Goal: Information Seeking & Learning: Check status

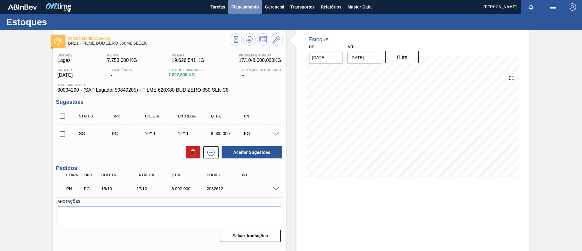
click at [247, 8] on span "Planejamento" at bounding box center [245, 6] width 28 height 7
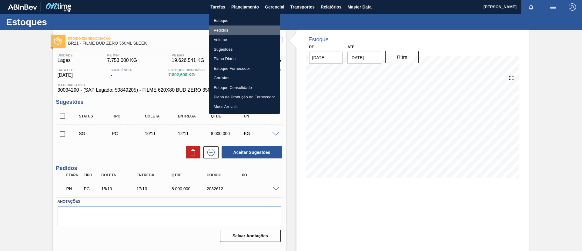
click at [242, 28] on li "Pedidos" at bounding box center [244, 30] width 71 height 10
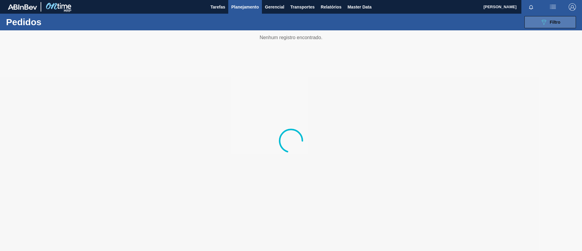
click at [553, 24] on div "089F7B8B-B2A5-4AFE-B5C0-19BA573D28AC Filtro" at bounding box center [550, 21] width 20 height 7
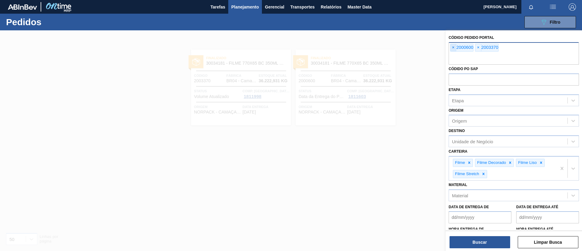
click at [454, 46] on span "×" at bounding box center [453, 47] width 6 height 7
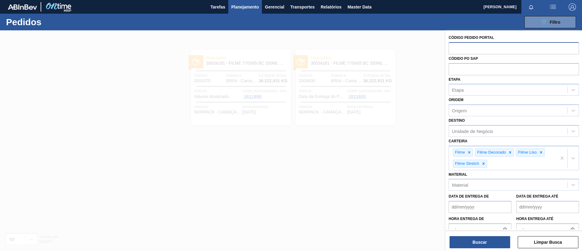
paste input "text"
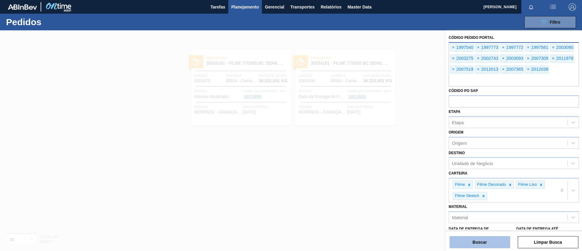
click at [487, 237] on button "Buscar" at bounding box center [479, 242] width 61 height 12
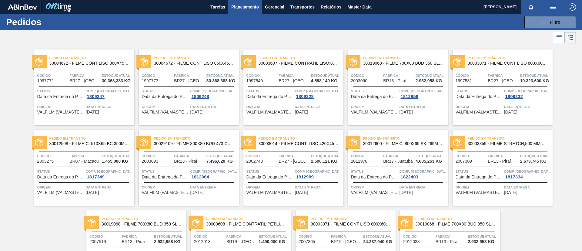
click at [109, 61] on span "Pedido em Trânsito" at bounding box center [91, 58] width 85 height 6
click at [317, 64] on span "30003607 - FILME CONTRATIL LISO;860 MM;50 MICRA;INS" at bounding box center [298, 63] width 80 height 5
click at [406, 63] on span "30019068 - FILME 700X80 BUD 350 SLK C12 429" at bounding box center [403, 63] width 80 height 5
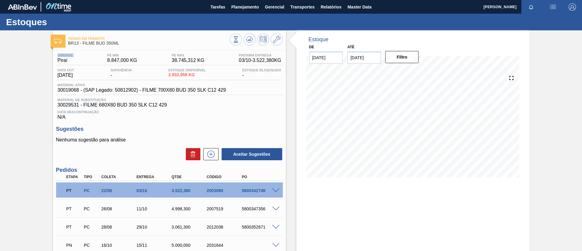
drag, startPoint x: 470, startPoint y: 0, endPoint x: 56, endPoint y: 58, distance: 417.2
click at [56, 58] on div "Unidade Piraí" at bounding box center [65, 58] width 18 height 10
click at [0, 90] on div "Pedido em Trânsito BR13 - FILME BUD 350ML Unidade Piraí PE MIN 8.847,000 KG PE …" at bounding box center [291, 175] width 582 height 291
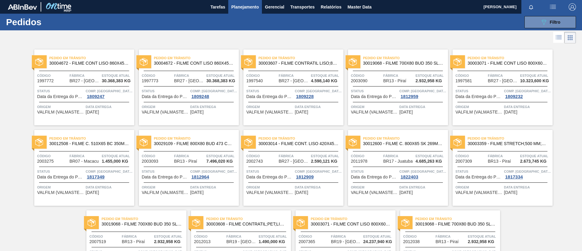
click at [484, 61] on span "30003071 - FILME CONT LISO 800X60 MICRAS" at bounding box center [507, 63] width 80 height 5
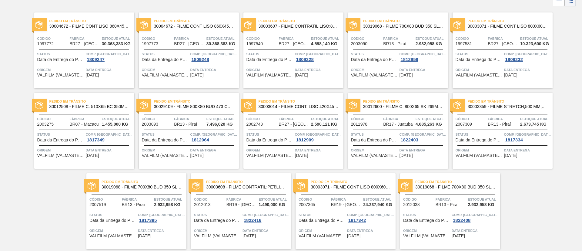
scroll to position [58, 0]
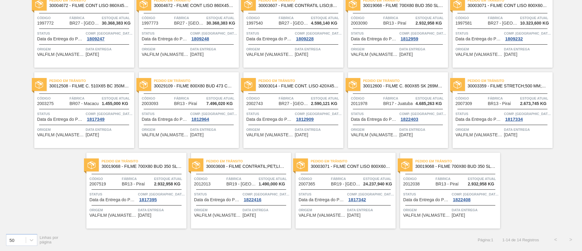
click at [103, 85] on span "30012508 - FILME C. 510X65 BC 350ML MP C18 429" at bounding box center [89, 86] width 80 height 5
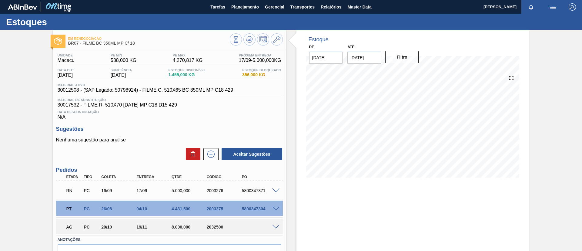
click at [273, 187] on div "RN PC 16/09 17/09 5.000,000 2003276 5800347371" at bounding box center [169, 189] width 227 height 15
click at [272, 188] on span at bounding box center [275, 190] width 7 height 5
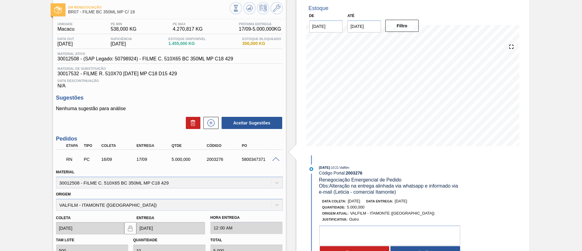
scroll to position [45, 0]
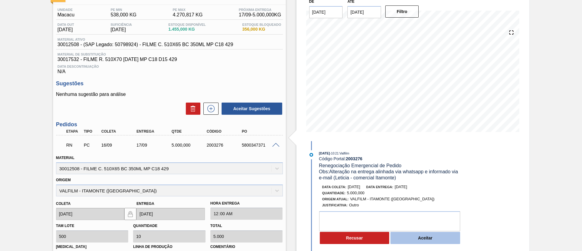
click at [433, 237] on button "Aceitar" at bounding box center [425, 237] width 70 height 12
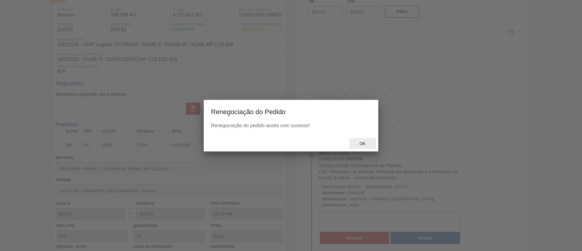
click at [360, 144] on span "Ok" at bounding box center [362, 143] width 16 height 5
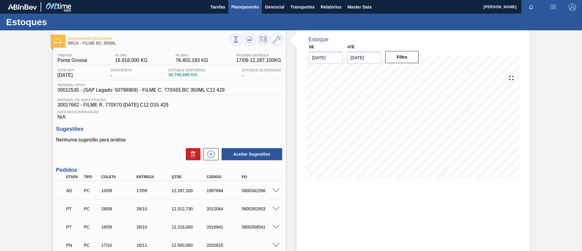
click at [244, 11] on button "Planejamento" at bounding box center [245, 7] width 34 height 14
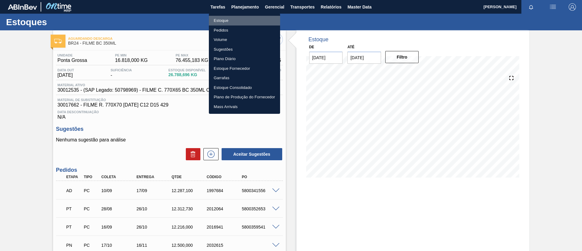
click at [237, 17] on li "Estoque" at bounding box center [244, 21] width 71 height 10
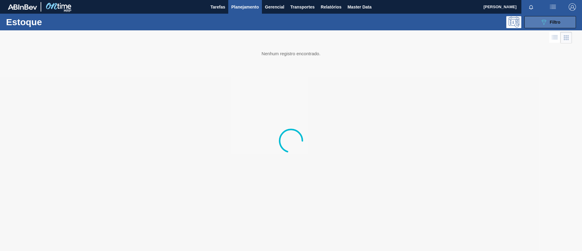
click at [548, 25] on div "089F7B8B-B2A5-4AFE-B5C0-19BA573D28AC Filtro" at bounding box center [550, 21] width 20 height 7
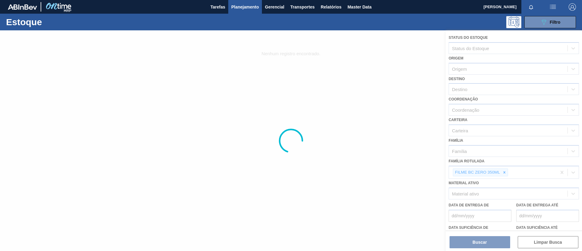
click at [505, 167] on div at bounding box center [291, 140] width 582 height 220
click at [504, 174] on div at bounding box center [291, 140] width 582 height 220
click at [502, 172] on div at bounding box center [291, 140] width 582 height 220
click at [506, 172] on div at bounding box center [291, 140] width 582 height 220
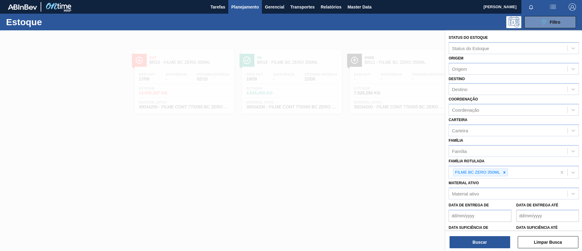
click at [506, 172] on icon at bounding box center [504, 172] width 4 height 4
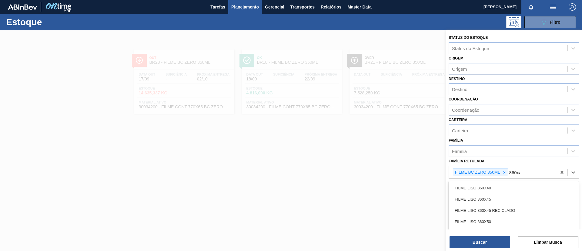
type Rotulada "860x45"
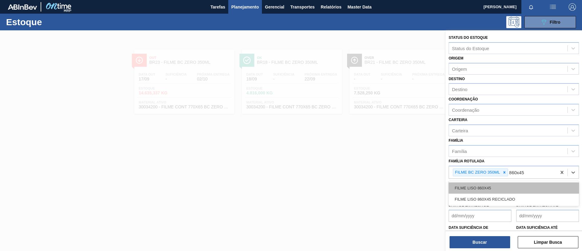
click at [498, 186] on div "FILME LISO 860X45" at bounding box center [513, 187] width 130 height 11
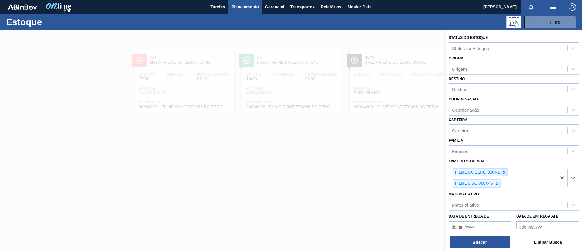
click at [504, 169] on div at bounding box center [504, 172] width 7 height 8
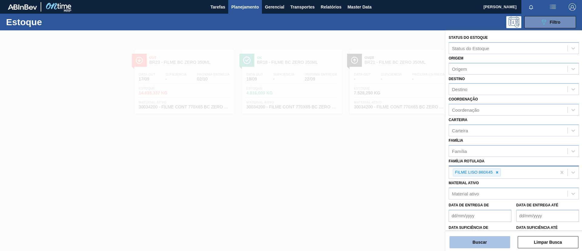
click at [485, 237] on button "Buscar" at bounding box center [479, 242] width 61 height 12
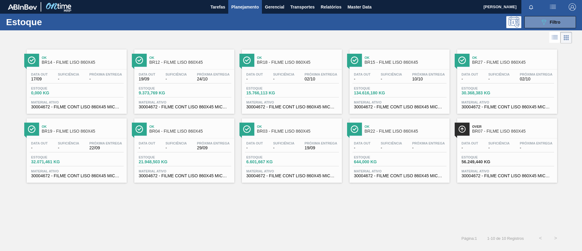
click at [504, 61] on span "BR27 - FILME LISO 860X45" at bounding box center [513, 62] width 82 height 5
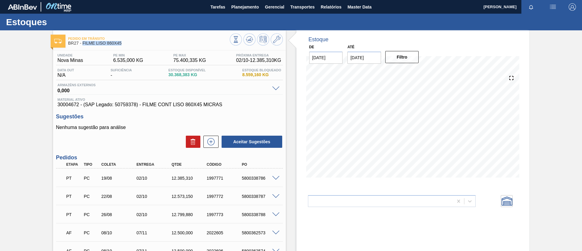
drag, startPoint x: 130, startPoint y: 43, endPoint x: 82, endPoint y: 44, distance: 48.2
click at [82, 44] on span "BR27 - FILME LISO 860X45" at bounding box center [148, 43] width 161 height 5
copy span "FILME LISO 860X45"
drag, startPoint x: 4, startPoint y: 88, endPoint x: 4, endPoint y: 77, distance: 10.9
click at [3, 88] on div "Pedido em Trânsito BR27 - FILME LISO 860X45 Unidade Nova Minas PE MIN 6.535,000…" at bounding box center [291, 169] width 582 height 278
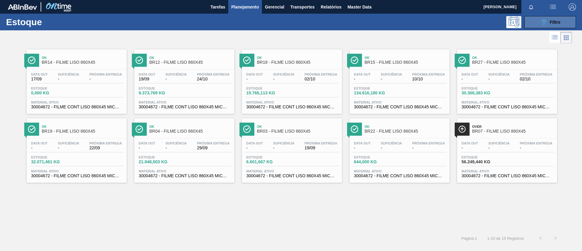
click at [543, 25] on button "089F7B8B-B2A5-4AFE-B5C0-19BA573D28AC Filtro" at bounding box center [549, 22] width 51 height 12
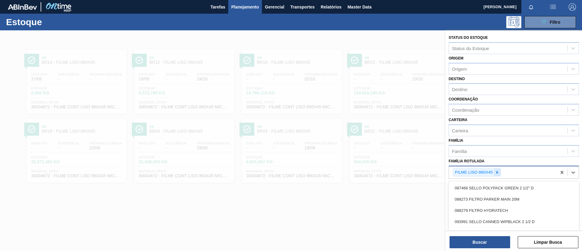
drag, startPoint x: 503, startPoint y: 173, endPoint x: 499, endPoint y: 173, distance: 3.9
click at [499, 173] on div "FILME LISO 860X45" at bounding box center [503, 172] width 108 height 12
click at [495, 173] on icon at bounding box center [497, 172] width 4 height 4
type Rotulada "GCA 350ML"
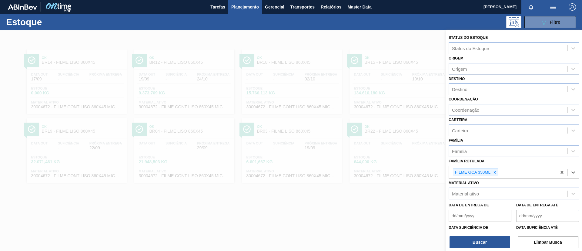
click at [471, 97] on label "Coordenação" at bounding box center [462, 99] width 29 height 4
click at [452, 107] on input "Coordenação" at bounding box center [452, 109] width 1 height 5
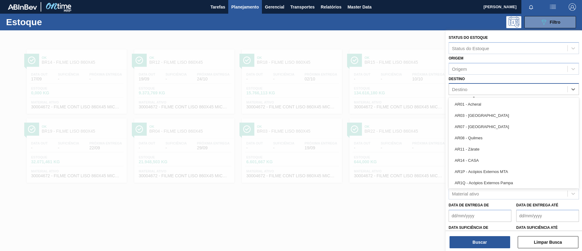
click at [471, 88] on div "Destino" at bounding box center [508, 89] width 118 height 9
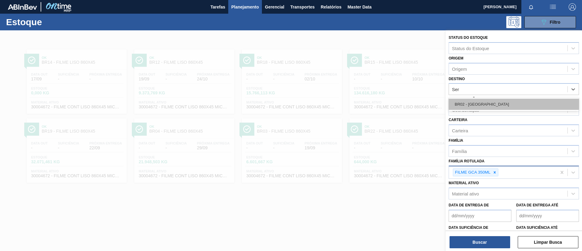
type input "Serg"
click at [475, 103] on div "BR02 - [GEOGRAPHIC_DATA]" at bounding box center [513, 103] width 130 height 11
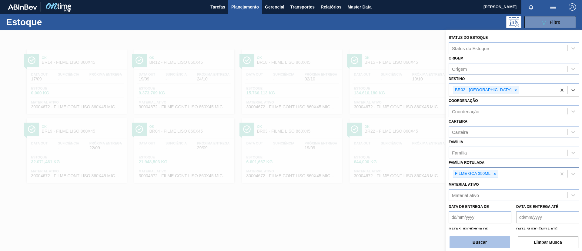
click at [493, 246] on button "Buscar" at bounding box center [479, 242] width 61 height 12
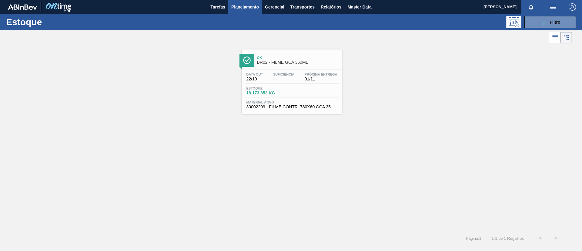
click at [308, 77] on span "01/11" at bounding box center [320, 79] width 33 height 5
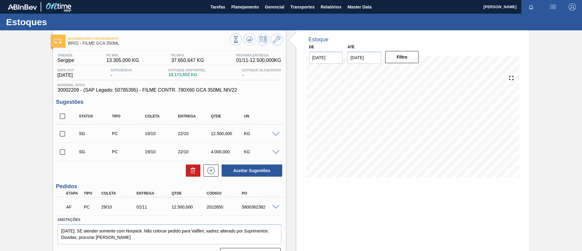
drag, startPoint x: 245, startPoint y: 8, endPoint x: 241, endPoint y: 18, distance: 11.7
click at [245, 8] on span "Planejamento" at bounding box center [245, 6] width 28 height 7
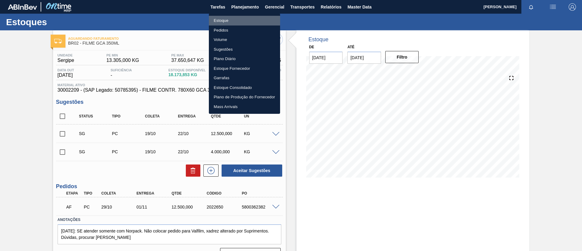
click at [240, 20] on li "Estoque" at bounding box center [244, 21] width 71 height 10
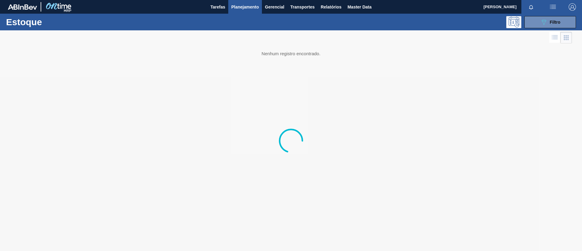
click at [551, 28] on button "089F7B8B-B2A5-4AFE-B5C0-19BA573D28AC Filtro" at bounding box center [549, 22] width 51 height 12
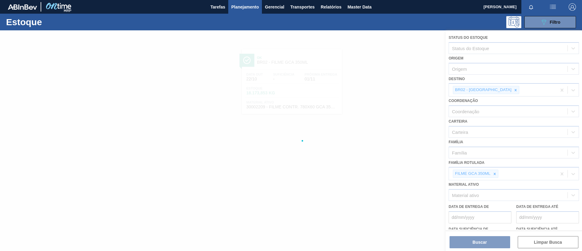
click at [493, 174] on div at bounding box center [291, 140] width 582 height 220
click at [494, 174] on div at bounding box center [291, 140] width 582 height 220
click at [495, 172] on div at bounding box center [291, 140] width 582 height 220
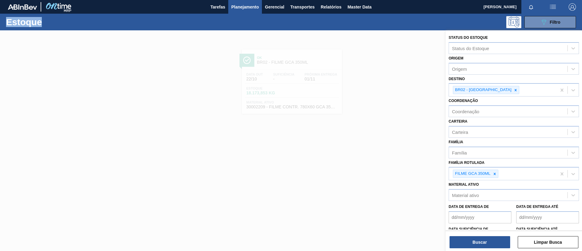
click at [495, 172] on icon at bounding box center [494, 173] width 2 height 2
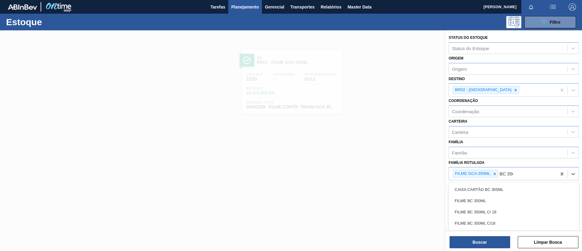
type Rotulada "BC 350ML"
click at [501, 187] on div "FILME BC 350ML" at bounding box center [513, 189] width 130 height 11
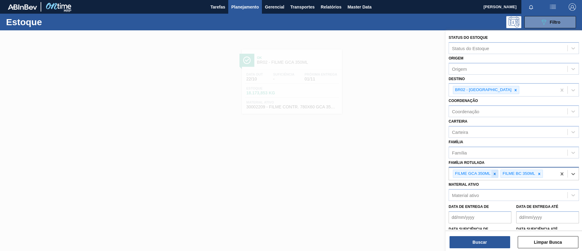
click at [494, 171] on div at bounding box center [494, 174] width 7 height 8
click at [514, 90] on icon at bounding box center [515, 90] width 2 height 2
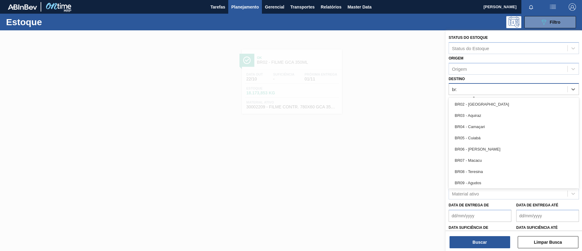
type input "br21"
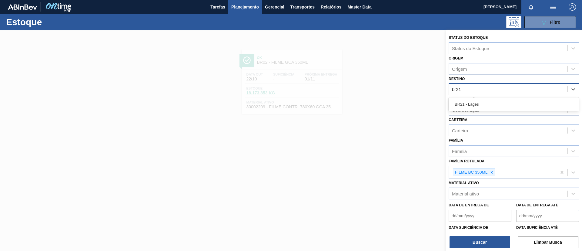
drag, startPoint x: 485, startPoint y: 101, endPoint x: 477, endPoint y: 108, distance: 10.9
click at [484, 101] on div "BR21 - Lages" at bounding box center [513, 103] width 130 height 11
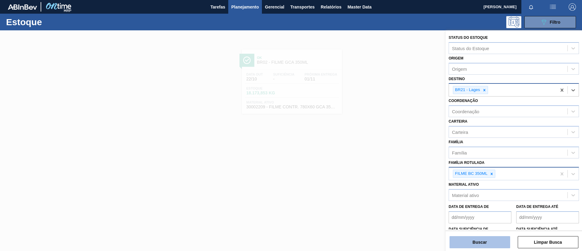
click at [476, 237] on button "Buscar" at bounding box center [479, 242] width 61 height 12
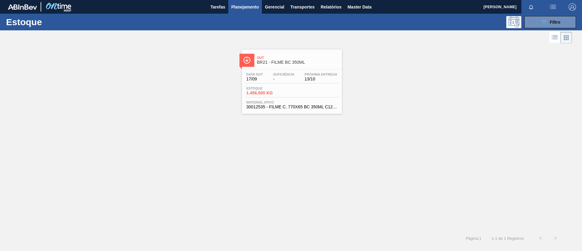
click at [314, 71] on div "Data out 17/09 Suficiência - Próxima Entrega 13/10 Estoque 1.456,500 KG Materia…" at bounding box center [292, 89] width 100 height 41
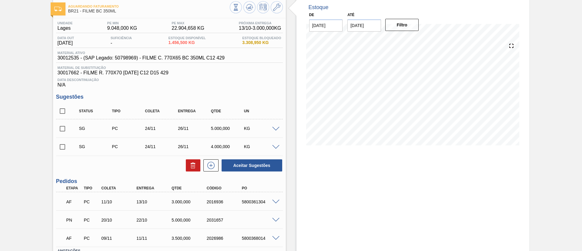
scroll to position [45, 0]
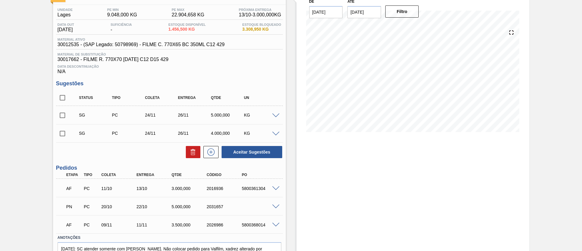
click at [273, 186] on span at bounding box center [275, 188] width 7 height 5
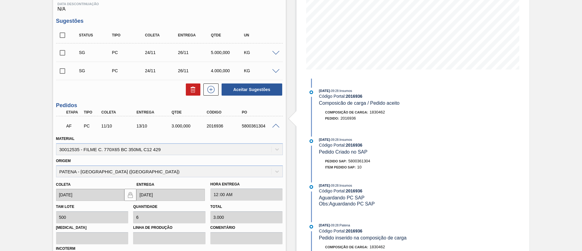
scroll to position [88, 0]
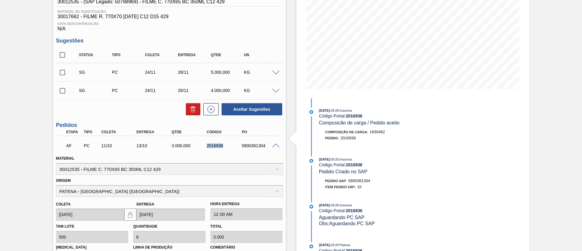
drag, startPoint x: 196, startPoint y: 149, endPoint x: 232, endPoint y: 147, distance: 36.1
click at [232, 147] on div "AF PC 11/10 13/10 3.000,000 2016936 5800361304" at bounding box center [167, 145] width 211 height 12
copy div "2016936"
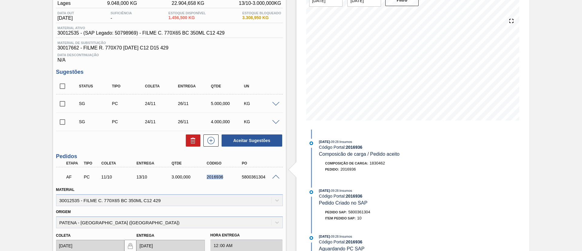
scroll to position [43, 0]
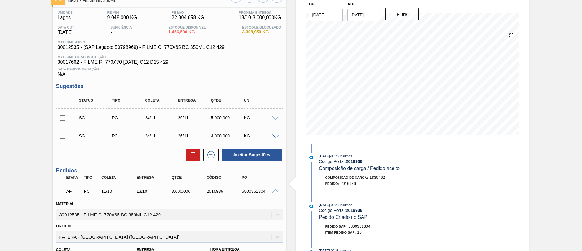
click at [24, 148] on div "Aguardando Faturamento BR21 - FILME BC 350ML Unidade Lages PE MIN 9.048,000 KG …" at bounding box center [291, 210] width 582 height 445
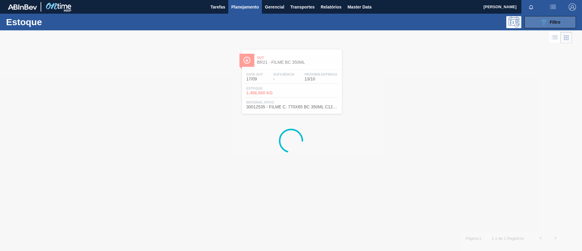
click at [556, 20] on span "Filtro" at bounding box center [555, 22] width 11 height 5
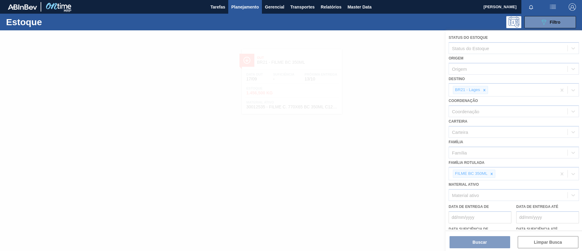
click at [491, 171] on div at bounding box center [291, 140] width 582 height 220
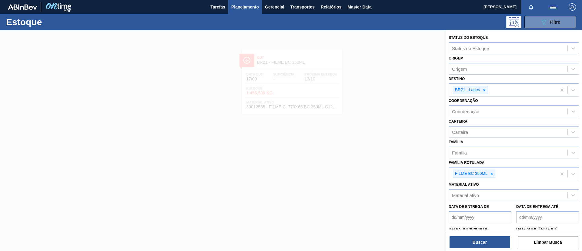
click at [491, 174] on icon at bounding box center [491, 173] width 2 height 2
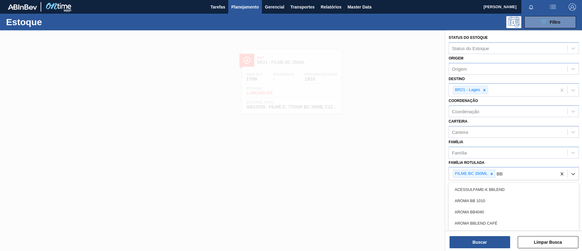
type Rotulada "B"
type Rotulada "BOH 350ML"
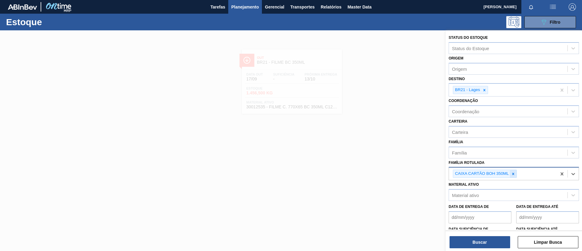
click at [511, 178] on div "CAIXA CARTÃO BOH 350ML" at bounding box center [503, 173] width 108 height 12
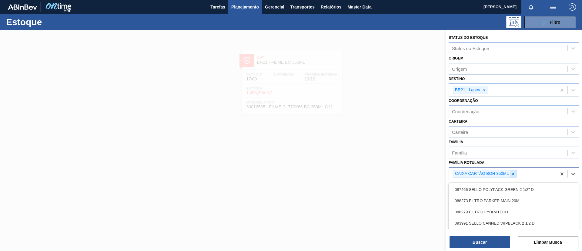
click at [513, 175] on icon at bounding box center [513, 173] width 4 height 4
type Rotulada "FILME BOH 350ML"
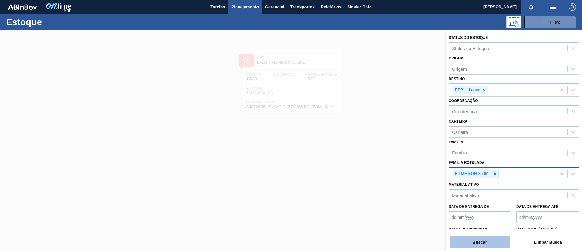
click at [488, 241] on button "Buscar" at bounding box center [479, 242] width 61 height 12
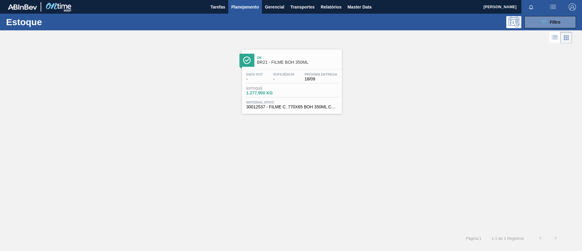
click at [281, 62] on span "BR21 - FILME BOH 350ML" at bounding box center [298, 62] width 82 height 5
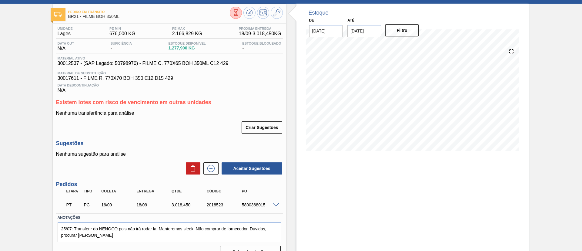
scroll to position [39, 0]
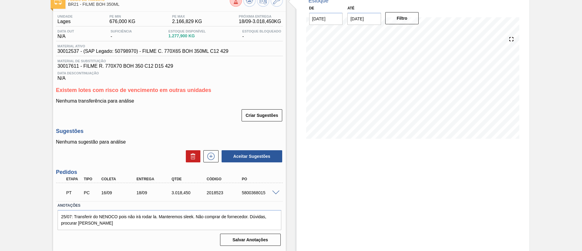
click at [275, 193] on span at bounding box center [275, 192] width 7 height 5
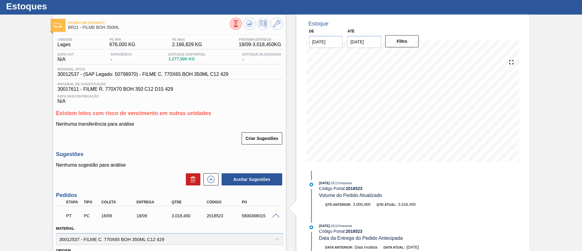
scroll to position [0, 0]
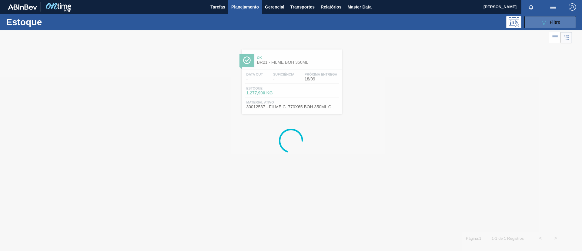
click at [547, 22] on icon "089F7B8B-B2A5-4AFE-B5C0-19BA573D28AC" at bounding box center [543, 21] width 7 height 7
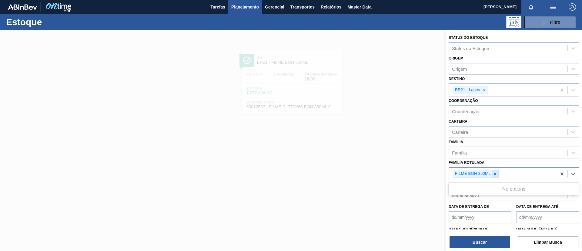
click at [493, 173] on div "FILME BOH 350ML" at bounding box center [476, 173] width 46 height 8
click at [493, 173] on icon at bounding box center [495, 173] width 4 height 4
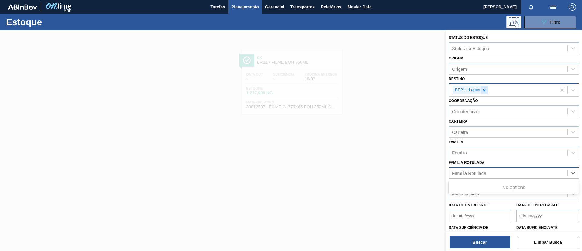
click at [485, 91] on icon at bounding box center [484, 90] width 4 height 4
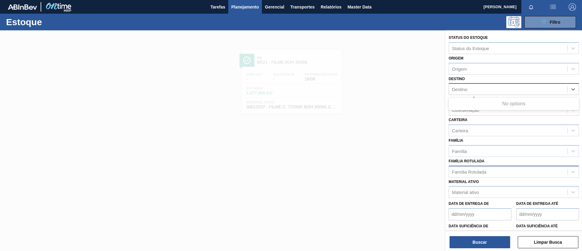
click at [485, 91] on div "Destino" at bounding box center [508, 89] width 118 height 9
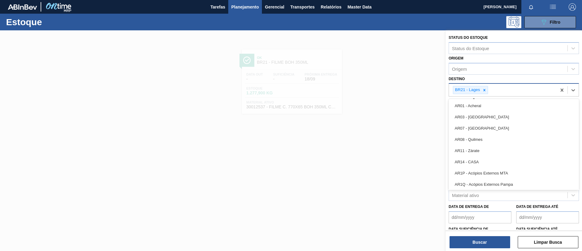
click at [485, 91] on icon at bounding box center [484, 90] width 4 height 4
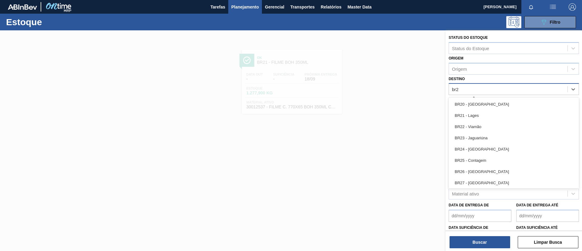
type input "br27"
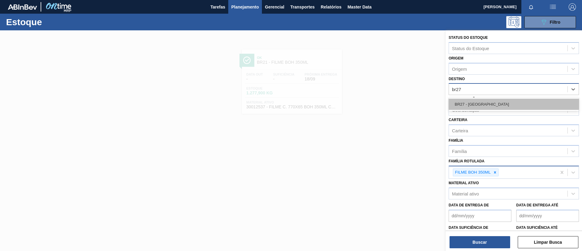
click at [487, 102] on div "BR27 - [GEOGRAPHIC_DATA]" at bounding box center [513, 103] width 130 height 11
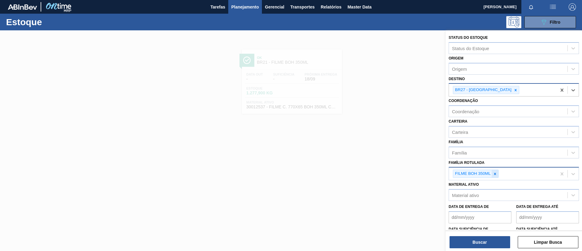
click at [496, 170] on div at bounding box center [494, 174] width 7 height 8
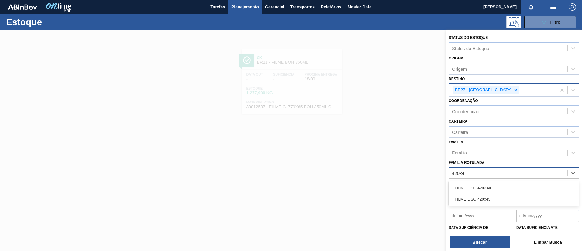
type Rotulada "420x45"
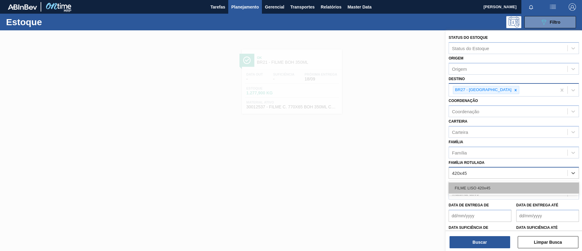
click at [501, 188] on div "FILME LISO 420x45" at bounding box center [513, 187] width 130 height 11
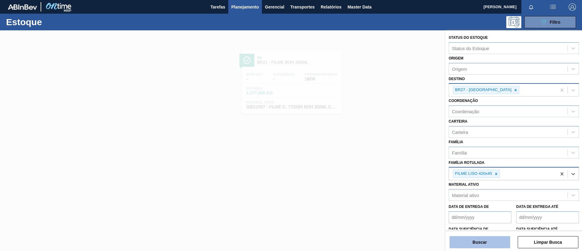
click at [490, 238] on button "Buscar" at bounding box center [479, 242] width 61 height 12
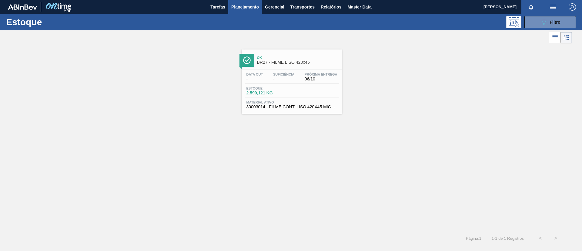
click at [277, 76] on span "Suficiência" at bounding box center [283, 74] width 21 height 4
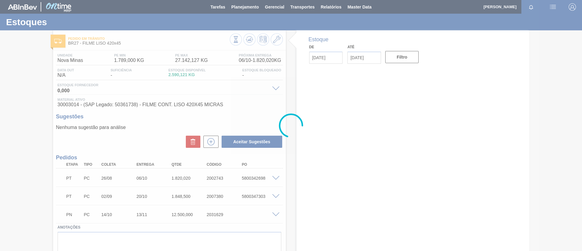
click at [273, 178] on div at bounding box center [291, 125] width 582 height 251
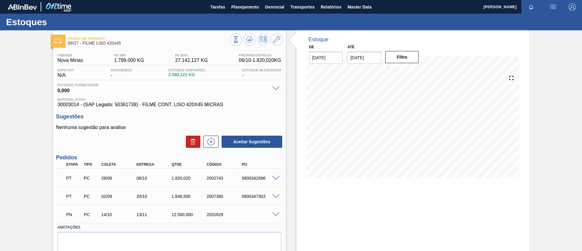
click at [273, 178] on span at bounding box center [275, 178] width 7 height 5
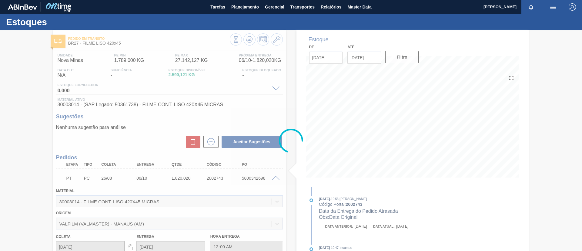
click at [247, 38] on div at bounding box center [291, 140] width 582 height 220
click at [249, 39] on div at bounding box center [291, 140] width 582 height 220
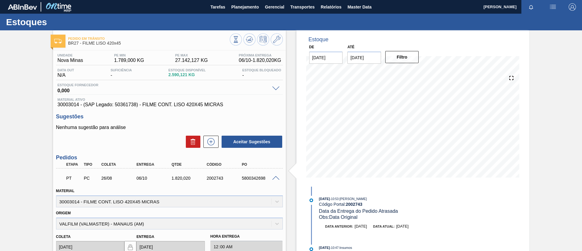
click at [249, 39] on icon at bounding box center [249, 39] width 7 height 7
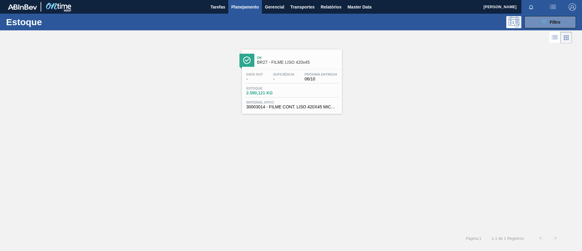
click at [536, 15] on div "Estoque 089F7B8B-B2A5-4AFE-B5C0-19BA573D28AC Filtro" at bounding box center [291, 22] width 582 height 17
click at [538, 17] on button "089F7B8B-B2A5-4AFE-B5C0-19BA573D28AC Filtro" at bounding box center [549, 22] width 51 height 12
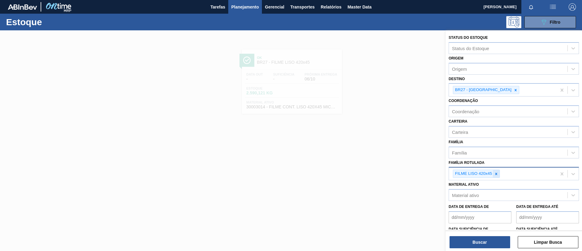
click at [493, 172] on div at bounding box center [496, 174] width 7 height 8
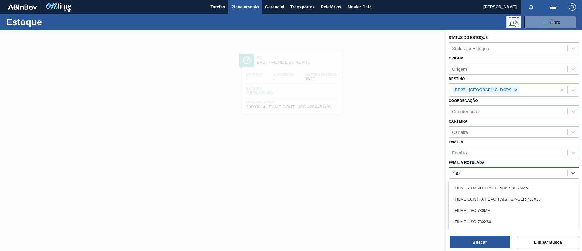
type Rotulada "780MM"
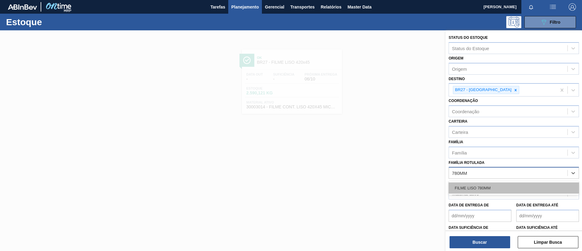
click at [507, 187] on div "FILME LISO 780MM" at bounding box center [513, 187] width 130 height 11
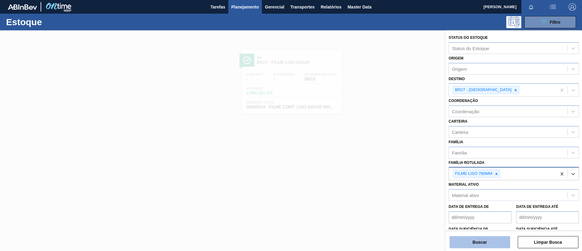
click at [491, 237] on button "Buscar" at bounding box center [479, 242] width 61 height 12
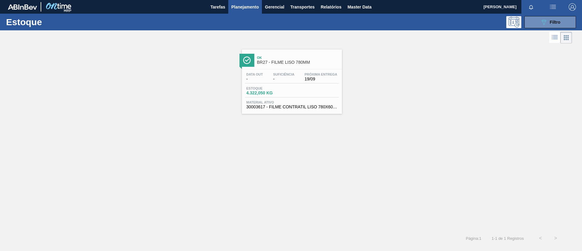
click at [296, 80] on div "Data out - Suficiência - Próxima Entrega 19/09" at bounding box center [292, 77] width 94 height 11
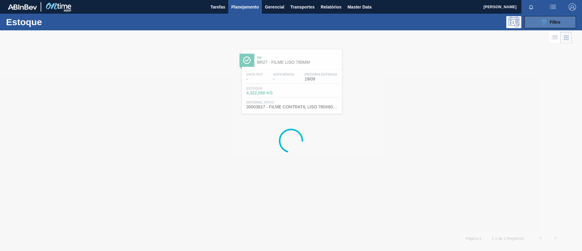
click at [545, 22] on icon "089F7B8B-B2A5-4AFE-B5C0-19BA573D28AC" at bounding box center [543, 21] width 7 height 7
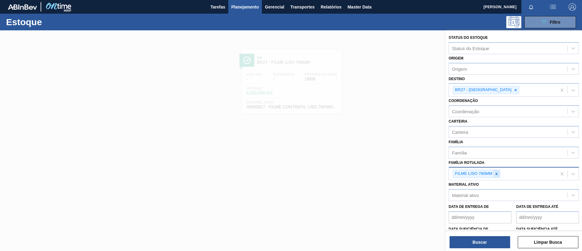
click at [496, 172] on icon at bounding box center [496, 173] width 4 height 4
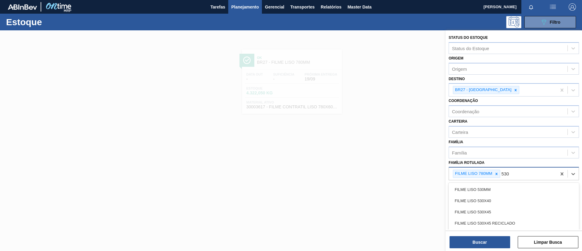
type Rotulada "530X"
drag, startPoint x: 495, startPoint y: 221, endPoint x: 502, endPoint y: 188, distance: 34.2
click at [495, 221] on div "FILME LISO 530X50" at bounding box center [513, 222] width 130 height 11
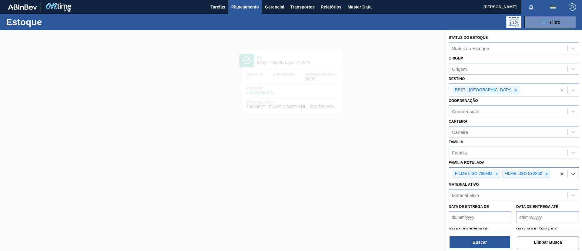
click at [492, 175] on div "FILME LISO 780MM" at bounding box center [473, 174] width 40 height 8
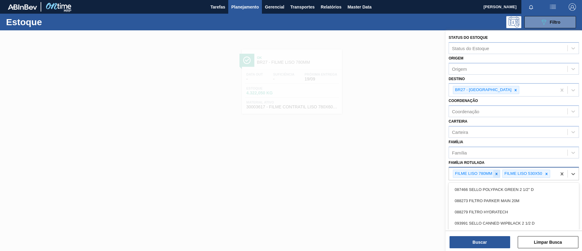
click at [493, 174] on div at bounding box center [496, 174] width 7 height 8
click at [513, 91] on icon at bounding box center [515, 90] width 4 height 4
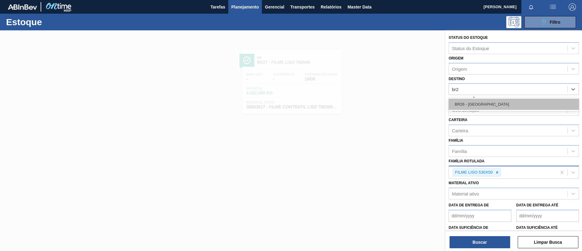
type input "br26"
click at [493, 107] on div "BR26 - [GEOGRAPHIC_DATA]" at bounding box center [513, 103] width 130 height 11
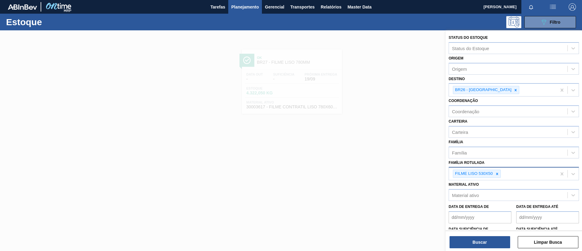
click at [476, 233] on div "Buscar Limpar Busca" at bounding box center [513, 238] width 136 height 17
click at [475, 240] on button "Buscar" at bounding box center [479, 242] width 61 height 12
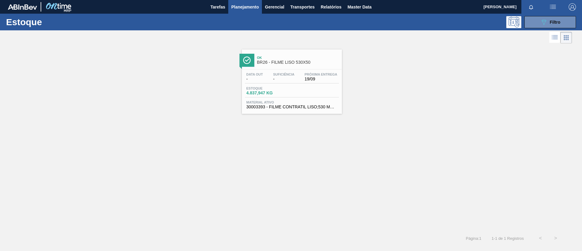
click at [311, 97] on div "Data out - Suficiência - Próxima Entrega 19/09 Estoque 4.837,947 KG Material at…" at bounding box center [292, 89] width 100 height 41
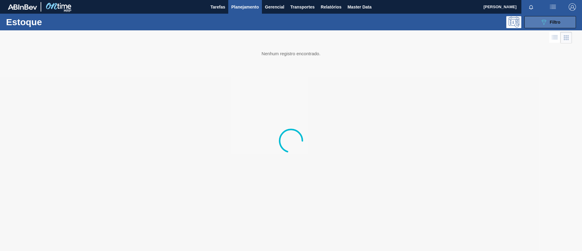
click at [545, 24] on icon "089F7B8B-B2A5-4AFE-B5C0-19BA573D28AC" at bounding box center [543, 21] width 7 height 7
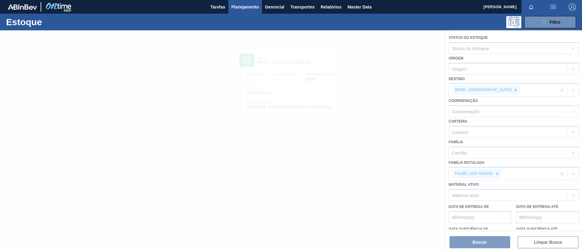
click at [496, 173] on div at bounding box center [291, 140] width 582 height 220
click at [497, 173] on div at bounding box center [291, 140] width 582 height 220
click at [497, 174] on div at bounding box center [291, 140] width 582 height 220
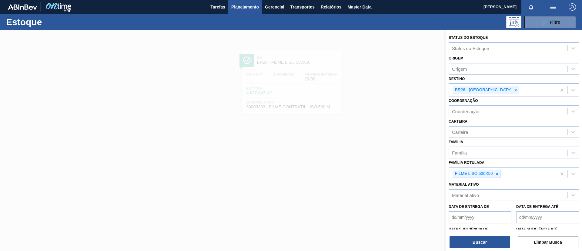
click at [497, 174] on icon at bounding box center [497, 173] width 2 height 2
click at [485, 152] on div "Família" at bounding box center [508, 152] width 118 height 9
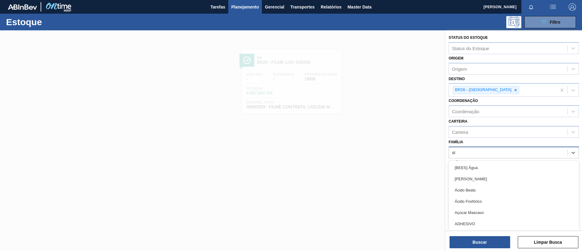
type input "str"
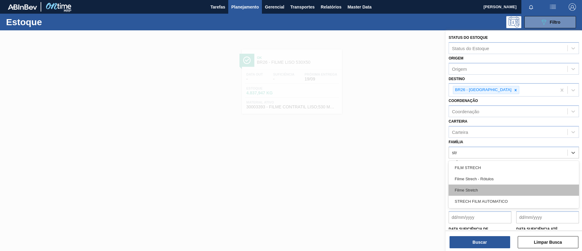
click at [476, 186] on div "Filme Stretch" at bounding box center [513, 189] width 130 height 11
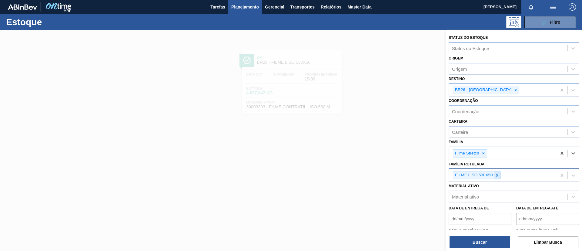
click at [496, 172] on div at bounding box center [496, 175] width 7 height 8
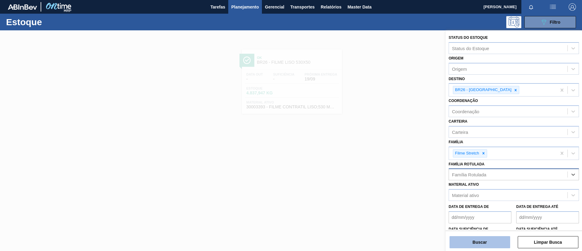
click at [481, 240] on button "Buscar" at bounding box center [479, 242] width 61 height 12
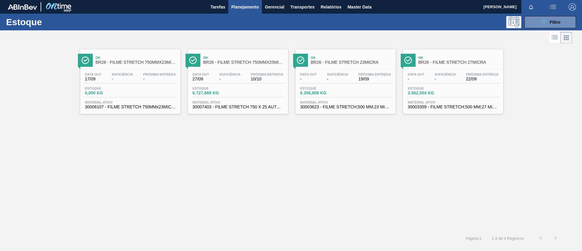
click at [255, 68] on div "Ok BR26 - FILME STRETCH 750MMX25MICRA Data out 27/09 Suficiência - Próxima Entr…" at bounding box center [238, 81] width 100 height 64
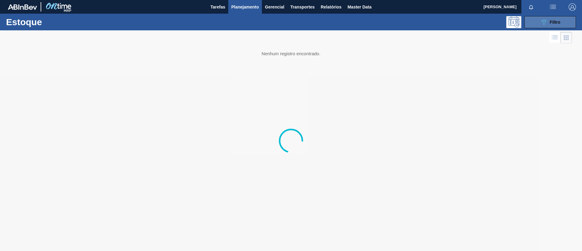
click at [543, 22] on icon "089F7B8B-B2A5-4AFE-B5C0-19BA573D28AC" at bounding box center [543, 21] width 7 height 7
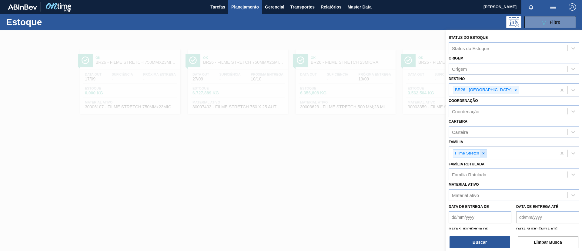
click at [483, 156] on div at bounding box center [483, 153] width 7 height 8
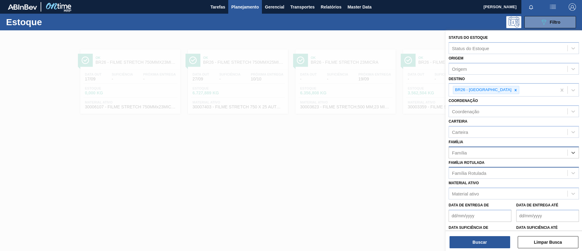
click at [489, 174] on div "Família Rotulada" at bounding box center [508, 172] width 118 height 9
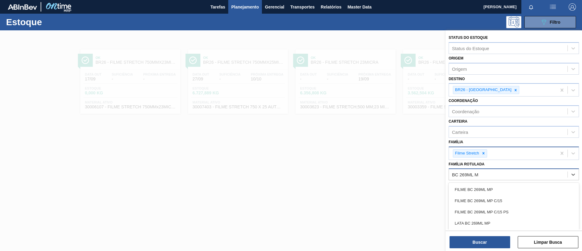
type Rotulada "BC 269ML MP"
click at [508, 201] on div "FILME BC 269ML MP C/15" at bounding box center [513, 200] width 130 height 11
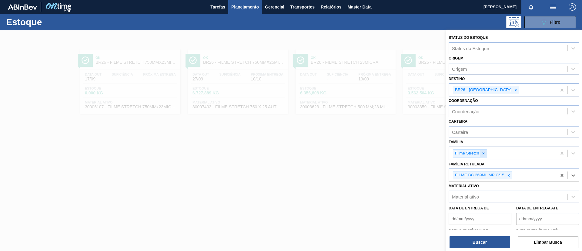
click at [480, 153] on div at bounding box center [483, 153] width 7 height 8
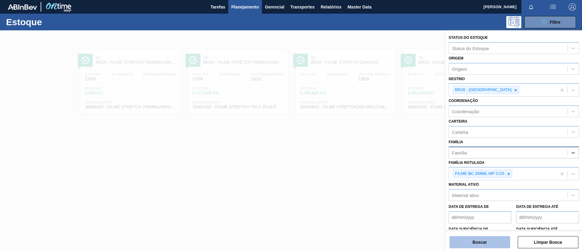
click at [465, 240] on button "Buscar" at bounding box center [479, 242] width 61 height 12
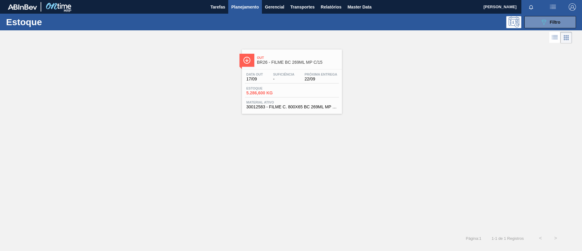
click at [270, 51] on div "Out BR26 - FILME BC 269ML MP C/15" at bounding box center [292, 57] width 100 height 17
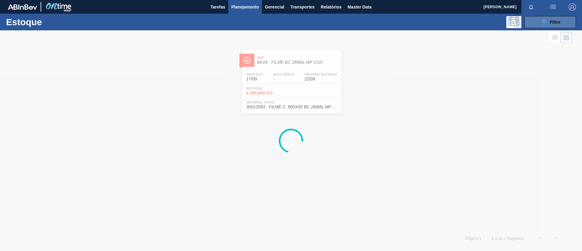
click at [550, 21] on span "Filtro" at bounding box center [555, 22] width 11 height 5
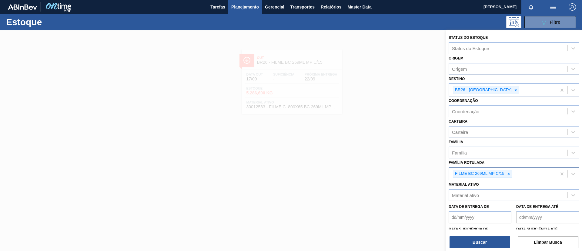
click at [511, 171] on div at bounding box center [508, 174] width 7 height 8
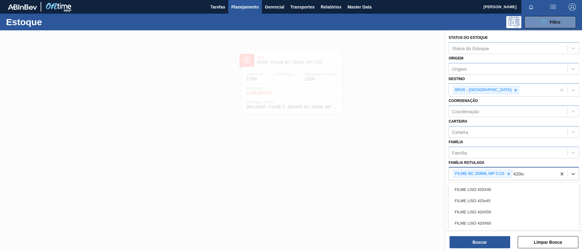
type Rotulada "420x45"
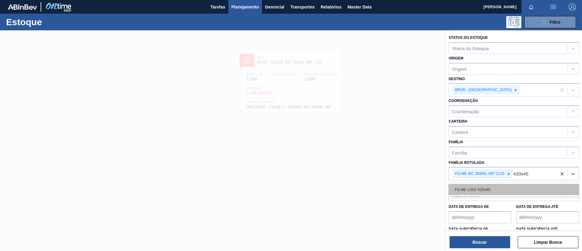
click at [504, 189] on div "FILME LISO 420x45" at bounding box center [513, 189] width 130 height 11
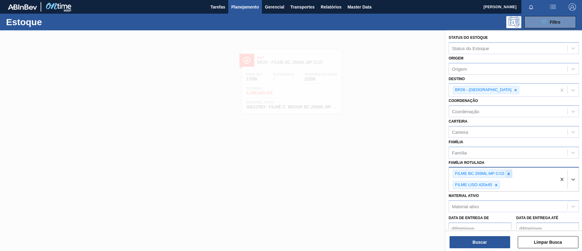
click at [507, 174] on icon at bounding box center [508, 173] width 4 height 4
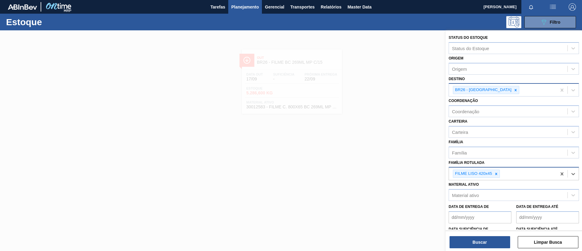
click at [512, 90] on div at bounding box center [515, 90] width 7 height 8
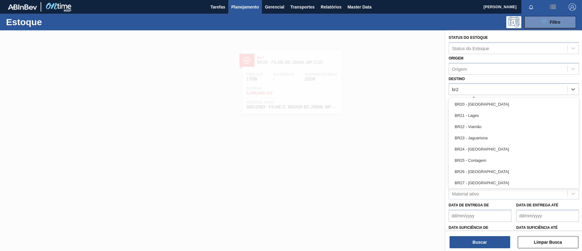
type input "br27"
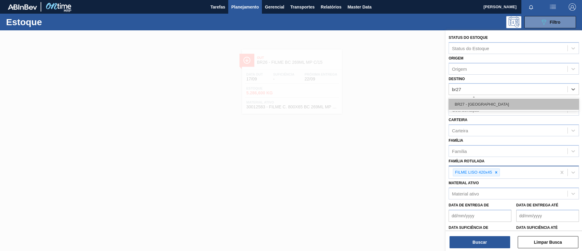
click at [492, 102] on div "BR27 - [GEOGRAPHIC_DATA]" at bounding box center [513, 103] width 130 height 11
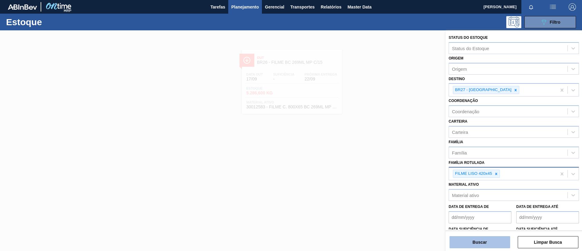
click at [471, 246] on button "Buscar" at bounding box center [479, 242] width 61 height 12
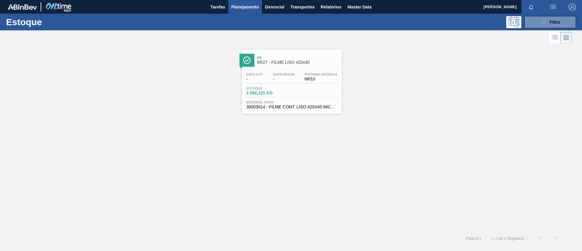
click at [317, 76] on span "Próxima Entrega" at bounding box center [320, 74] width 33 height 4
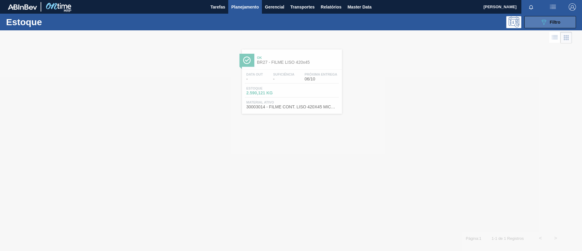
click at [528, 19] on button "089F7B8B-B2A5-4AFE-B5C0-19BA573D28AC Filtro" at bounding box center [549, 22] width 51 height 12
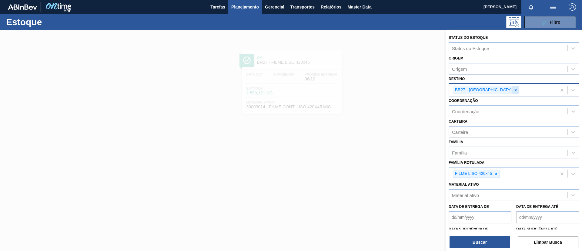
click at [512, 93] on div at bounding box center [515, 90] width 7 height 8
drag, startPoint x: 493, startPoint y: 88, endPoint x: 493, endPoint y: 120, distance: 31.8
click at [513, 88] on icon at bounding box center [515, 90] width 4 height 4
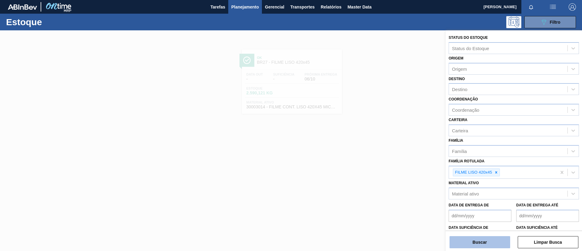
click at [478, 239] on button "Buscar" at bounding box center [479, 242] width 61 height 12
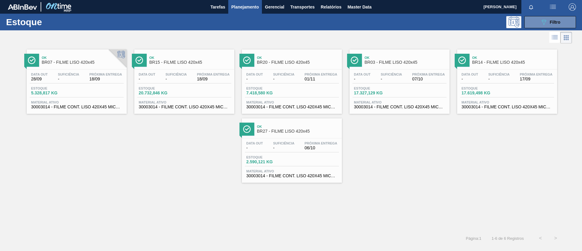
drag, startPoint x: 196, startPoint y: 52, endPoint x: 188, endPoint y: 42, distance: 12.3
click at [196, 52] on div "Ok BR15 - FILME LISO 420x45" at bounding box center [184, 59] width 100 height 14
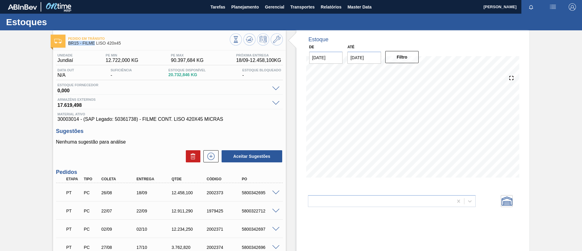
drag, startPoint x: 103, startPoint y: 48, endPoint x: 95, endPoint y: 45, distance: 8.8
click at [94, 45] on div "Pedido em Trânsito BR15 - FILME LISO 420x45" at bounding box center [148, 41] width 161 height 14
drag, startPoint x: 95, startPoint y: 45, endPoint x: 110, endPoint y: 41, distance: 15.9
click at [95, 45] on span "BR15 - FILME LISO 420x45" at bounding box center [148, 43] width 161 height 5
click at [124, 43] on span "BR15 - FILME LISO 420x45" at bounding box center [148, 43] width 161 height 5
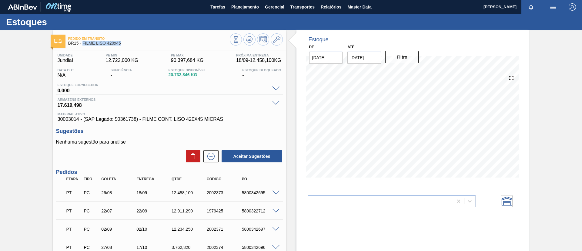
drag, startPoint x: 123, startPoint y: 45, endPoint x: 83, endPoint y: 46, distance: 40.3
click at [83, 46] on div "Pedido em Trânsito BR15 - FILME LISO 420x45" at bounding box center [148, 41] width 161 height 14
copy span "FILME LISO 420x45"
click at [234, 7] on span "Planejamento" at bounding box center [245, 6] width 28 height 7
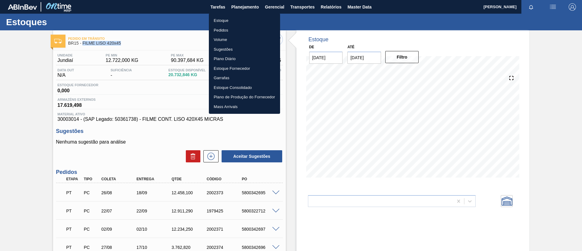
click at [231, 16] on li "Estoque" at bounding box center [244, 21] width 71 height 10
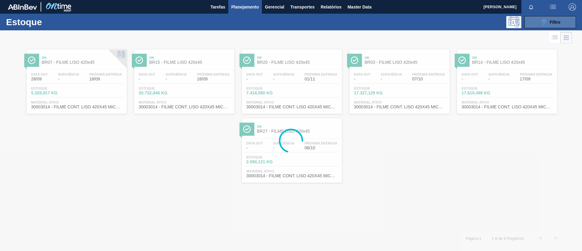
click at [551, 27] on button "089F7B8B-B2A5-4AFE-B5C0-19BA573D28AC Filtro" at bounding box center [549, 22] width 51 height 12
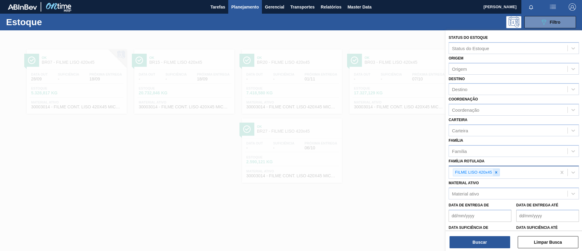
click at [498, 169] on div at bounding box center [496, 172] width 7 height 8
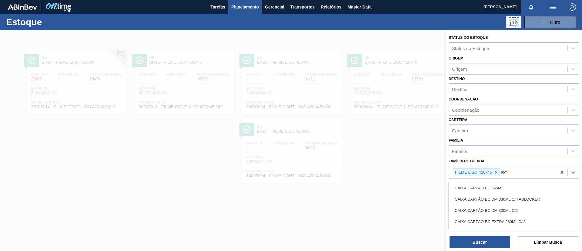
type Rotulada "BC 35"
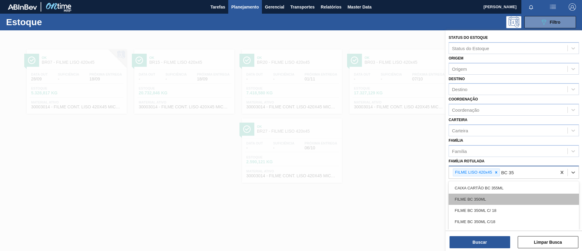
click at [493, 197] on div "FILME BC 350ML" at bounding box center [513, 198] width 130 height 11
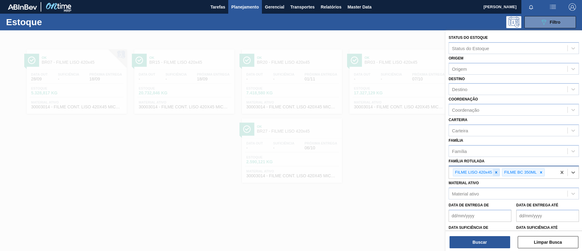
click at [494, 174] on div at bounding box center [496, 172] width 7 height 8
click at [470, 93] on div "Destino" at bounding box center [508, 89] width 118 height 9
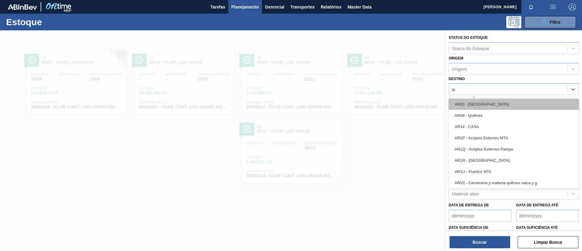
type input "ser"
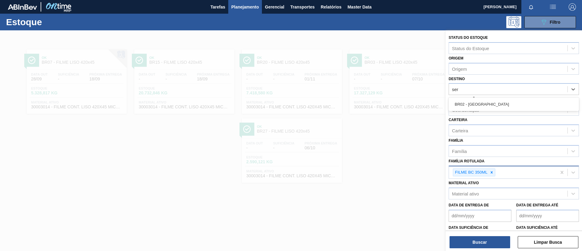
click at [478, 105] on div "BR02 - [GEOGRAPHIC_DATA]" at bounding box center [513, 103] width 130 height 11
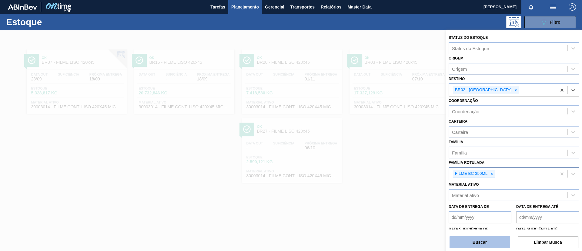
click at [468, 244] on button "Buscar" at bounding box center [479, 242] width 61 height 12
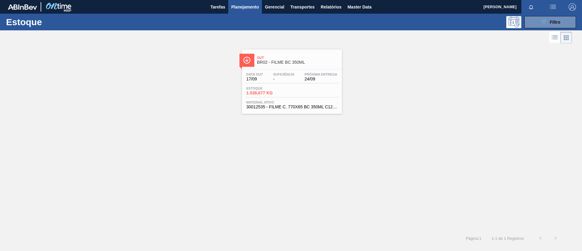
click at [267, 84] on div "Data out 17/09 Suficiência - Próxima Entrega 24/09 Estoque 1.538,677 KG Materia…" at bounding box center [292, 89] width 100 height 41
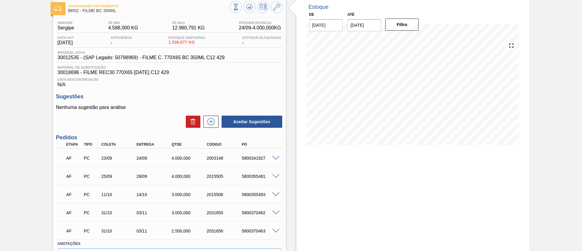
scroll to position [45, 0]
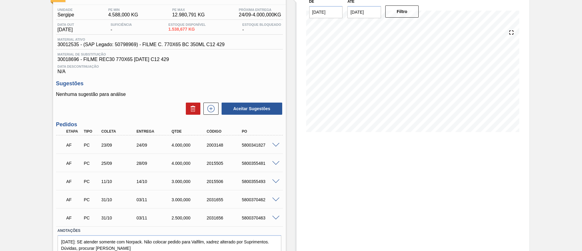
click at [276, 144] on span at bounding box center [275, 145] width 7 height 5
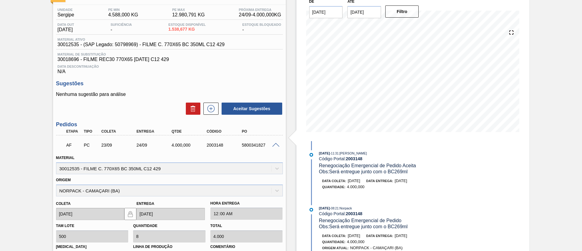
click at [275, 144] on span at bounding box center [275, 145] width 7 height 5
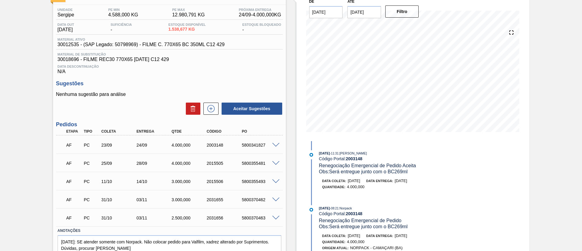
click at [275, 160] on div at bounding box center [277, 162] width 12 height 5
click at [275, 162] on span at bounding box center [275, 163] width 7 height 5
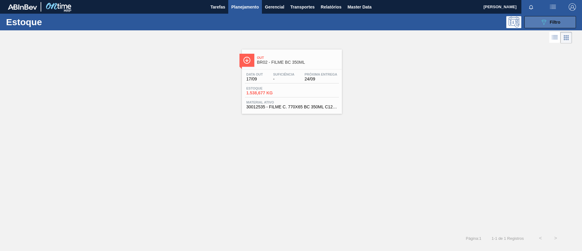
click at [542, 22] on icon "089F7B8B-B2A5-4AFE-B5C0-19BA573D28AC" at bounding box center [543, 21] width 7 height 7
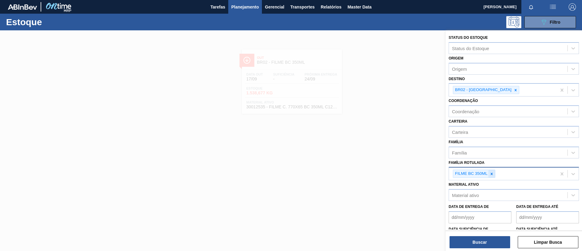
click at [493, 173] on icon at bounding box center [491, 173] width 4 height 4
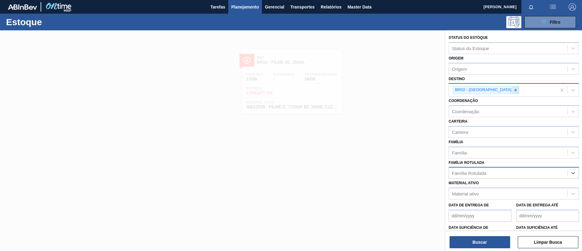
click at [512, 89] on div at bounding box center [515, 90] width 7 height 8
click at [490, 172] on icon at bounding box center [491, 173] width 4 height 4
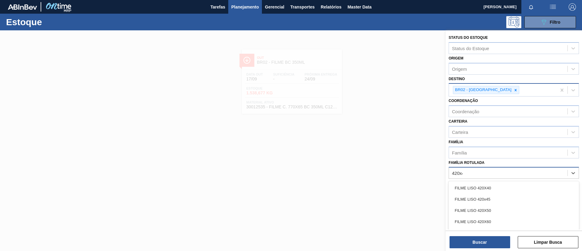
type Rotulada "420x45"
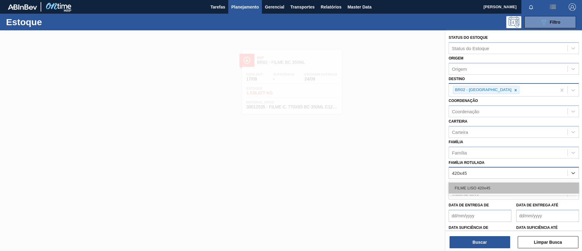
click at [505, 183] on div "FILME LISO 420x45" at bounding box center [513, 187] width 130 height 11
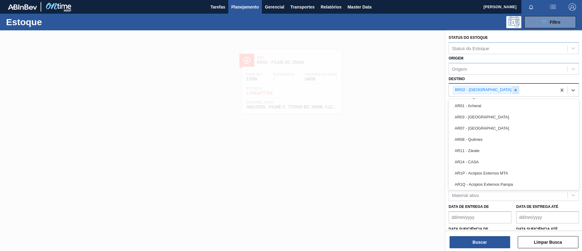
click at [484, 90] on div "BR02 - [GEOGRAPHIC_DATA]" at bounding box center [486, 90] width 66 height 8
click at [513, 91] on icon at bounding box center [515, 90] width 4 height 4
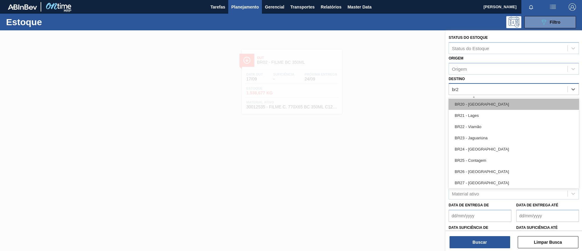
type input "br27"
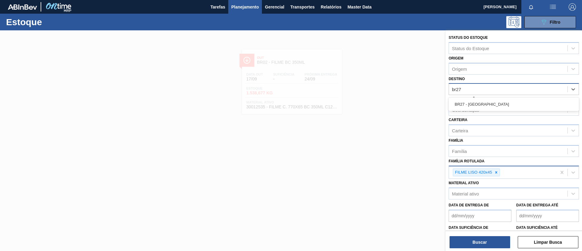
drag, startPoint x: 484, startPoint y: 101, endPoint x: 489, endPoint y: 201, distance: 100.1
click at [484, 102] on div "BR27 - [GEOGRAPHIC_DATA]" at bounding box center [513, 103] width 130 height 11
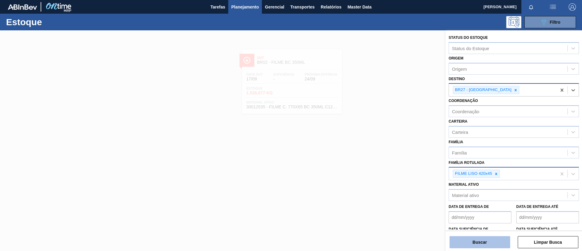
click at [480, 237] on button "Buscar" at bounding box center [479, 242] width 61 height 12
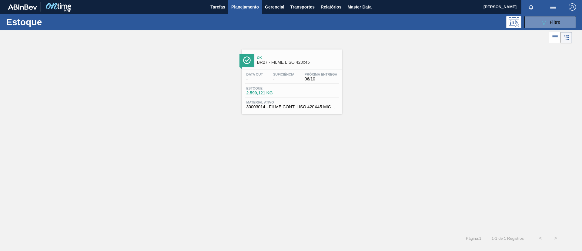
drag, startPoint x: 312, startPoint y: 98, endPoint x: 293, endPoint y: 75, distance: 30.2
click at [293, 75] on span "Suficiência" at bounding box center [283, 74] width 21 height 4
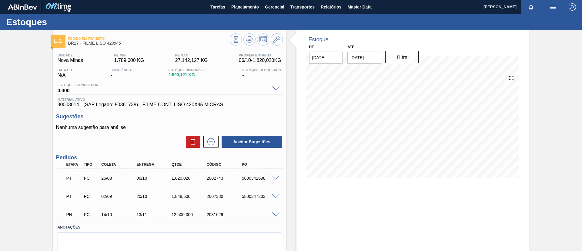
click at [23, 106] on div "Pedido em Trânsito BR27 - FILME LISO 420x45 Unidade Nova Minas PE MIN 1.789,000…" at bounding box center [291, 151] width 582 height 242
click at [210, 147] on button at bounding box center [210, 141] width 15 height 12
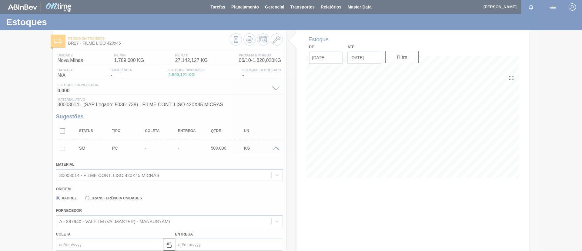
click at [117, 219] on div at bounding box center [291, 125] width 582 height 251
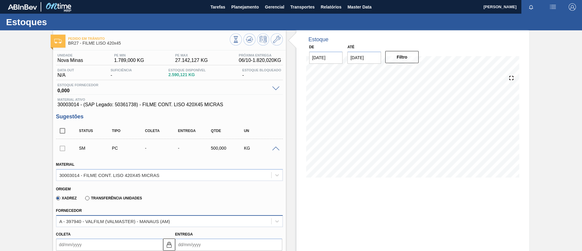
click at [115, 218] on div "A - 397940 - VALFILM (VALMASTER) - MANAUS (AM)" at bounding box center [163, 220] width 215 height 9
click at [279, 37] on icon at bounding box center [276, 39] width 7 height 7
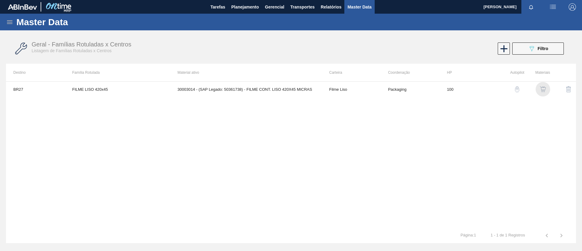
click at [540, 88] on img "button" at bounding box center [543, 89] width 6 height 6
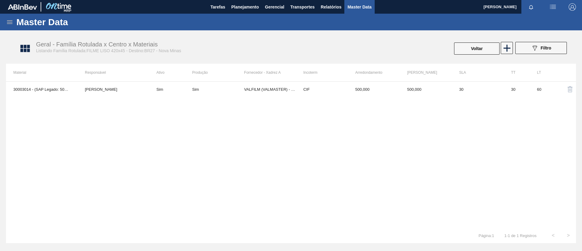
click at [221, 91] on td "Sim" at bounding box center [218, 88] width 52 height 15
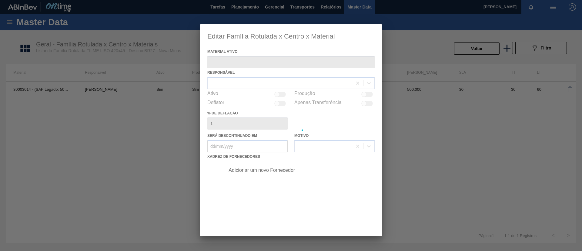
type ativo "30003014 - (SAP Legado: 50361738) - FILME CONT. LISO 420X45 MICRAS"
checkbox input "true"
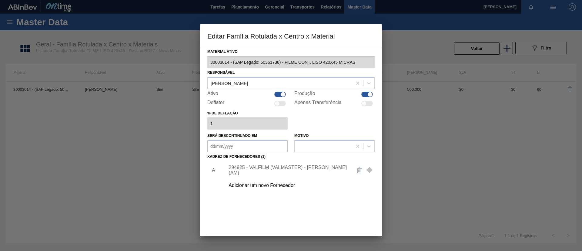
click at [280, 187] on div "Adicionar um novo Fornecedor" at bounding box center [287, 184] width 119 height 5
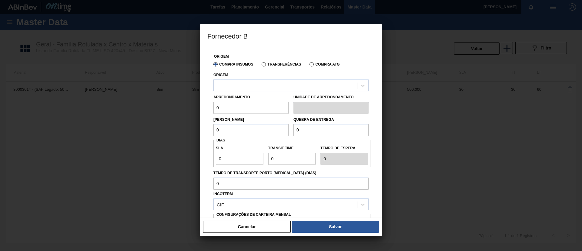
click at [269, 94] on div "Arredondamento 0" at bounding box center [250, 103] width 75 height 21
click at [277, 84] on div at bounding box center [285, 85] width 143 height 9
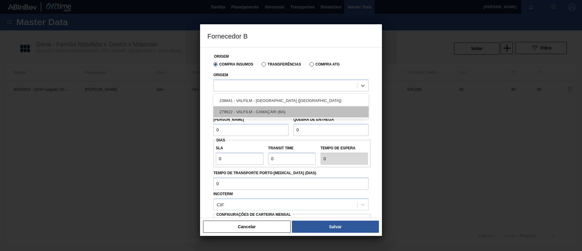
click at [283, 110] on div "279622 - VALFILM - CAMAÇARI (BA)" at bounding box center [290, 111] width 155 height 11
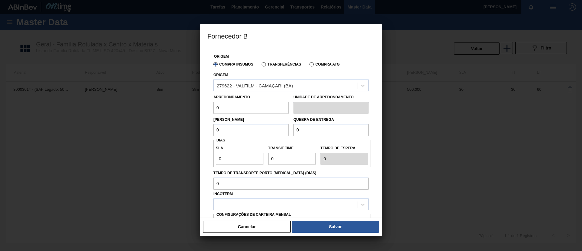
drag, startPoint x: 246, startPoint y: 111, endPoint x: 174, endPoint y: 110, distance: 71.8
click at [174, 110] on div "Fornecedor B Origem Compra Insumos Transferências Compra ATG Origem 279622 - VA…" at bounding box center [291, 125] width 582 height 251
drag, startPoint x: 240, startPoint y: 110, endPoint x: 197, endPoint y: 111, distance: 43.6
click at [197, 111] on div "Fornecedor B Origem Compra Insumos Transferências Compra ATG Origem 279622 - VA…" at bounding box center [291, 125] width 582 height 251
type input "500"
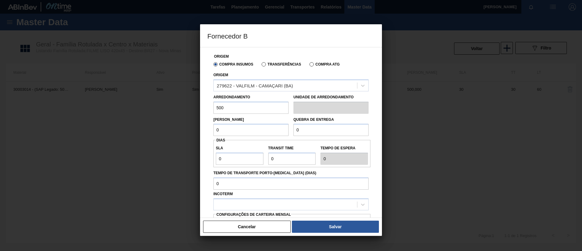
drag, startPoint x: 222, startPoint y: 128, endPoint x: 189, endPoint y: 127, distance: 33.0
click at [189, 127] on div "Fornecedor B Origem Compra Insumos Transferências Compra ATG Origem 279622 - VA…" at bounding box center [291, 125] width 582 height 251
paste input "50"
type input "500"
drag, startPoint x: 320, startPoint y: 134, endPoint x: 205, endPoint y: 134, distance: 115.1
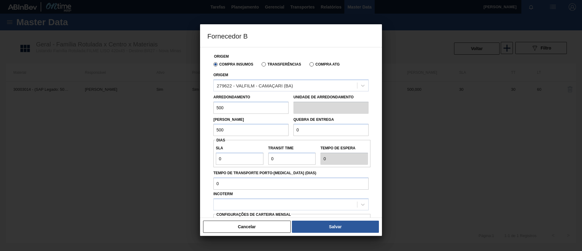
click at [205, 134] on div "Origem Compra Insumos Transferências Compra ATG Origem 279622 - VALFILM - CAMAÇ…" at bounding box center [291, 132] width 182 height 171
type input "8.000"
drag, startPoint x: 232, startPoint y: 156, endPoint x: 183, endPoint y: 157, distance: 49.1
click at [183, 157] on div "Fornecedor B Origem Compra Insumos Transferências Compra ATG Origem 279622 - VA…" at bounding box center [291, 125] width 582 height 251
type input "3"
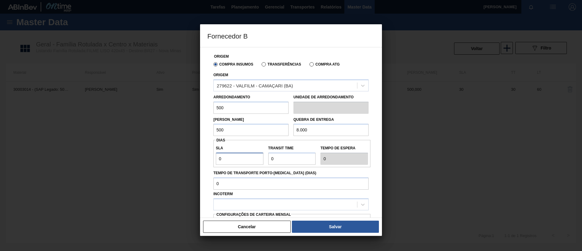
type input "3"
type input "30"
drag, startPoint x: 302, startPoint y: 161, endPoint x: 203, endPoint y: 157, distance: 99.1
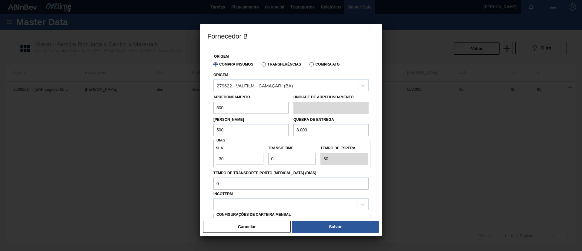
click at [203, 157] on div "Origem Compra Insumos Transferências Compra ATG Origem 279622 - VALFILM - CAMAÇ…" at bounding box center [291, 132] width 182 height 171
type input "3"
type input "33"
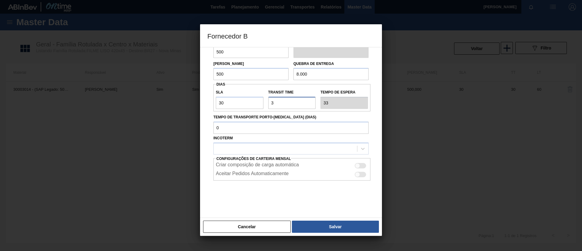
scroll to position [56, 0]
type input "3"
click at [234, 148] on div at bounding box center [285, 147] width 143 height 9
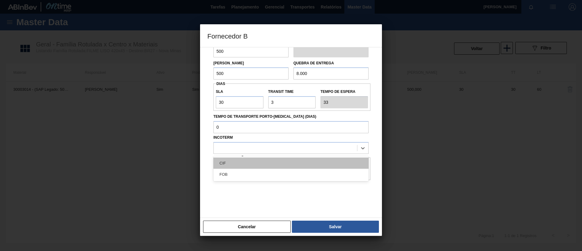
click at [234, 158] on div "CIF" at bounding box center [290, 162] width 155 height 11
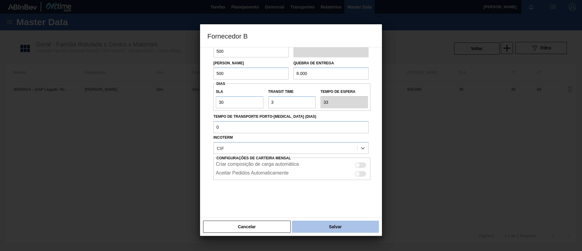
click at [329, 220] on button "Salvar" at bounding box center [335, 226] width 87 height 12
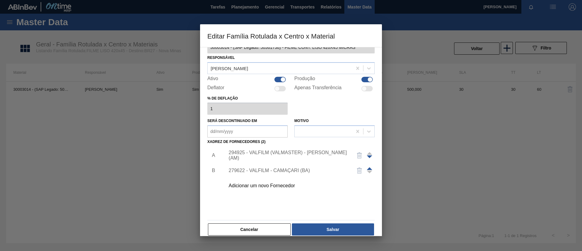
scroll to position [22, 0]
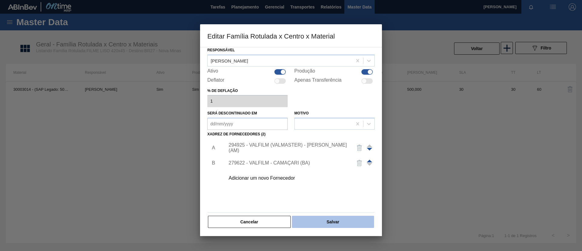
click at [344, 224] on button "Salvar" at bounding box center [333, 221] width 82 height 12
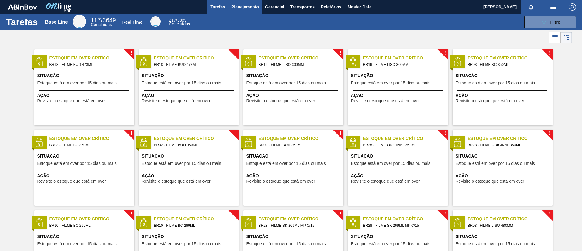
click at [245, 13] on button "Planejamento" at bounding box center [245, 7] width 34 height 14
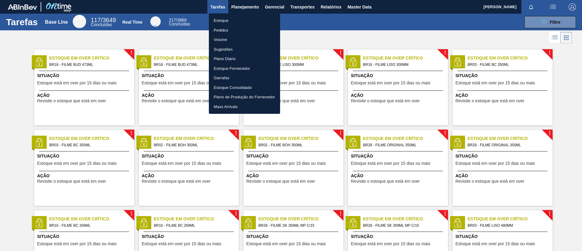
click at [238, 30] on li "Pedidos" at bounding box center [244, 30] width 71 height 10
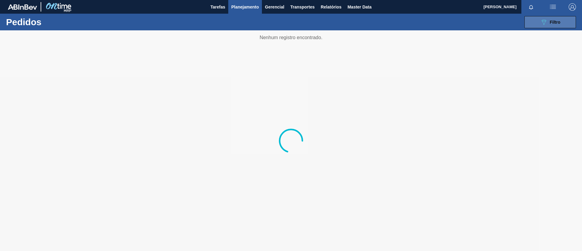
click at [548, 28] on button "089F7B8B-B2A5-4AFE-B5C0-19BA573D28AC Filtro" at bounding box center [549, 22] width 51 height 12
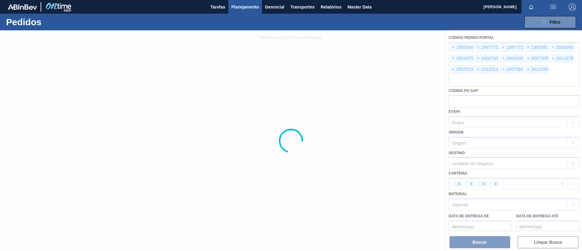
click at [352, 57] on div at bounding box center [291, 140] width 582 height 220
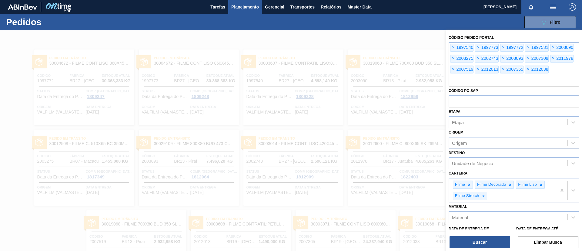
click at [347, 55] on div at bounding box center [291, 155] width 582 height 251
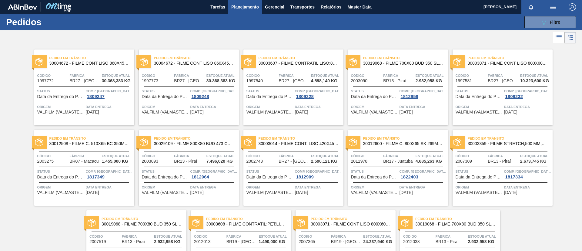
click at [381, 59] on span "Pedido em Trânsito" at bounding box center [405, 58] width 85 height 6
click at [104, 144] on span "30012508 - FILME C. 510X65 BC 350ML MP C18 429" at bounding box center [89, 143] width 80 height 5
click at [219, 147] on div "Pedido em Trânsito 30029109 - FILME 800X80 BUD 473 C12 429" at bounding box center [189, 141] width 100 height 14
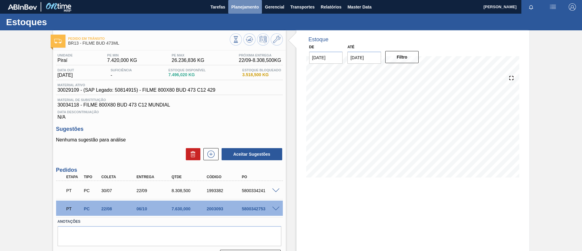
click at [248, 13] on button "Planejamento" at bounding box center [245, 7] width 34 height 14
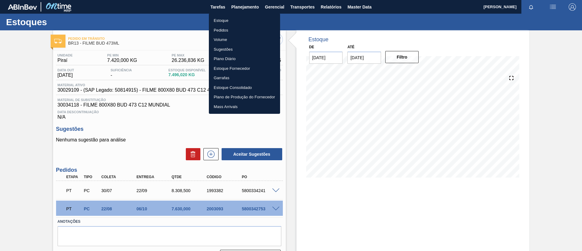
click at [249, 22] on li "Estoque" at bounding box center [244, 21] width 71 height 10
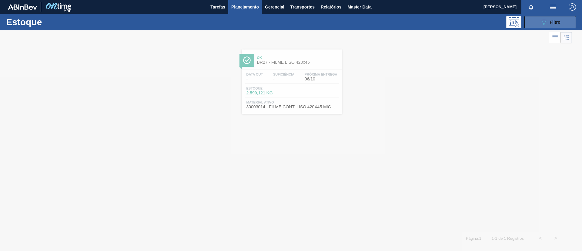
click at [542, 19] on icon "089F7B8B-B2A5-4AFE-B5C0-19BA573D28AC" at bounding box center [543, 21] width 7 height 7
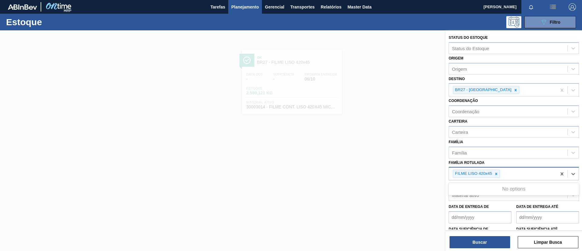
click at [492, 174] on div "FILME LISO 420x45" at bounding box center [473, 174] width 40 height 8
click at [495, 176] on div at bounding box center [496, 174] width 7 height 8
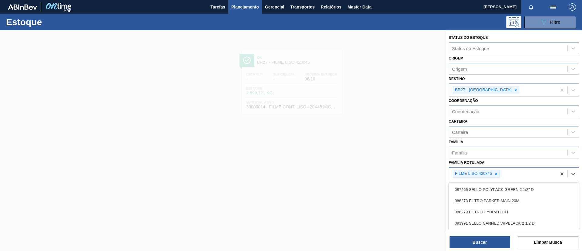
click at [495, 176] on div at bounding box center [496, 174] width 7 height 8
type Rotulada "460x50"
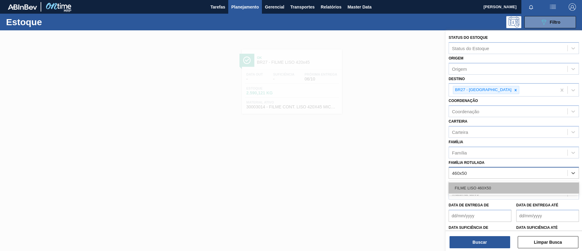
click at [498, 184] on div "FILME LISO 460X50" at bounding box center [513, 187] width 130 height 11
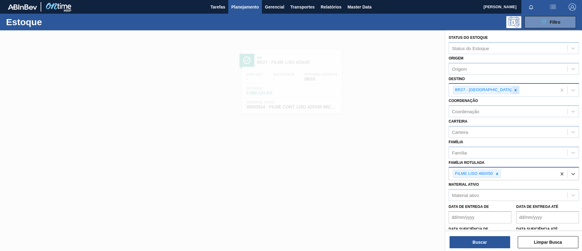
click at [513, 89] on icon at bounding box center [515, 90] width 4 height 4
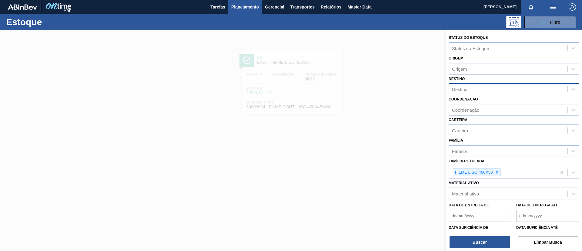
click at [405, 155] on div at bounding box center [291, 155] width 582 height 251
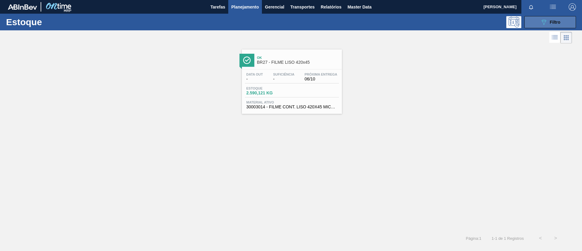
click at [530, 20] on button "089F7B8B-B2A5-4AFE-B5C0-19BA573D28AC Filtro" at bounding box center [549, 22] width 51 height 12
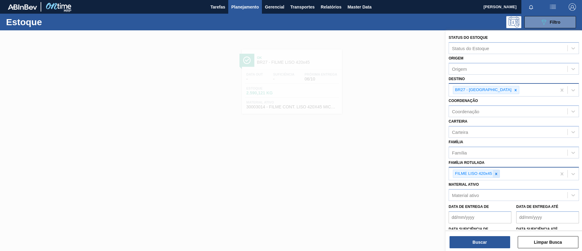
click at [497, 176] on div at bounding box center [496, 174] width 7 height 8
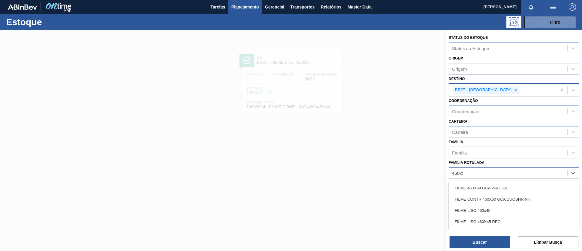
type Rotulada "460x50"
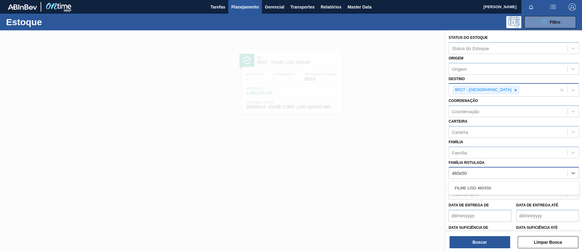
click at [500, 185] on div "FILME LISO 460X50" at bounding box center [513, 187] width 130 height 11
click at [514, 91] on icon at bounding box center [515, 90] width 2 height 2
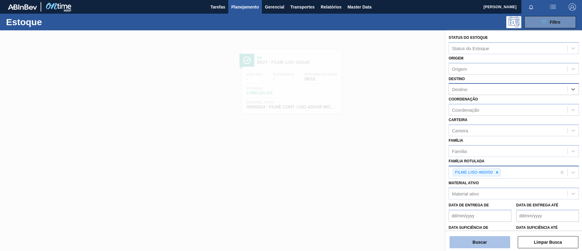
click at [476, 241] on button "Buscar" at bounding box center [479, 242] width 61 height 12
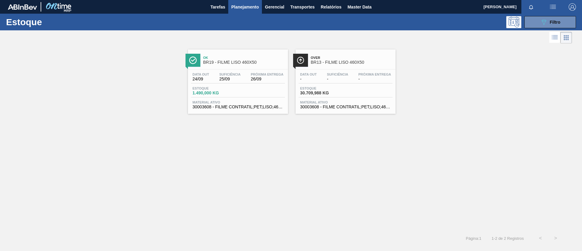
click at [237, 60] on span "BR19 - FILME LISO 460X50" at bounding box center [244, 62] width 82 height 5
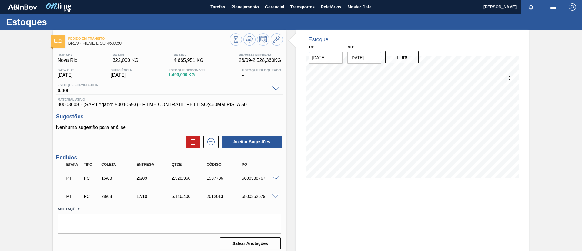
click at [270, 174] on div "PT PC 15/08 26/09 2.528,360 1997736 5800338767" at bounding box center [167, 177] width 211 height 12
click at [273, 176] on span at bounding box center [275, 178] width 7 height 5
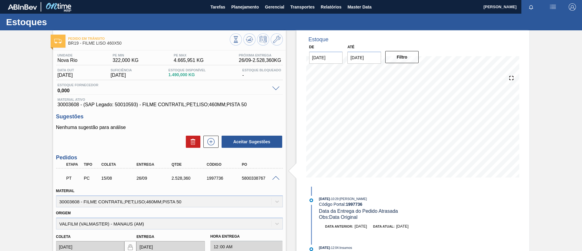
drag, startPoint x: 79, startPoint y: 135, endPoint x: 0, endPoint y: 83, distance: 94.4
click at [0, 83] on div "Pedido em Trânsito BR19 - FILME LISO 460X50 Unidade Nova Rio PE MIN 322,000 KG …" at bounding box center [291, 215] width 582 height 371
click at [240, 11] on button "Planejamento" at bounding box center [245, 7] width 34 height 14
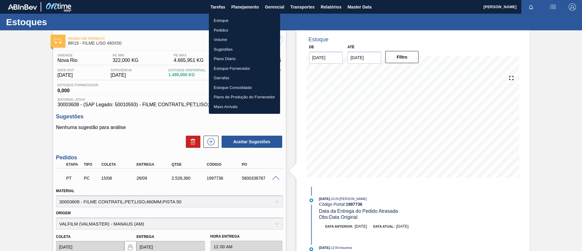
click at [234, 19] on li "Estoque" at bounding box center [244, 21] width 71 height 10
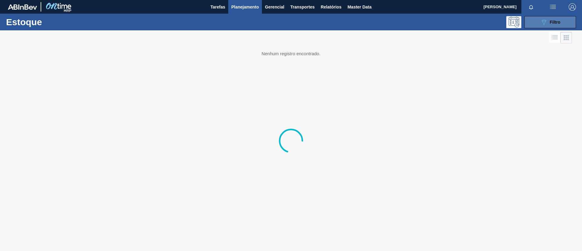
click at [530, 22] on button "089F7B8B-B2A5-4AFE-B5C0-19BA573D28AC Filtro" at bounding box center [549, 22] width 51 height 12
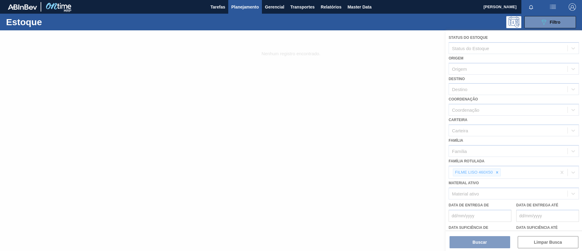
click at [499, 172] on div at bounding box center [291, 140] width 582 height 220
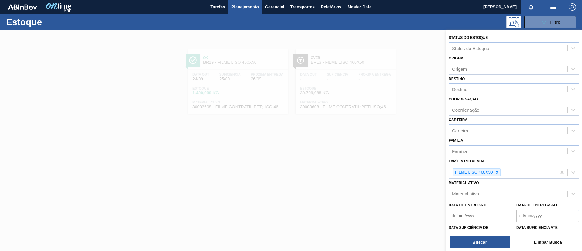
click at [498, 172] on icon at bounding box center [497, 172] width 4 height 4
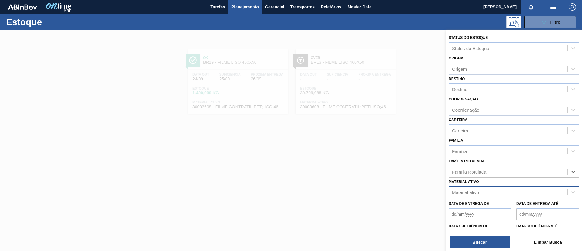
click at [497, 195] on div "Material ativo" at bounding box center [508, 192] width 118 height 9
paste ativo "30012490"
type ativo "30012490"
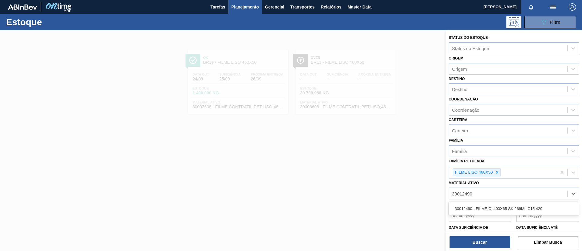
click at [490, 207] on div "30012490 - FILME C. 400X65 SK 269ML C15 429" at bounding box center [513, 208] width 130 height 11
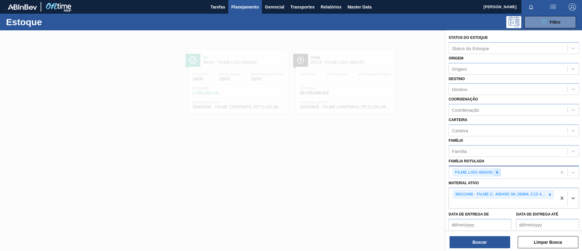
click at [496, 173] on icon at bounding box center [497, 172] width 2 height 2
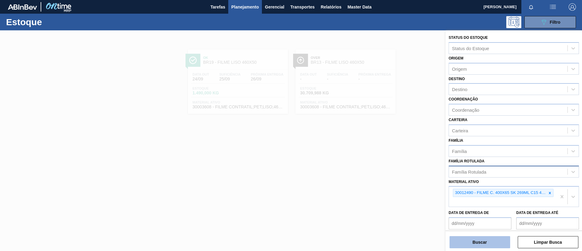
click at [485, 244] on button "Buscar" at bounding box center [479, 242] width 61 height 12
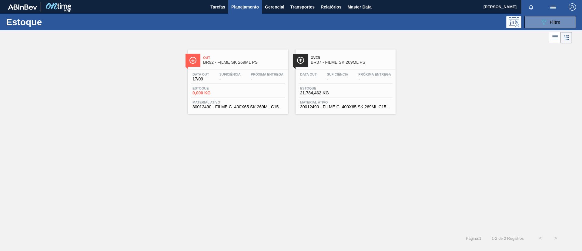
click at [359, 65] on div "Over BR07 - FILME SK 269ML PS" at bounding box center [351, 60] width 82 height 14
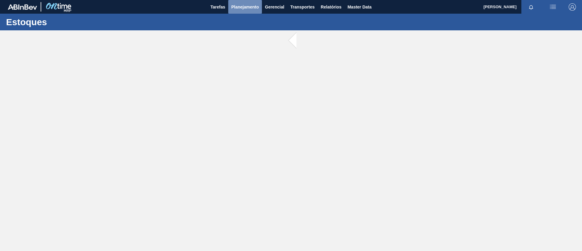
click at [241, 5] on span "Planejamento" at bounding box center [245, 6] width 28 height 7
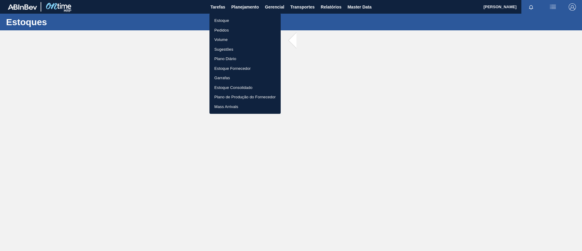
click at [241, 30] on li "Pedidos" at bounding box center [244, 30] width 71 height 10
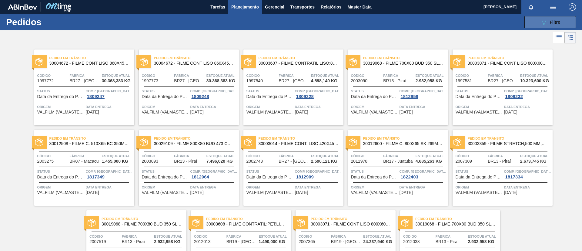
click at [550, 20] on span "Filtro" at bounding box center [555, 22] width 11 height 5
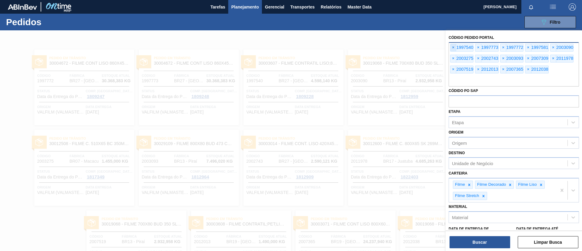
click at [454, 45] on span "×" at bounding box center [453, 47] width 6 height 7
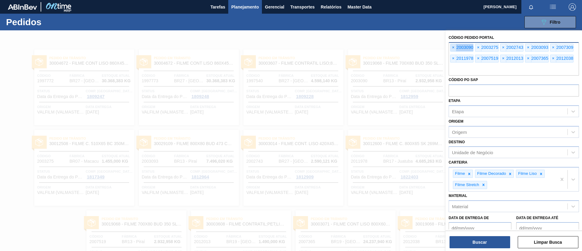
click at [454, 45] on span "×" at bounding box center [453, 47] width 6 height 7
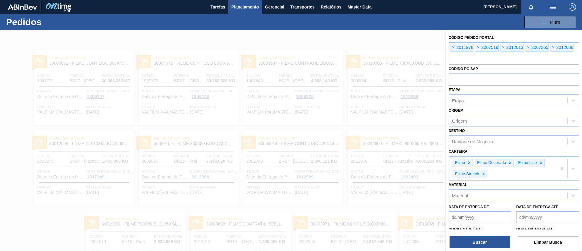
click at [457, 41] on div "Código Pedido Portal × 2011978 × 2007519 × 2012013 × 2007365 × 2012038" at bounding box center [513, 48] width 130 height 31
click at [453, 45] on span "×" at bounding box center [453, 47] width 6 height 7
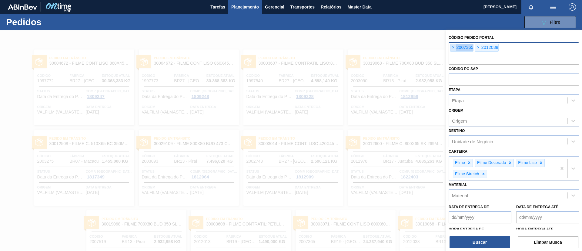
click at [453, 45] on span "×" at bounding box center [453, 47] width 6 height 7
click at [453, 53] on input "text" at bounding box center [513, 59] width 130 height 12
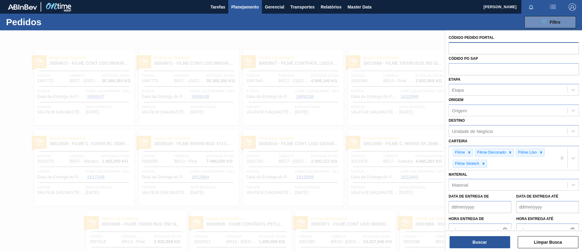
paste input "text"
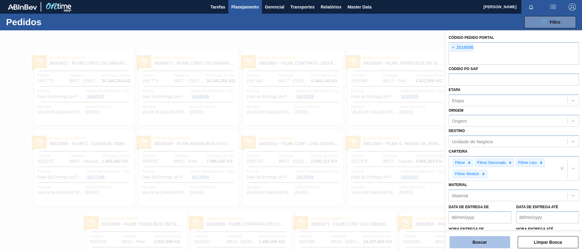
click at [492, 240] on button "Buscar" at bounding box center [479, 242] width 61 height 12
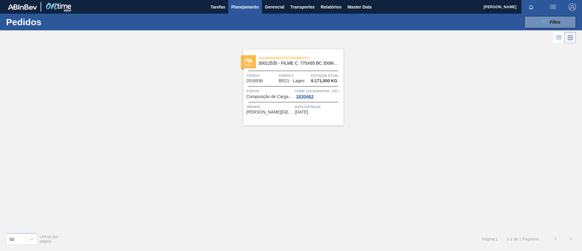
click at [265, 57] on span "Aguardando Faturamento" at bounding box center [300, 58] width 85 height 6
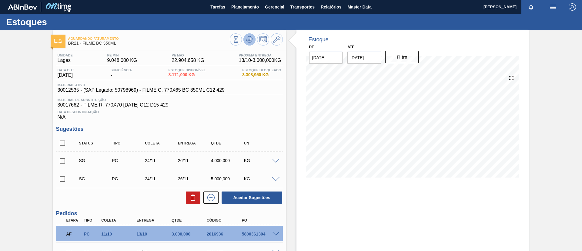
click at [248, 40] on icon at bounding box center [248, 40] width 1 height 1
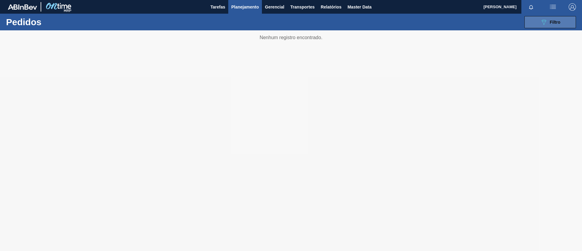
click at [557, 18] on button "089F7B8B-B2A5-4AFE-B5C0-19BA573D28AC Filtro" at bounding box center [549, 22] width 51 height 12
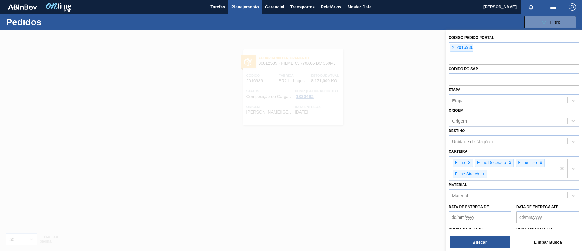
click at [263, 29] on div "089F7B8B-B2A5-4AFE-B5C0-19BA573D28AC Filtro Código Pedido Portal × 2016936 Códi…" at bounding box center [338, 22] width 482 height 18
click at [249, 13] on button "Planejamento" at bounding box center [245, 7] width 34 height 14
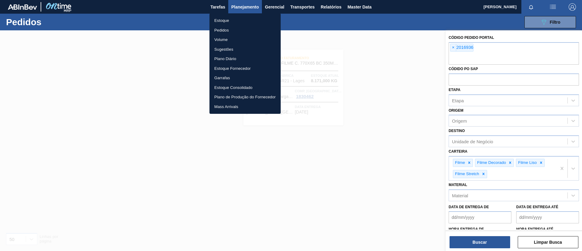
click at [246, 19] on li "Estoque" at bounding box center [244, 21] width 71 height 10
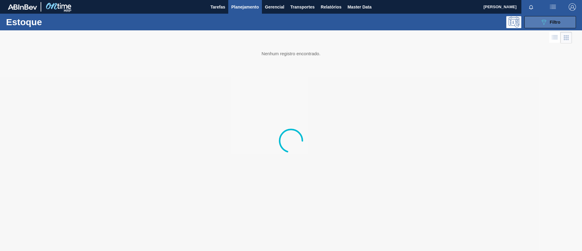
click at [550, 20] on span "Filtro" at bounding box center [555, 22] width 11 height 5
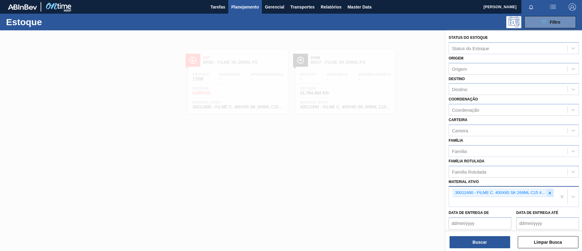
click at [546, 193] on div at bounding box center [549, 193] width 7 height 8
click at [549, 192] on icon at bounding box center [550, 192] width 2 height 2
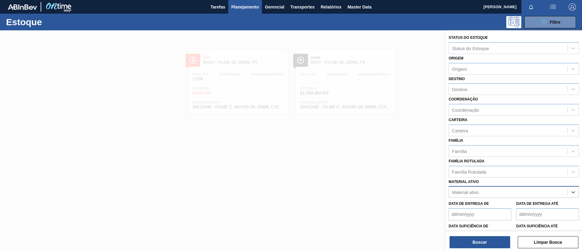
click at [530, 178] on div "Material ativo option 30012490 - FILME C. 400X65 SK 269ML C15 429, deselected. …" at bounding box center [513, 187] width 130 height 21
click at [526, 172] on div "Família Rotulada" at bounding box center [508, 171] width 118 height 9
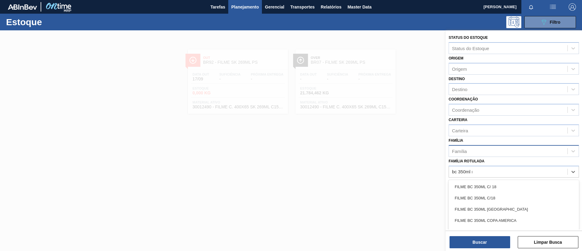
type Rotulada "bc 350ml mp"
click at [506, 190] on div "FILME BC 350ML MP C/ 18" at bounding box center [513, 186] width 130 height 11
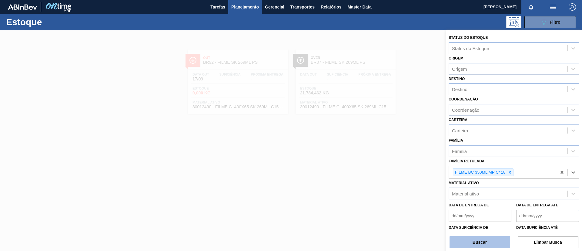
click at [492, 236] on button "Buscar" at bounding box center [479, 242] width 61 height 12
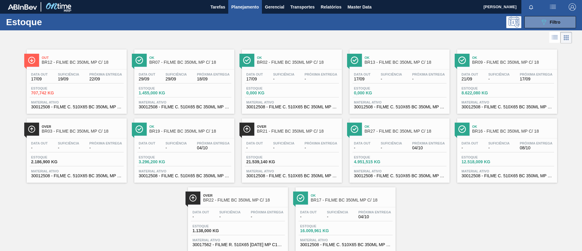
click at [182, 76] on span "Suficiência" at bounding box center [175, 74] width 21 height 4
click at [226, 137] on div "Ok BR19 - FILME BC 350ML MP C/ 18 Data out - Suficiência - Próxima Entrega 04/1…" at bounding box center [184, 150] width 100 height 64
click at [546, 28] on div "Estoque 089F7B8B-B2A5-4AFE-B5C0-19BA573D28AC Filtro" at bounding box center [291, 22] width 582 height 17
click at [549, 25] on div "089F7B8B-B2A5-4AFE-B5C0-19BA573D28AC Filtro" at bounding box center [550, 21] width 20 height 7
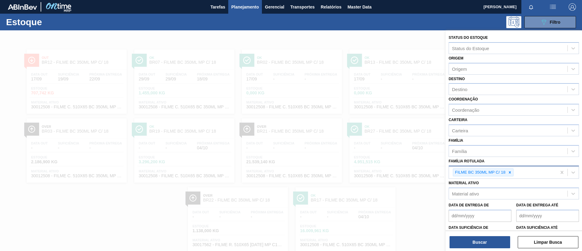
click at [511, 174] on icon at bounding box center [509, 172] width 4 height 4
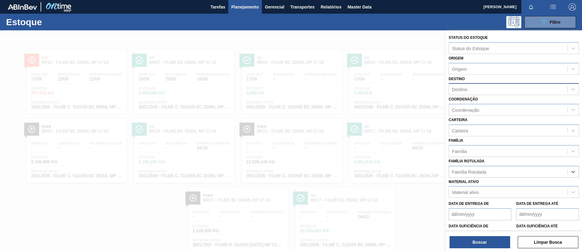
click at [489, 90] on div "Destino" at bounding box center [508, 89] width 118 height 9
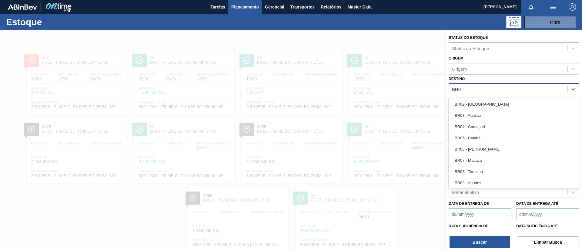
type input "BR04"
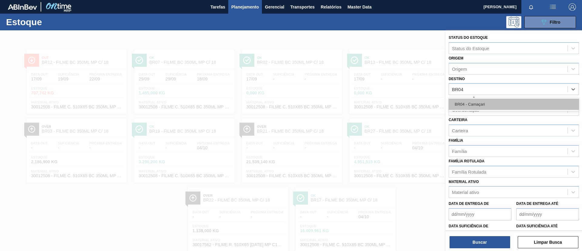
click at [496, 102] on div "BR04 - Camaçari" at bounding box center [513, 103] width 130 height 11
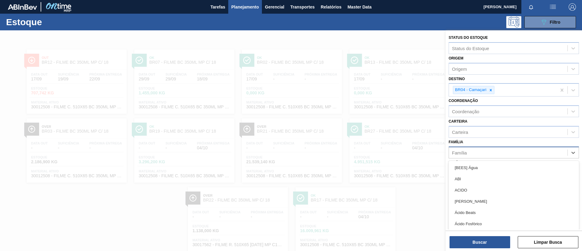
click at [499, 151] on div "Família" at bounding box center [508, 152] width 118 height 9
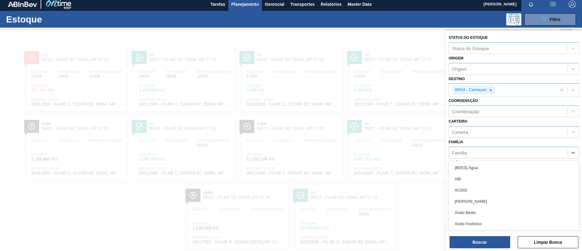
scroll to position [3, 0]
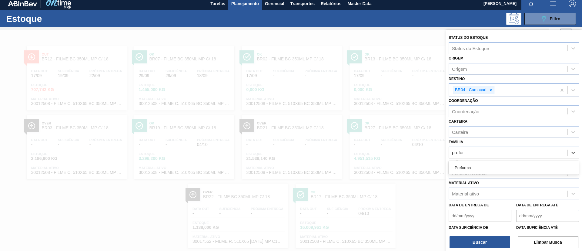
type input "preforma"
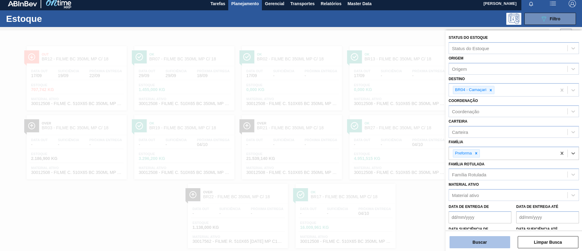
click at [494, 238] on button "Buscar" at bounding box center [479, 242] width 61 height 12
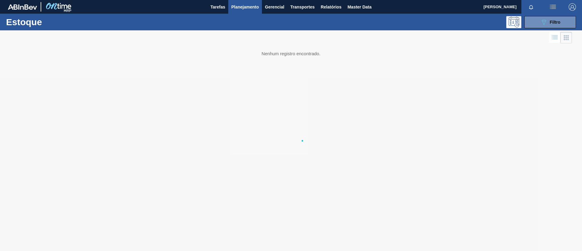
scroll to position [0, 0]
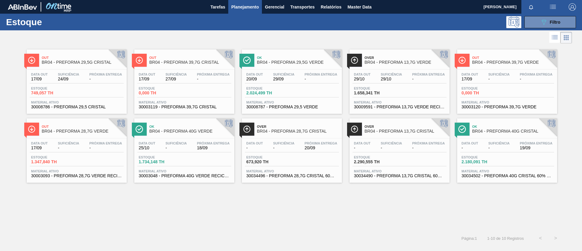
click at [430, 133] on span "BR04 - PREFORMA 13,7G CRISTAL" at bounding box center [405, 131] width 82 height 5
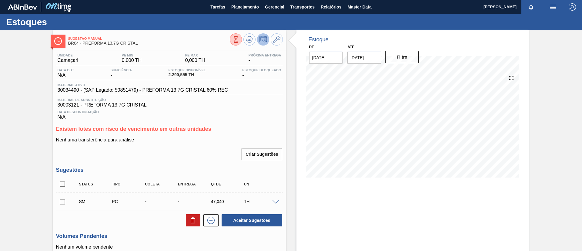
click at [275, 200] on span at bounding box center [275, 202] width 7 height 5
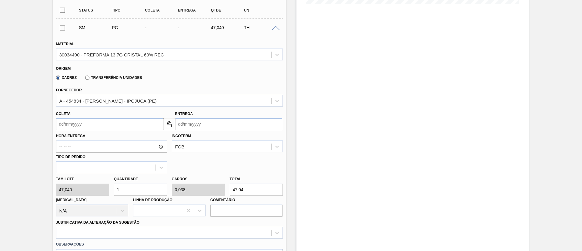
scroll to position [182, 0]
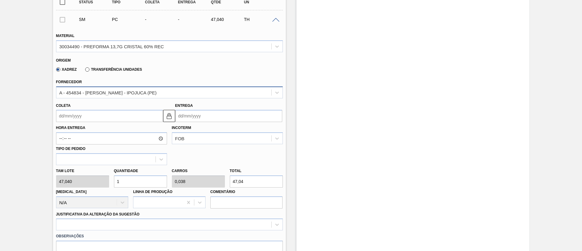
click at [133, 93] on div "A - 454834 - LORENPET - IPOJUCA (PE)" at bounding box center [107, 92] width 97 height 5
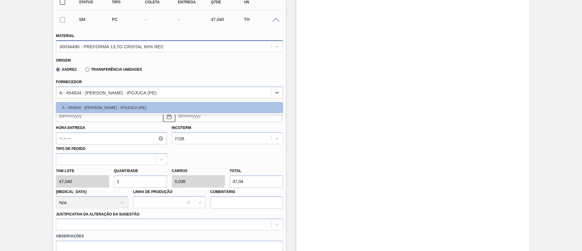
click at [79, 46] on div "30034490 - PREFORMA 13,7G CRISTAL 60% REC" at bounding box center [111, 46] width 105 height 5
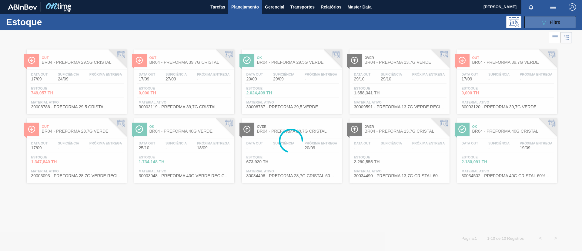
click at [554, 26] on button "089F7B8B-B2A5-4AFE-B5C0-19BA573D28AC Filtro" at bounding box center [549, 22] width 51 height 12
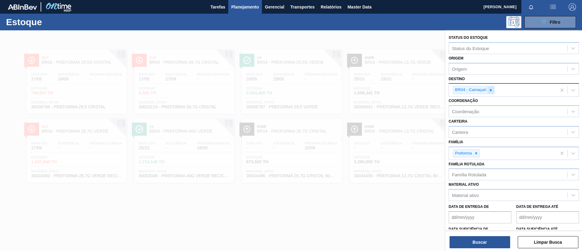
click at [488, 90] on div at bounding box center [490, 90] width 7 height 8
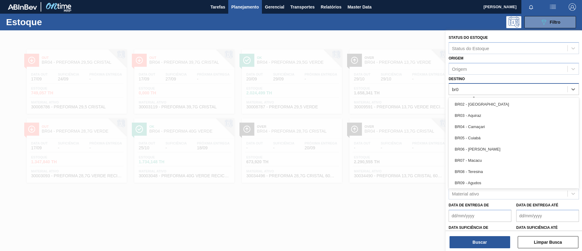
type input "br07"
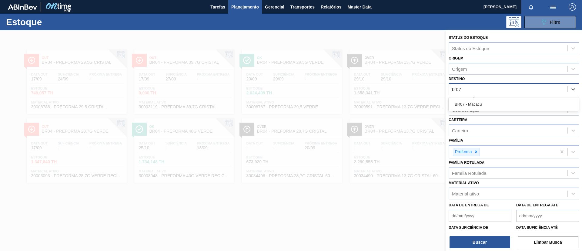
drag, startPoint x: 496, startPoint y: 104, endPoint x: 493, endPoint y: 111, distance: 8.0
click at [496, 105] on div "BR07 - Macacu" at bounding box center [513, 103] width 130 height 11
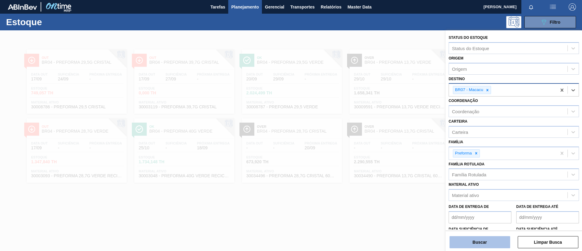
click at [500, 236] on button "Buscar" at bounding box center [479, 242] width 61 height 12
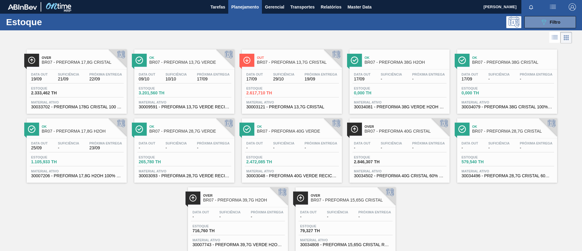
click at [270, 65] on div "Out BR07 - PREFORMA 13,7G CRISTAL" at bounding box center [298, 60] width 82 height 14
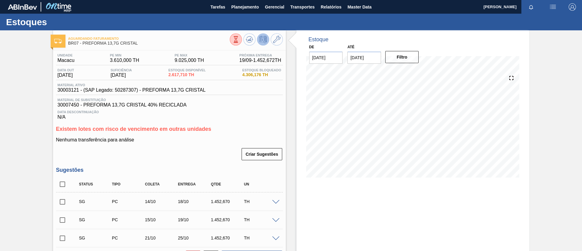
scroll to position [182, 0]
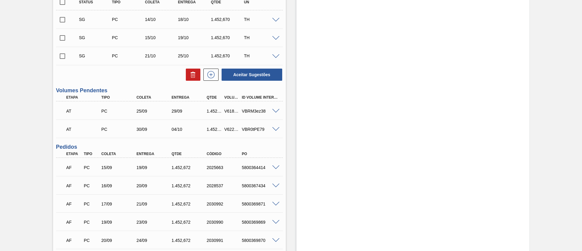
click at [275, 166] on span at bounding box center [275, 167] width 7 height 5
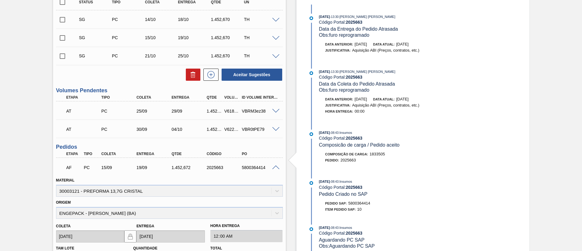
click at [277, 168] on span at bounding box center [275, 167] width 7 height 5
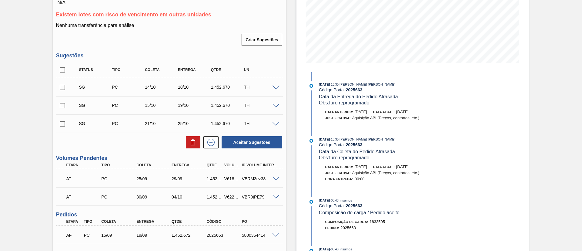
scroll to position [0, 0]
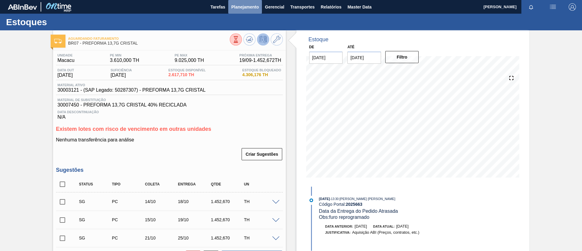
click at [251, 9] on span "Planejamento" at bounding box center [245, 6] width 28 height 7
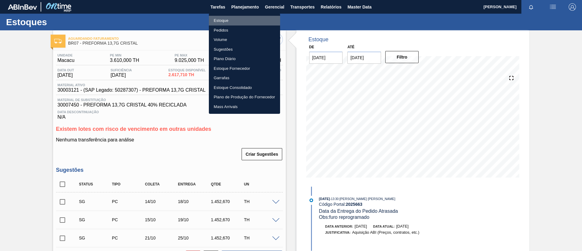
click at [253, 19] on li "Estoque" at bounding box center [244, 21] width 71 height 10
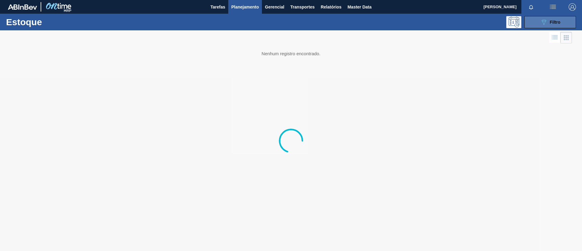
click at [547, 27] on button "089F7B8B-B2A5-4AFE-B5C0-19BA573D28AC Filtro" at bounding box center [549, 22] width 51 height 12
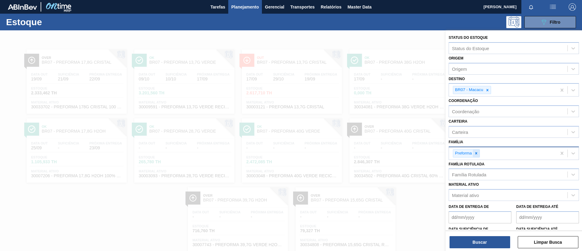
click at [477, 154] on icon at bounding box center [476, 153] width 4 height 4
click at [231, 4] on button "Planejamento" at bounding box center [245, 7] width 34 height 14
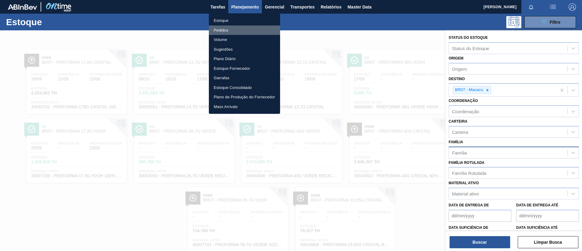
click at [237, 28] on li "Pedidos" at bounding box center [244, 30] width 71 height 10
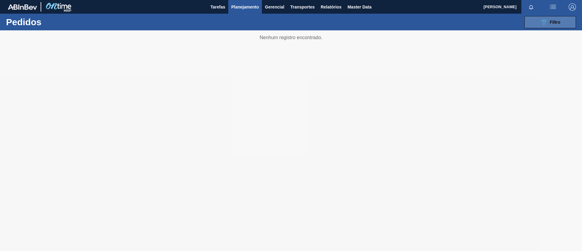
click at [527, 22] on button "089F7B8B-B2A5-4AFE-B5C0-19BA573D28AC Filtro" at bounding box center [549, 22] width 51 height 12
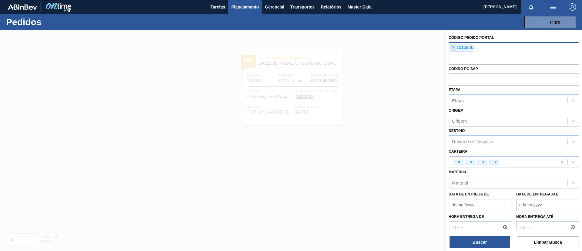
click at [450, 49] on div "× 2016936" at bounding box center [461, 48] width 23 height 8
click at [451, 49] on span "×" at bounding box center [453, 47] width 6 height 7
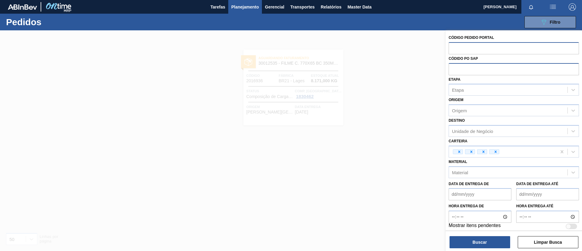
paste input "text"
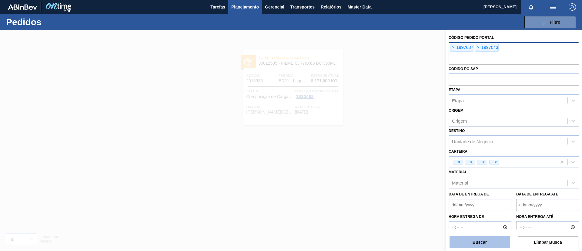
click at [477, 238] on button "Buscar" at bounding box center [479, 242] width 61 height 12
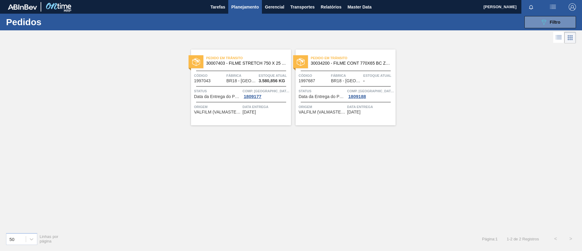
click at [332, 51] on div "Pedido em Trânsito 30034200 - FILME CONT 770X65 BC ZERO 350 C12 NF25 Código 199…" at bounding box center [345, 87] width 100 height 76
click at [252, 52] on div "Pedido em Trânsito 30007403 - FILME STRETCH 750 X 25 AUTOMATICO Código 1997043 …" at bounding box center [241, 87] width 100 height 76
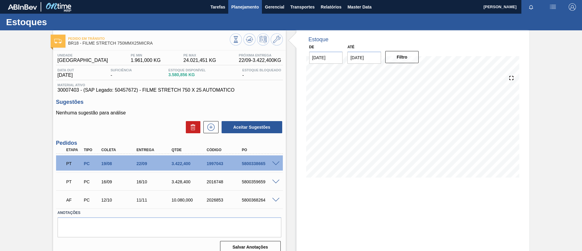
click at [238, 10] on span "Planejamento" at bounding box center [245, 6] width 28 height 7
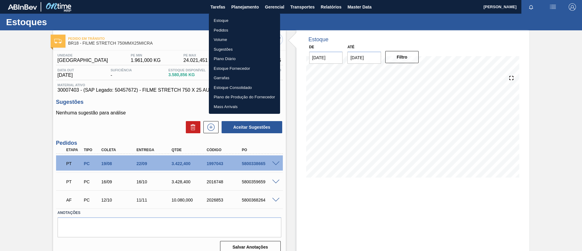
click at [239, 20] on li "Estoque" at bounding box center [244, 21] width 71 height 10
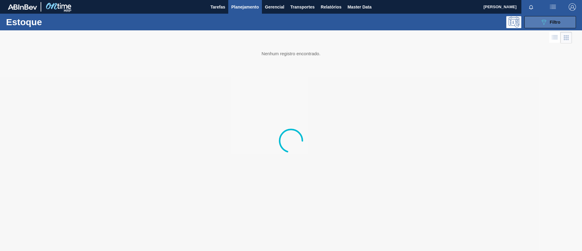
click at [539, 24] on button "089F7B8B-B2A5-4AFE-B5C0-19BA573D28AC Filtro" at bounding box center [549, 22] width 51 height 12
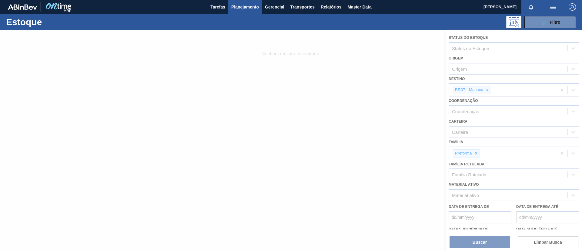
click at [476, 152] on div at bounding box center [291, 140] width 582 height 220
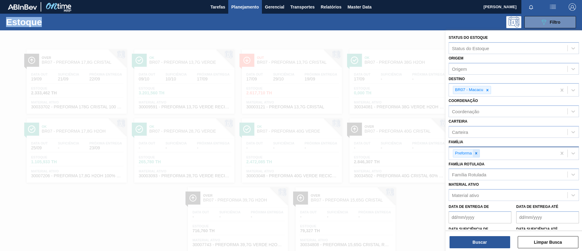
click at [477, 155] on icon at bounding box center [476, 153] width 4 height 4
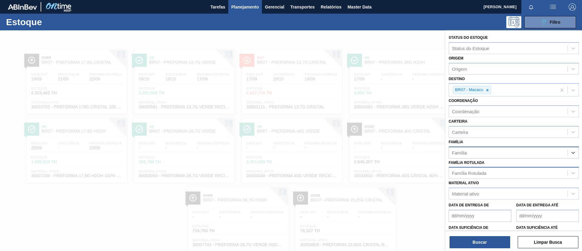
click at [478, 170] on div "Família Rotulada" at bounding box center [508, 172] width 118 height 9
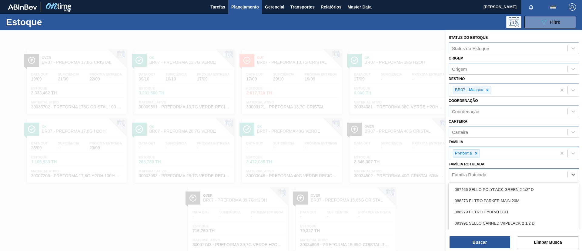
scroll to position [16, 0]
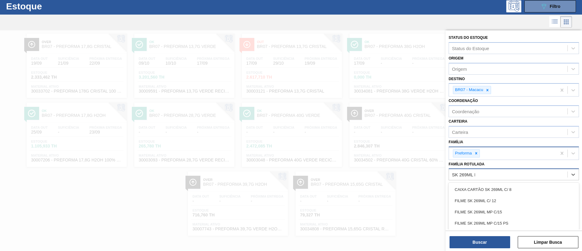
type Rotulada "SK 269ML PS"
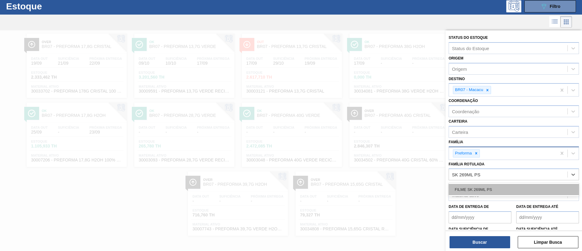
click at [497, 192] on div "FILME SK 269ML PS" at bounding box center [513, 189] width 130 height 11
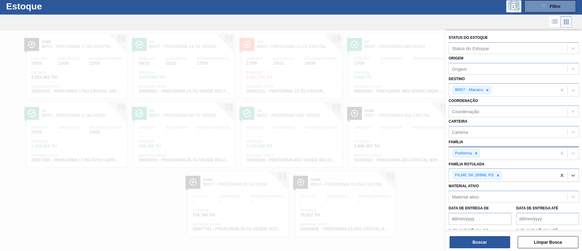
click at [475, 154] on icon at bounding box center [476, 153] width 4 height 4
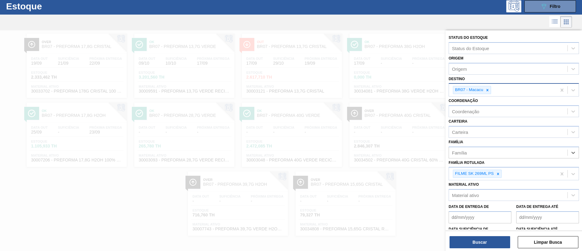
click at [489, 89] on icon at bounding box center [487, 90] width 4 height 4
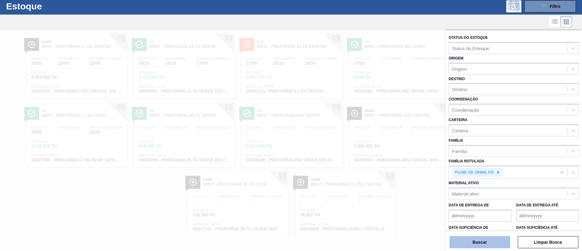
click at [486, 238] on button "Buscar" at bounding box center [479, 242] width 61 height 12
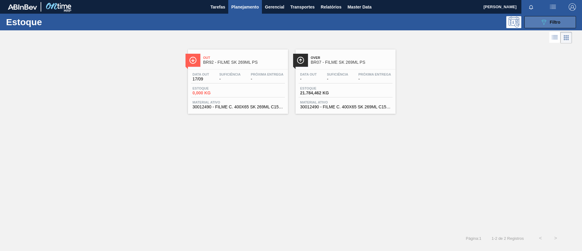
drag, startPoint x: 533, startPoint y: 18, endPoint x: 540, endPoint y: 20, distance: 7.5
click at [540, 20] on button "089F7B8B-B2A5-4AFE-B5C0-19BA573D28AC Filtro" at bounding box center [549, 22] width 51 height 12
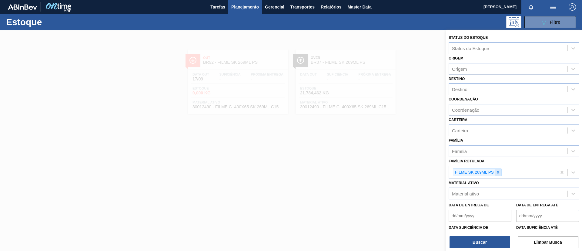
click at [499, 173] on icon at bounding box center [498, 172] width 4 height 4
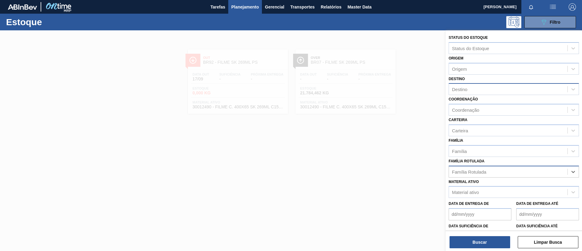
click at [473, 94] on div "Destino" at bounding box center [513, 89] width 130 height 12
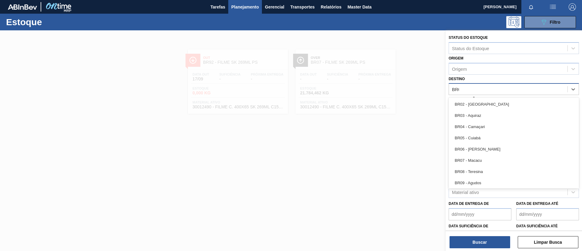
type input "BR08"
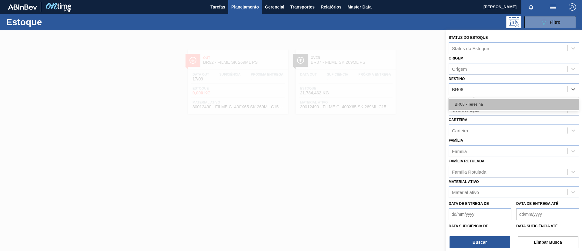
click at [472, 104] on div "BR08 - Teresina" at bounding box center [513, 103] width 130 height 11
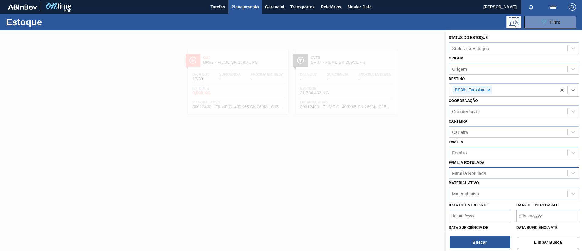
click at [468, 151] on div "Família" at bounding box center [508, 152] width 118 height 9
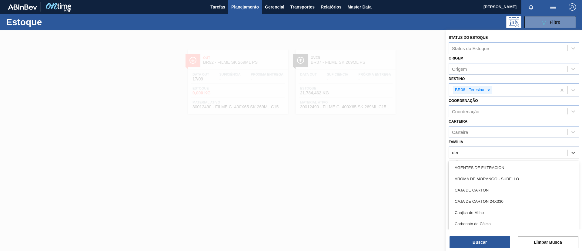
type input "deco"
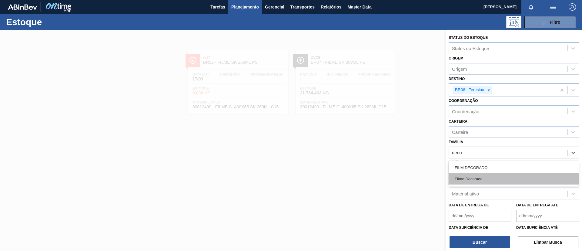
click at [488, 174] on div "Filme Decorado" at bounding box center [513, 178] width 130 height 11
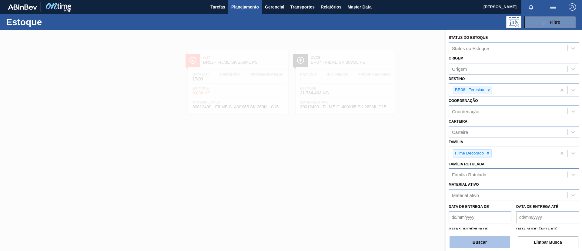
click at [490, 246] on button "Buscar" at bounding box center [479, 242] width 61 height 12
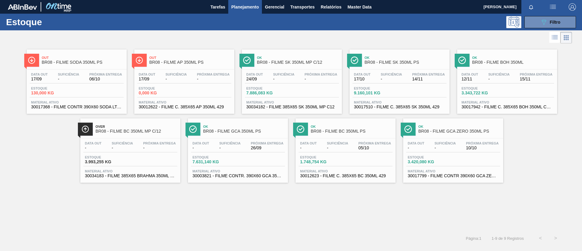
click at [551, 29] on div "Estoque 089F7B8B-B2A5-4AFE-B5C0-19BA573D28AC Filtro" at bounding box center [291, 22] width 582 height 17
click at [550, 23] on span "Filtro" at bounding box center [555, 22] width 11 height 5
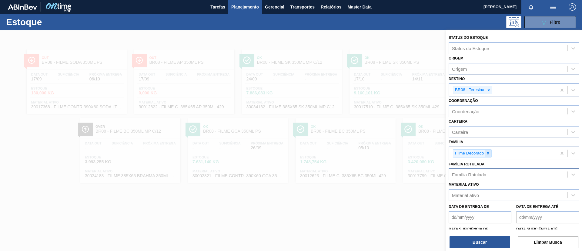
click at [490, 151] on div "Filme Decorado" at bounding box center [503, 153] width 108 height 12
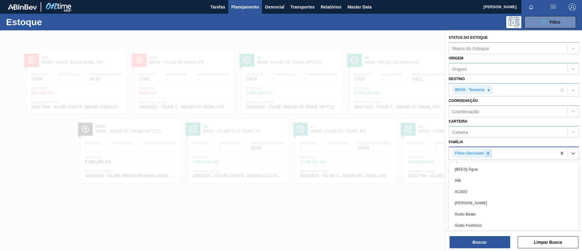
click at [490, 152] on div at bounding box center [487, 153] width 7 height 8
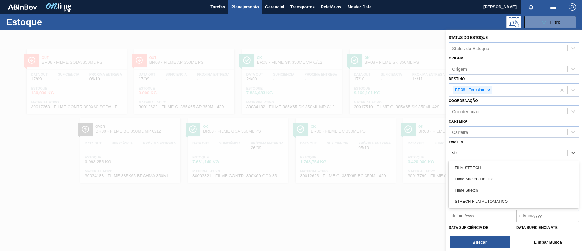
type input "stre"
click at [491, 186] on div "Filme Stretch" at bounding box center [513, 189] width 130 height 11
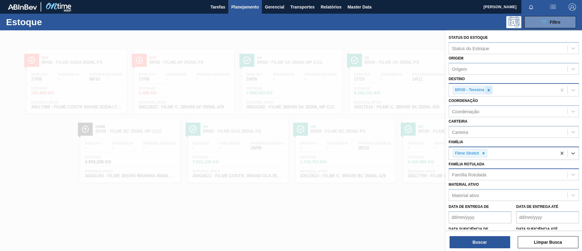
click at [490, 89] on div at bounding box center [488, 90] width 7 height 8
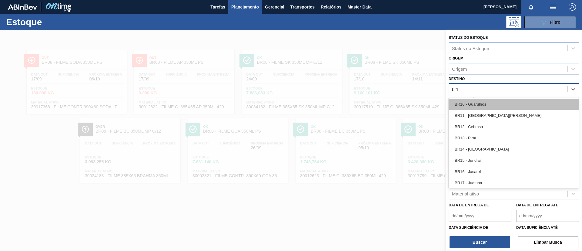
type input "br11"
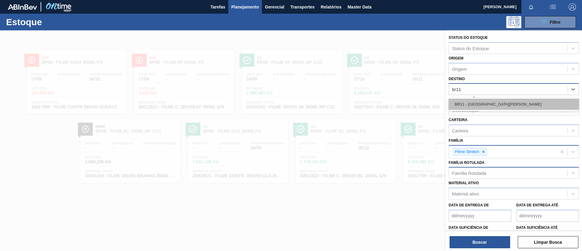
click at [496, 100] on div "BR11 - [GEOGRAPHIC_DATA]" at bounding box center [513, 103] width 130 height 11
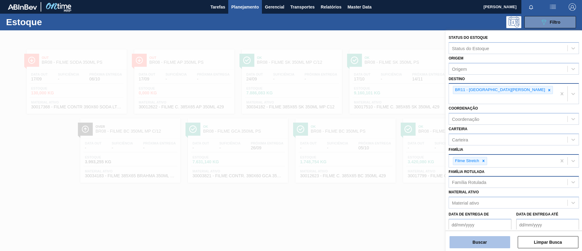
click at [493, 236] on button "Buscar" at bounding box center [479, 242] width 61 height 12
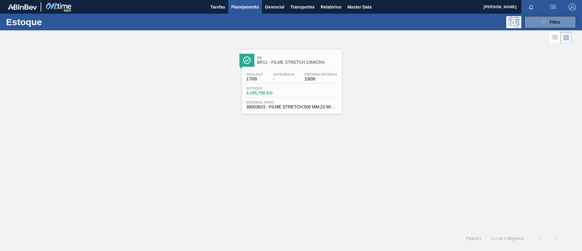
click at [308, 55] on div "Ok BR11 - FILME STRETCH 23MICRA" at bounding box center [298, 60] width 82 height 14
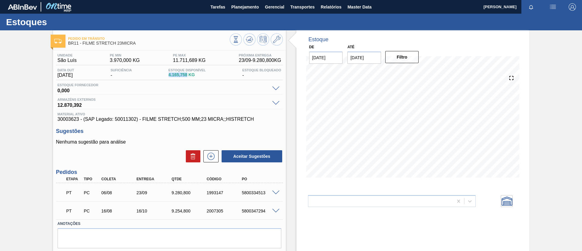
drag, startPoint x: 168, startPoint y: 77, endPoint x: 189, endPoint y: 77, distance: 21.5
click at [189, 77] on div "Data out 17/09/2025 Suficiência - Estoque Disponível 4.165,758 KG Estoque Bloqu…" at bounding box center [169, 74] width 227 height 12
copy span "4.165,758"
click at [4, 95] on div "Pedido em Trânsito BR11 - FILME STRETCH 23MICRA Unidade São Luís PE MIN 3.970,0…" at bounding box center [291, 149] width 582 height 238
click at [0, 119] on div "Pedido em Trânsito BR11 - FILME STRETCH 23MICRA Unidade São Luís PE MIN 3.970,0…" at bounding box center [291, 149] width 582 height 238
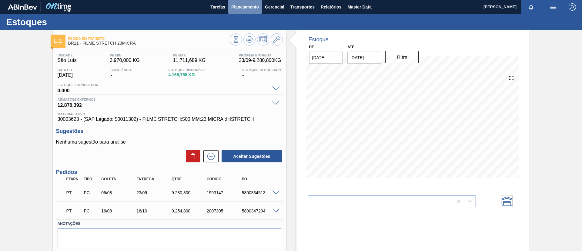
click at [253, 8] on span "Planejamento" at bounding box center [245, 6] width 28 height 7
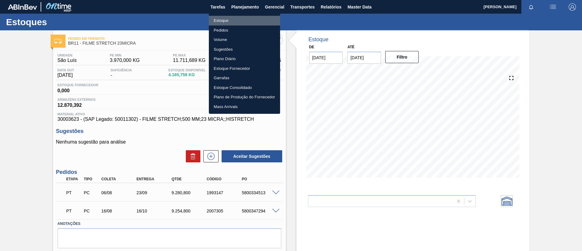
click at [262, 19] on li "Estoque" at bounding box center [244, 21] width 71 height 10
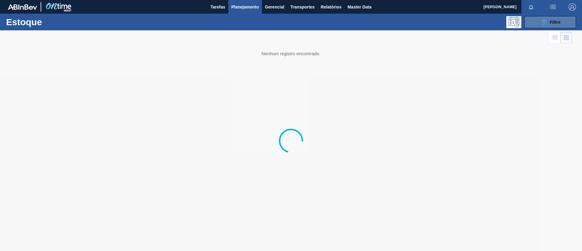
click at [546, 21] on icon "089F7B8B-B2A5-4AFE-B5C0-19BA573D28AC" at bounding box center [543, 21] width 7 height 7
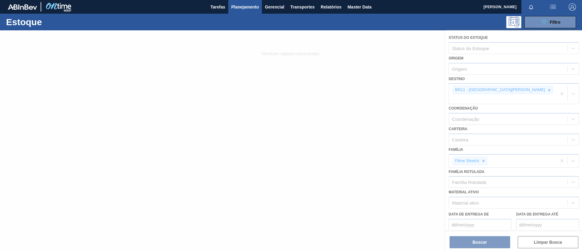
click at [483, 151] on div at bounding box center [291, 140] width 582 height 220
click at [485, 152] on div at bounding box center [291, 140] width 582 height 220
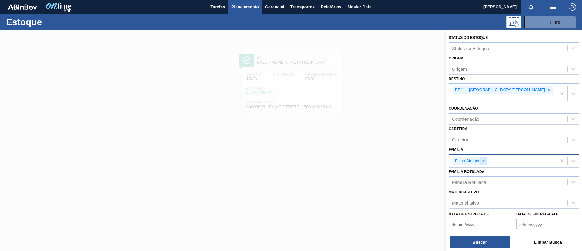
click at [486, 157] on div at bounding box center [483, 161] width 7 height 8
click at [490, 176] on div "Família Rotulada" at bounding box center [508, 180] width 118 height 9
type Rotulada "BC 350ML MP"
click at [496, 191] on div "FILME BC 350ML MP C/ 18" at bounding box center [513, 196] width 130 height 11
click at [486, 157] on div at bounding box center [483, 161] width 7 height 8
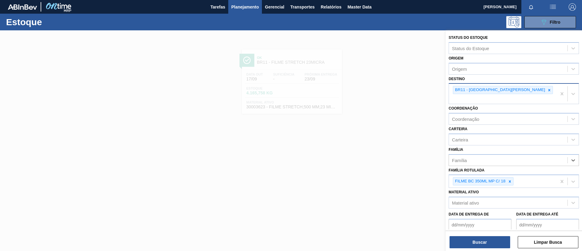
click at [547, 91] on icon at bounding box center [549, 90] width 4 height 4
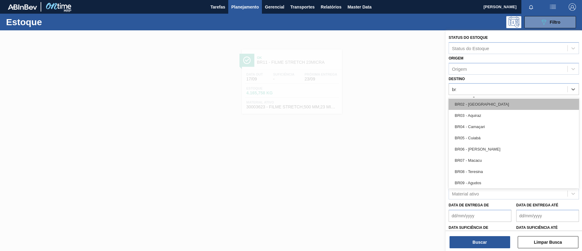
type input "br12"
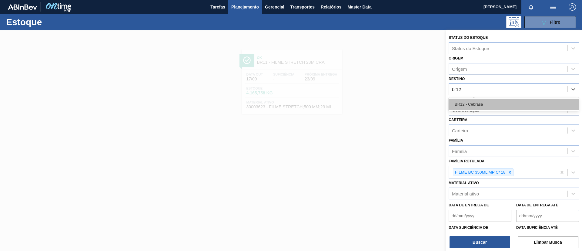
click at [490, 102] on div "BR12 - Cebrasa" at bounding box center [513, 103] width 130 height 11
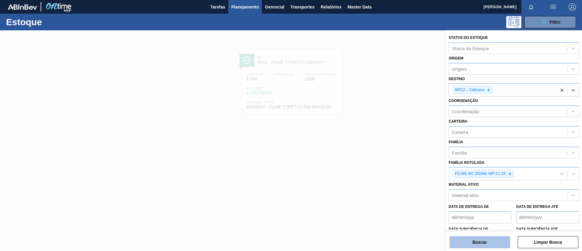
click at [491, 243] on button "Buscar" at bounding box center [479, 242] width 61 height 12
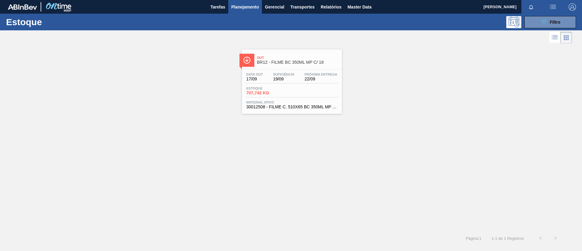
click at [319, 75] on span "Próxima Entrega" at bounding box center [320, 74] width 33 height 4
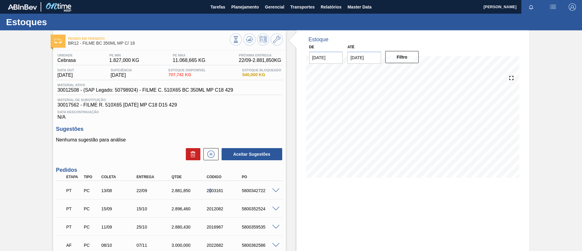
click at [210, 190] on div "2003161" at bounding box center [224, 190] width 39 height 5
drag, startPoint x: 204, startPoint y: 192, endPoint x: 223, endPoint y: 191, distance: 19.7
click at [223, 191] on div "2003161" at bounding box center [220, 190] width 35 height 5
copy div "2003161"
click at [275, 188] on span at bounding box center [275, 190] width 7 height 5
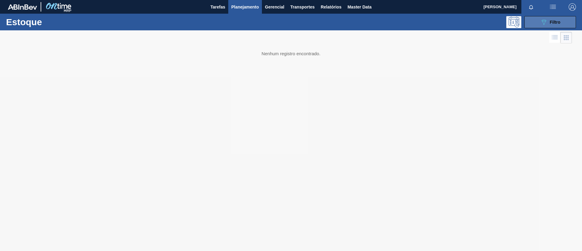
click at [545, 23] on icon "089F7B8B-B2A5-4AFE-B5C0-19BA573D28AC" at bounding box center [543, 21] width 7 height 7
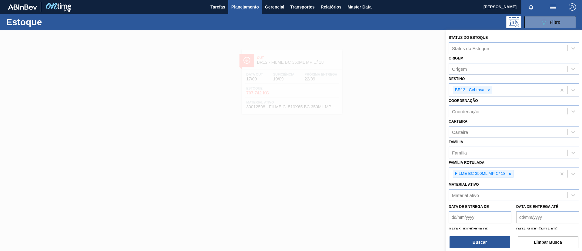
click at [488, 91] on icon at bounding box center [488, 90] width 4 height 4
click at [490, 237] on button "Buscar" at bounding box center [479, 242] width 61 height 12
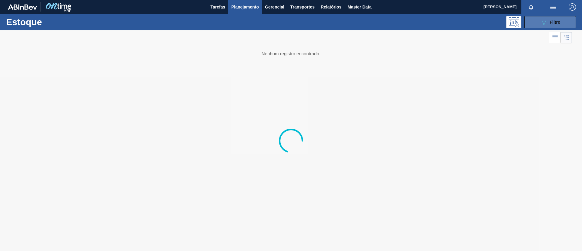
click at [544, 17] on button "089F7B8B-B2A5-4AFE-B5C0-19BA573D28AC Filtro" at bounding box center [549, 22] width 51 height 12
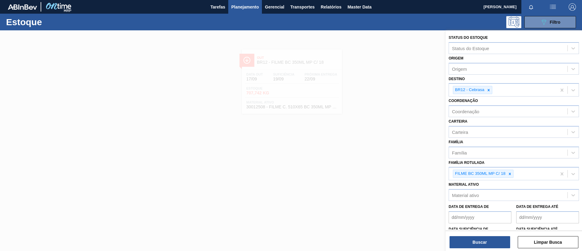
click at [487, 88] on icon at bounding box center [488, 90] width 4 height 4
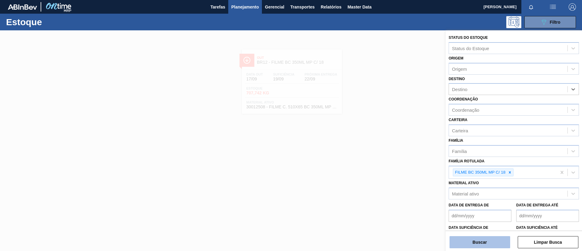
click at [468, 236] on button "Buscar" at bounding box center [479, 242] width 61 height 12
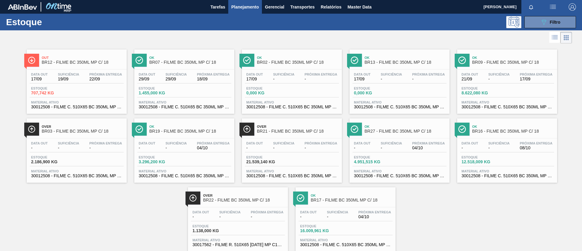
scroll to position [16, 0]
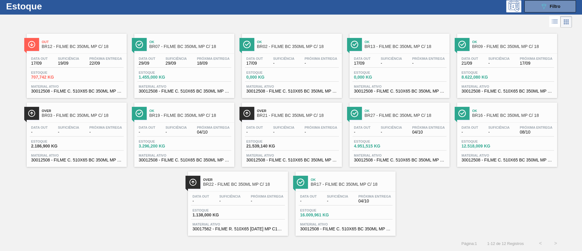
click at [98, 61] on span "22/09" at bounding box center [105, 63] width 33 height 5
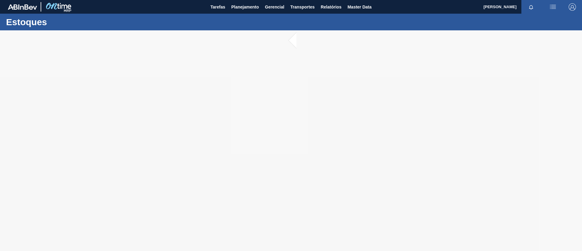
drag, startPoint x: 300, startPoint y: 102, endPoint x: 291, endPoint y: 98, distance: 9.5
click at [297, 99] on div at bounding box center [291, 140] width 582 height 220
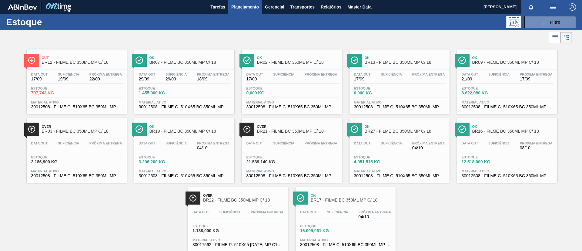
click at [78, 66] on div "Out BR12 - FILME BC 350ML MP C/ 18" at bounding box center [83, 60] width 82 height 14
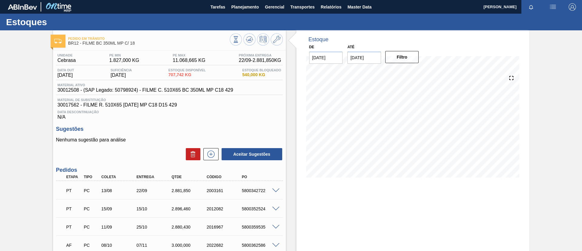
click at [276, 192] on div "5800342722" at bounding box center [259, 190] width 39 height 5
click at [270, 187] on div "PT PC 13/08 22/09 2.881,[PHONE_NUMBER] 5800342722" at bounding box center [167, 190] width 211 height 12
click at [274, 190] on span at bounding box center [275, 190] width 7 height 5
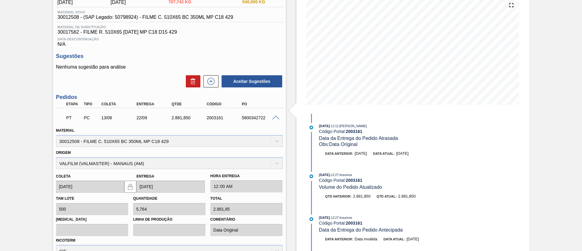
scroll to position [8, 0]
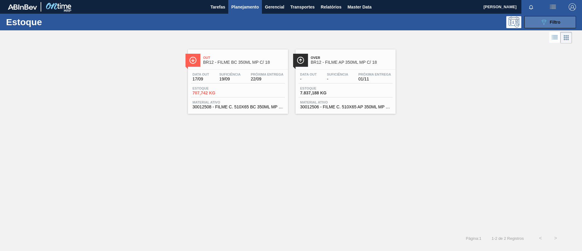
click at [529, 24] on button "089F7B8B-B2A5-4AFE-B5C0-19BA573D28AC Filtro" at bounding box center [549, 22] width 51 height 12
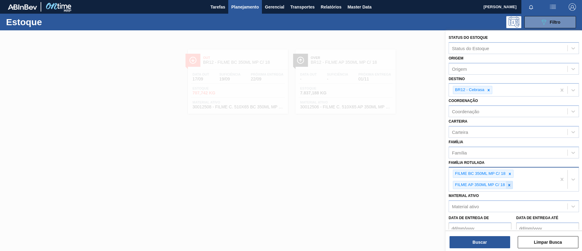
click at [507, 188] on div at bounding box center [509, 185] width 7 height 8
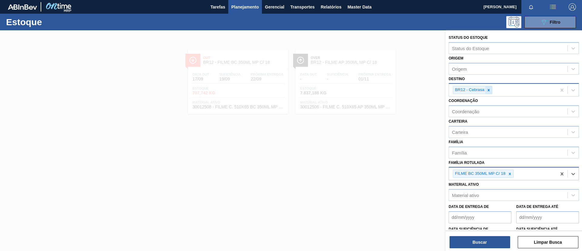
click at [489, 91] on div at bounding box center [488, 90] width 7 height 8
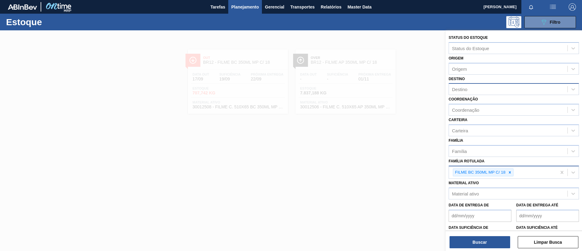
click at [489, 95] on div "Coordenação Coordenação" at bounding box center [513, 105] width 130 height 21
click at [471, 237] on button "Buscar" at bounding box center [479, 242] width 61 height 12
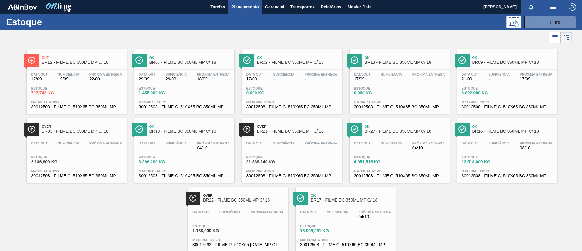
click at [326, 208] on div "Data out - Suficiência - Próxima Entrega 04/10 Estoque 16.009,961 KG Material a…" at bounding box center [345, 227] width 100 height 41
click at [374, 204] on div "Ok BR17 - FILME BC 350ML MP C/ 18" at bounding box center [351, 198] width 82 height 14
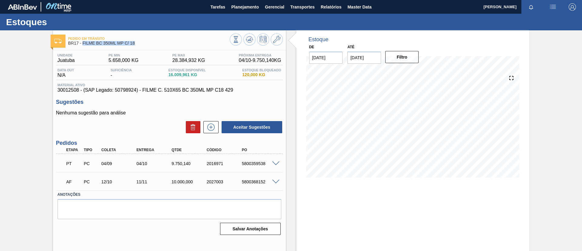
drag, startPoint x: 139, startPoint y: 45, endPoint x: 82, endPoint y: 47, distance: 56.7
click at [82, 47] on div "Pedido em Trânsito BR17 - FILME BC 350ML MP C/ 18" at bounding box center [148, 41] width 161 height 14
copy span "FILME BC 350ML MP C/ 18"
click at [22, 69] on div "Pedido em Trânsito BR17 - FILME BC 350ML MP C/ 18 Unidade Juatuba PE MIN 5.658,…" at bounding box center [291, 145] width 582 height 230
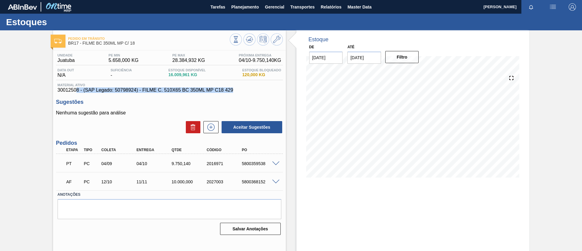
drag, startPoint x: 72, startPoint y: 91, endPoint x: 75, endPoint y: 89, distance: 3.9
click at [77, 90] on div "Unidade Juatuba PE MIN 5.658,000 KG PE MAX 28.384,932 KG Próxima Entrega 04/10 …" at bounding box center [169, 143] width 233 height 186
click at [75, 89] on span "30012508 - (SAP Legado: 50798924) - FILME C. 510X65 BC 350ML MP C18 429" at bounding box center [170, 89] width 224 height 5
drag, startPoint x: 58, startPoint y: 89, endPoint x: 78, endPoint y: 91, distance: 19.7
click at [78, 91] on span "30012508 - (SAP Legado: 50798924) - FILME C. 510X65 BC 350ML MP C18 429" at bounding box center [170, 89] width 224 height 5
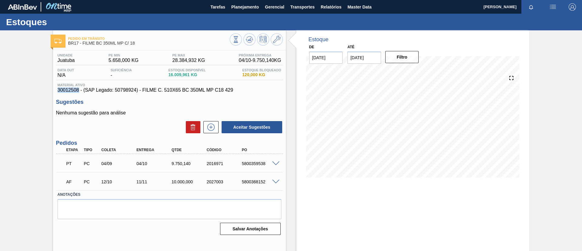
copy span "30012508"
drag, startPoint x: 69, startPoint y: 89, endPoint x: 68, endPoint y: 101, distance: 12.5
drag, startPoint x: 68, startPoint y: 101, endPoint x: 66, endPoint y: 88, distance: 13.8
copy span "30012508"
click at [254, 14] on div "Estoques" at bounding box center [291, 22] width 582 height 17
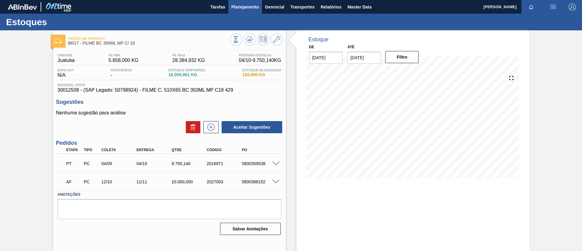
click at [248, 8] on span "Planejamento" at bounding box center [245, 6] width 28 height 7
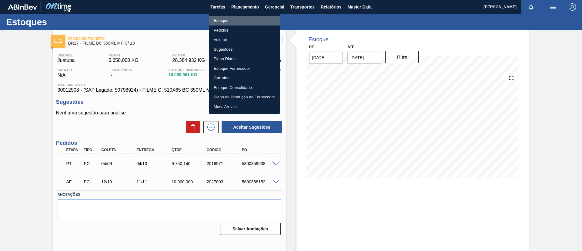
click at [233, 16] on li "Estoque" at bounding box center [244, 21] width 71 height 10
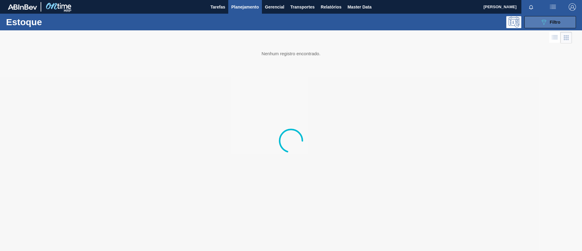
click at [532, 18] on button "089F7B8B-B2A5-4AFE-B5C0-19BA573D28AC Filtro" at bounding box center [549, 22] width 51 height 12
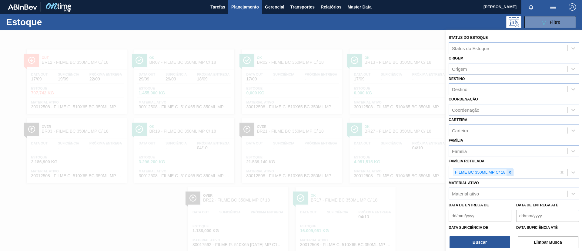
click at [511, 171] on icon at bounding box center [509, 172] width 4 height 4
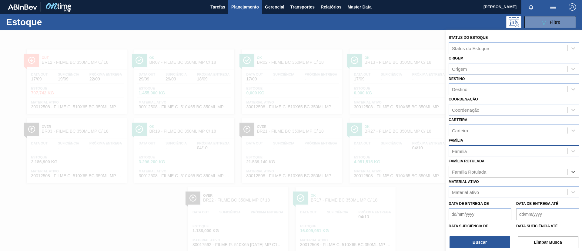
click at [503, 155] on div "Família" at bounding box center [508, 150] width 118 height 9
type input "stret"
click at [483, 151] on div "Família" at bounding box center [508, 150] width 118 height 9
type input "stre"
type input "str"
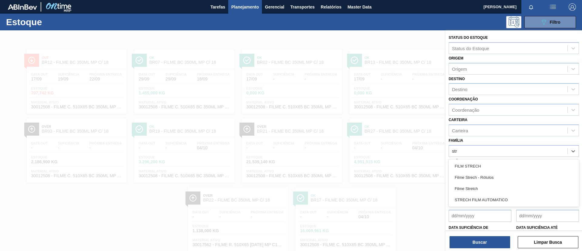
drag, startPoint x: 486, startPoint y: 186, endPoint x: 482, endPoint y: 178, distance: 8.9
click at [486, 186] on div "Filme Stretch" at bounding box center [513, 188] width 130 height 11
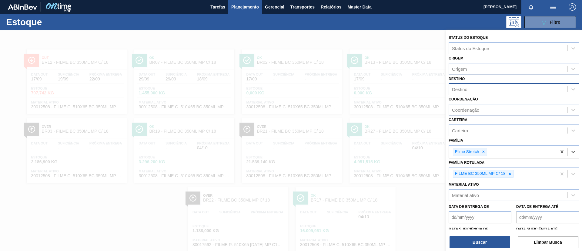
click at [479, 88] on div "Destino" at bounding box center [508, 89] width 118 height 9
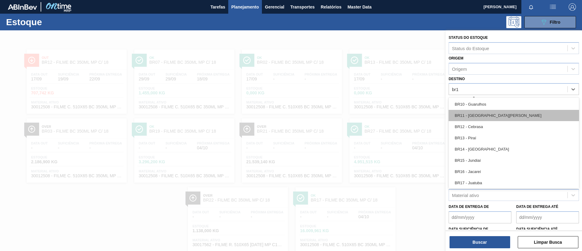
type input "br19"
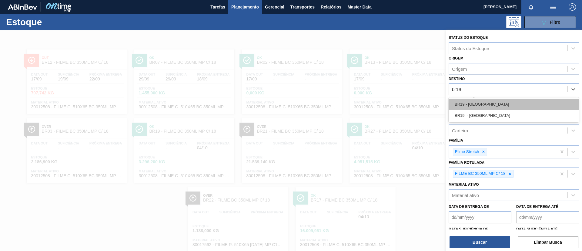
click at [481, 103] on div "BR19 - [GEOGRAPHIC_DATA]" at bounding box center [513, 103] width 130 height 11
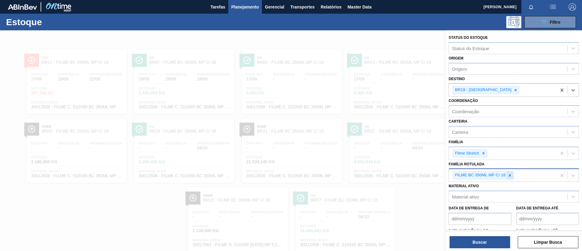
click at [510, 174] on icon at bounding box center [509, 175] width 2 height 2
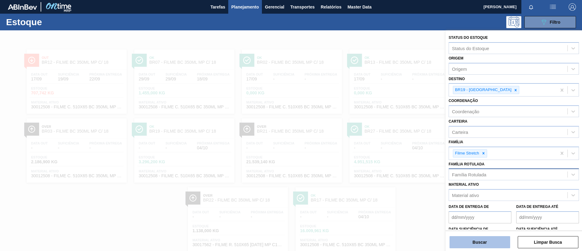
click at [483, 236] on button "Buscar" at bounding box center [479, 242] width 61 height 12
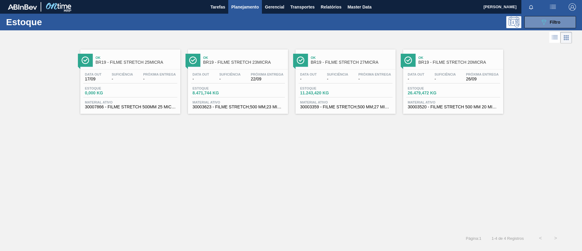
click at [278, 68] on div "Ok BR19 - FILME STRETCH 23MICRA Data out - Suficiência - Próxima Entrega 22/09 …" at bounding box center [238, 81] width 100 height 64
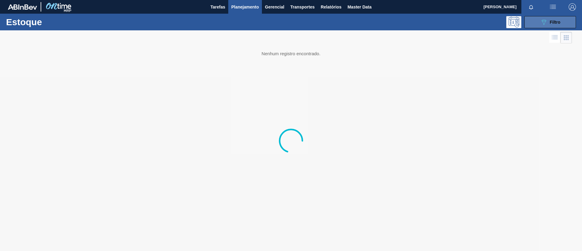
click at [538, 22] on button "089F7B8B-B2A5-4AFE-B5C0-19BA573D28AC Filtro" at bounding box center [549, 22] width 51 height 12
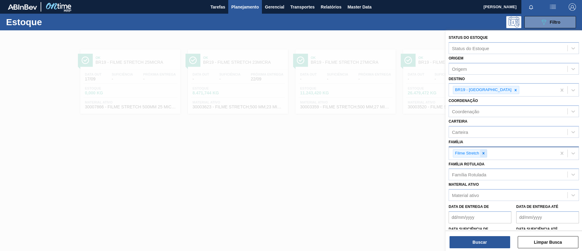
click at [482, 153] on icon at bounding box center [483, 153] width 4 height 4
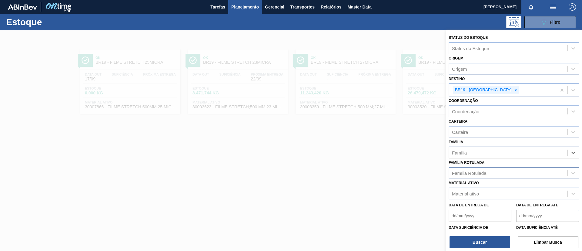
click at [490, 176] on div "Família Rotulada" at bounding box center [508, 172] width 118 height 9
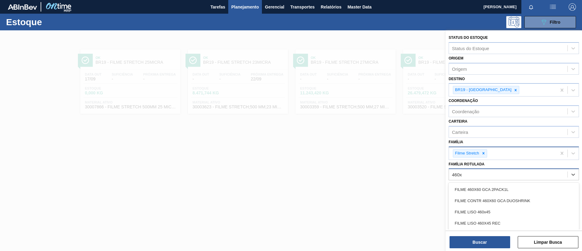
type Rotulada "460x5"
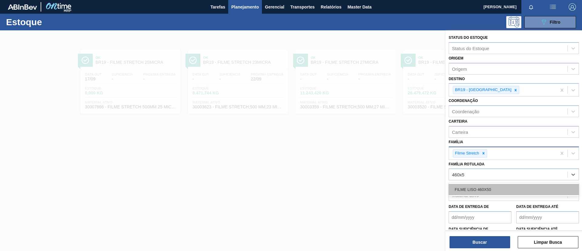
click at [497, 191] on div "FILME LISO 460X50" at bounding box center [513, 189] width 130 height 11
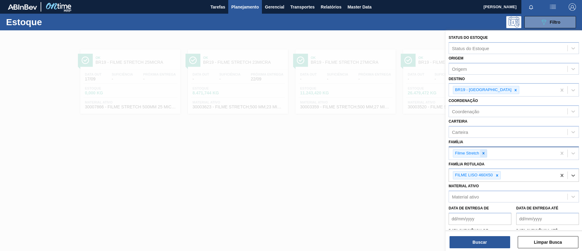
click at [482, 156] on div at bounding box center [483, 153] width 7 height 8
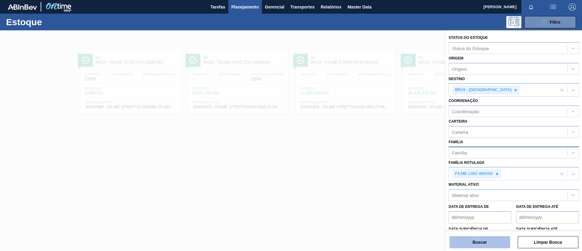
click at [488, 240] on button "Buscar" at bounding box center [479, 242] width 61 height 12
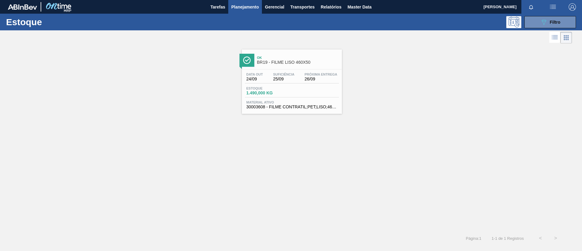
click at [259, 51] on div "Ok BR19 - FILME LISO 460X50" at bounding box center [292, 57] width 100 height 17
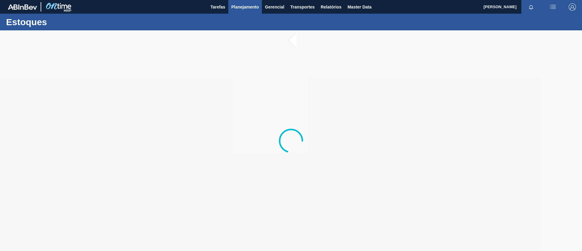
click at [241, 9] on span "Planejamento" at bounding box center [245, 6] width 28 height 7
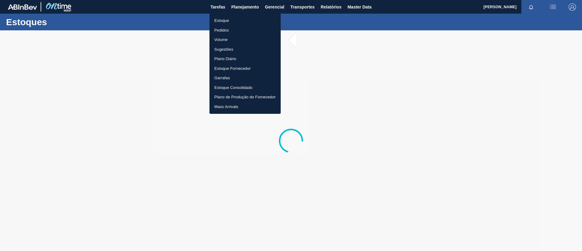
click at [241, 24] on li "Estoque" at bounding box center [244, 21] width 71 height 10
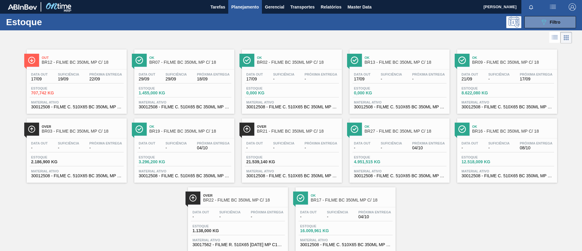
click at [536, 15] on div "Estoque 089F7B8B-B2A5-4AFE-B5C0-19BA573D28AC Filtro" at bounding box center [291, 22] width 582 height 17
click at [542, 20] on icon "089F7B8B-B2A5-4AFE-B5C0-19BA573D28AC" at bounding box center [543, 21] width 7 height 7
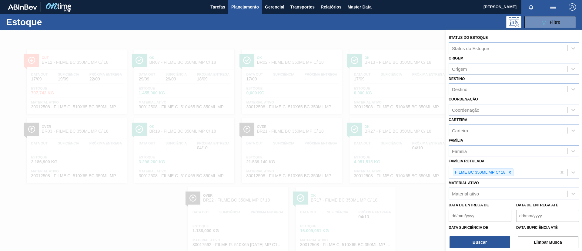
click at [525, 170] on div "FILME BC 350ML MP C/ 18" at bounding box center [503, 172] width 108 height 12
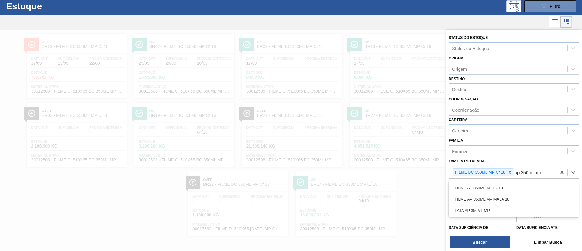
type Rotulada "ap 350ml mp"
click at [498, 179] on div "Material ativo Material ativo" at bounding box center [513, 188] width 130 height 21
click at [522, 174] on div "FILME BC 350ML MP C/ 18" at bounding box center [503, 172] width 108 height 12
type Rotulada "ap 350ml mp"
drag, startPoint x: 515, startPoint y: 187, endPoint x: 492, endPoint y: 121, distance: 69.3
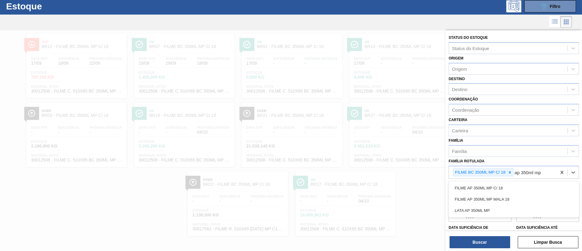
click at [515, 187] on div "FILME AP 350ML MP C/ 18" at bounding box center [513, 187] width 130 height 11
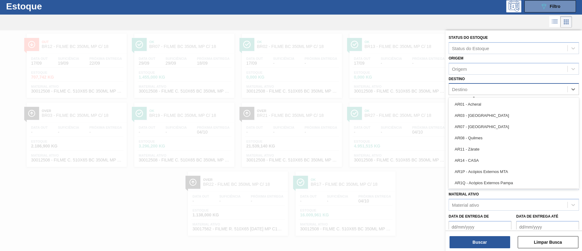
click at [479, 85] on div "Destino" at bounding box center [508, 89] width 118 height 9
type input "br12"
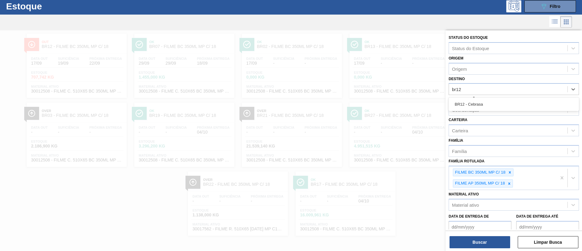
click at [486, 99] on div "BR12 - Cebrasa" at bounding box center [513, 103] width 130 height 11
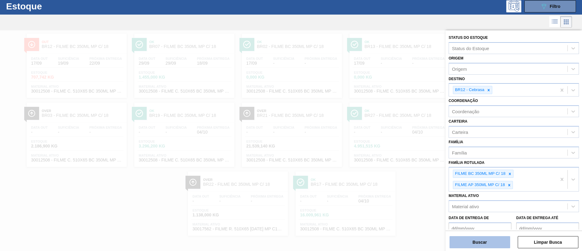
click at [478, 244] on button "Buscar" at bounding box center [479, 242] width 61 height 12
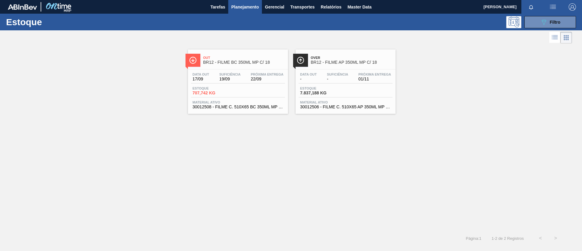
drag, startPoint x: 343, startPoint y: 66, endPoint x: 325, endPoint y: 55, distance: 21.4
click at [344, 66] on div "Over BR12 - FILME AP 350ML MP C/ 18" at bounding box center [351, 60] width 82 height 14
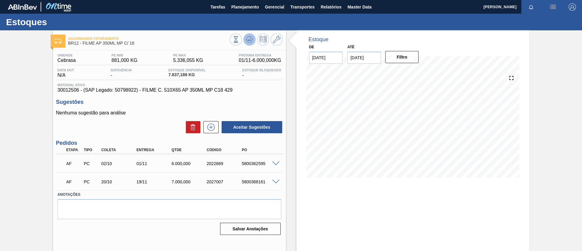
click at [252, 36] on icon at bounding box center [249, 39] width 7 height 7
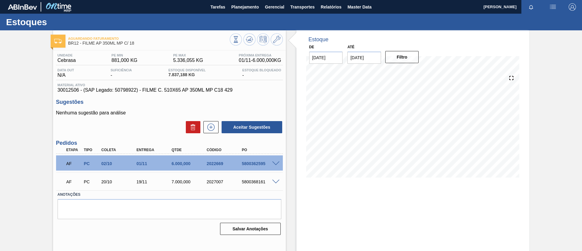
drag, startPoint x: 224, startPoint y: 8, endPoint x: 0, endPoint y: 75, distance: 233.5
click at [0, 75] on div "Aguardando Faturamento BR12 - FILME AP 350ML MP C/ 18 Unidade Cebrasa PE MIN 88…" at bounding box center [291, 145] width 582 height 230
drag, startPoint x: 140, startPoint y: 44, endPoint x: 82, endPoint y: 45, distance: 57.9
click at [82, 45] on span "BR12 - FILME AP 350ML MP C/ 18" at bounding box center [148, 43] width 161 height 5
click at [35, 56] on div "Aguardando Faturamento BR12 - FILME AP 350ML MP C/ 18 Unidade Cebrasa PE MIN 88…" at bounding box center [291, 145] width 582 height 230
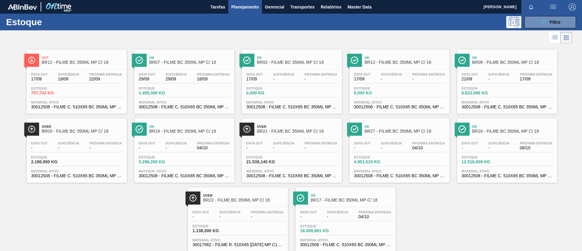
click at [99, 81] on div "Data [DATE] Suficiência 19/09 Próxima Entrega 22/09" at bounding box center [77, 77] width 94 height 11
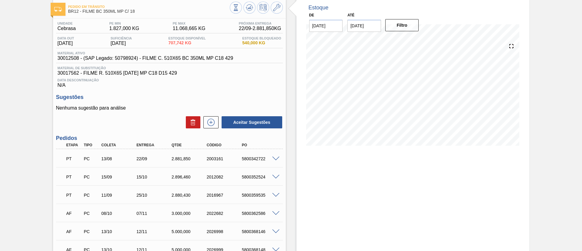
scroll to position [45, 0]
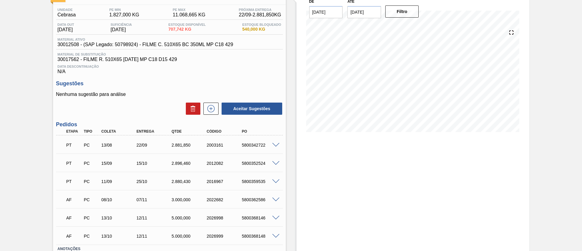
click at [271, 145] on div at bounding box center [277, 144] width 12 height 5
click at [275, 143] on span at bounding box center [275, 145] width 7 height 5
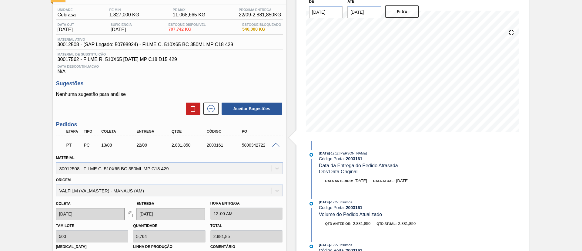
click at [272, 143] on span at bounding box center [275, 145] width 7 height 5
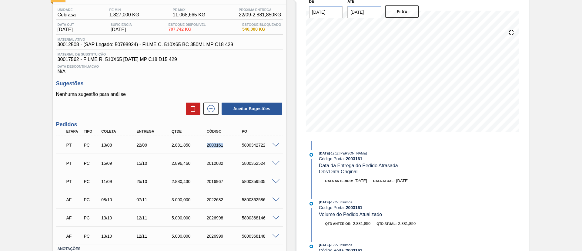
drag, startPoint x: 202, startPoint y: 144, endPoint x: 213, endPoint y: 121, distance: 25.8
click at [229, 144] on div "PT PC 13/08 22/09 2.881,[PHONE_NUMBER] 5800342722" at bounding box center [167, 144] width 211 height 12
copy div "2003161"
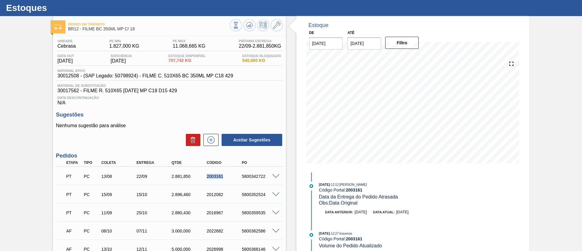
scroll to position [0, 0]
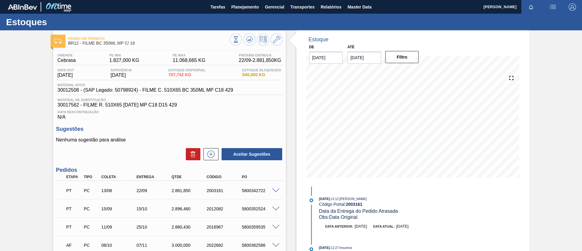
click at [109, 114] on div "Data Descontinuação N/A" at bounding box center [169, 114] width 227 height 12
click at [241, 5] on span "Planejamento" at bounding box center [245, 6] width 28 height 7
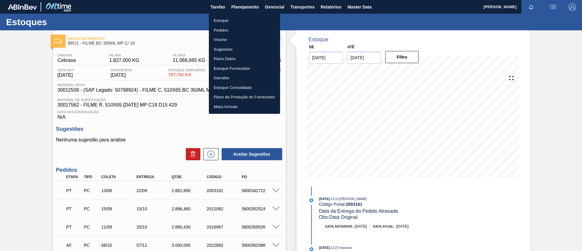
click at [240, 11] on div at bounding box center [291, 125] width 582 height 251
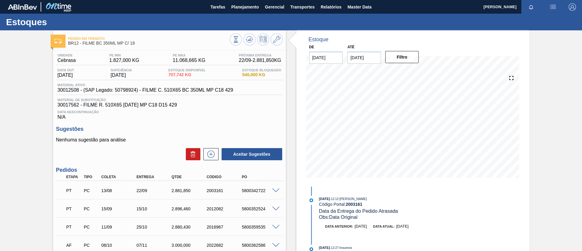
click at [241, 0] on body "Tarefas Planejamento Gerencial Transportes Relatórios Master Data [PERSON_NAME]…" at bounding box center [291, 0] width 582 height 0
click at [237, 10] on button "Planejamento" at bounding box center [245, 7] width 34 height 14
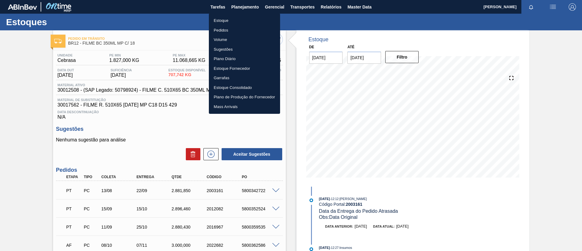
click at [238, 18] on li "Estoque" at bounding box center [244, 21] width 71 height 10
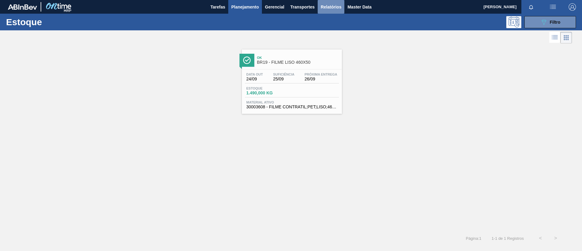
click at [338, 10] on span "Relatórios" at bounding box center [330, 6] width 21 height 7
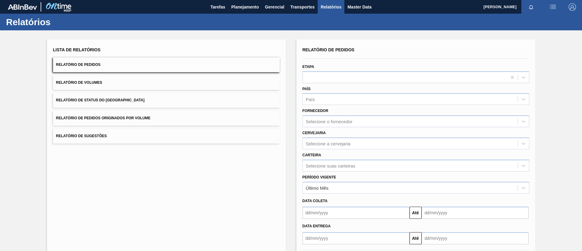
click at [114, 102] on button "Relatório de Status do [GEOGRAPHIC_DATA]" at bounding box center [166, 100] width 227 height 15
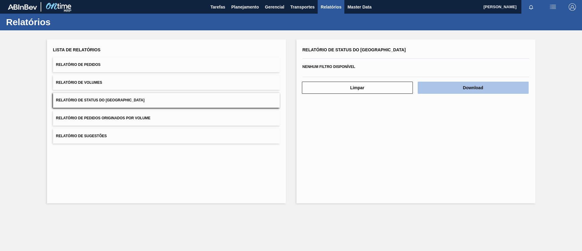
click at [456, 89] on button "Download" at bounding box center [472, 87] width 111 height 12
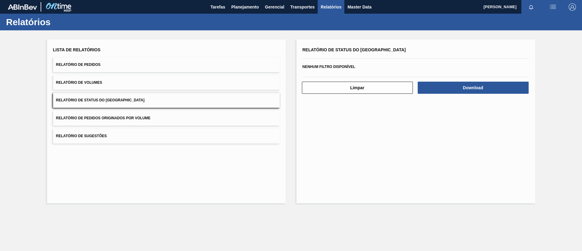
click at [108, 65] on button "Relatório de Pedidos" at bounding box center [166, 64] width 227 height 15
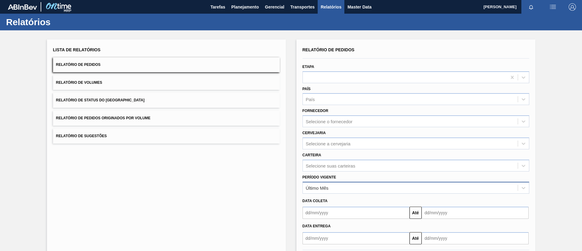
click at [330, 186] on div "Último Mês" at bounding box center [410, 187] width 215 height 9
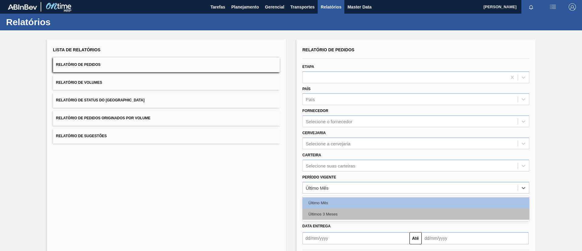
click at [332, 209] on div "Últimos 3 Meses" at bounding box center [415, 213] width 227 height 11
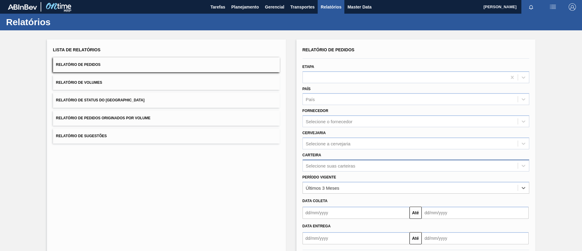
click at [332, 169] on div "Selecione suas carteiras" at bounding box center [415, 165] width 227 height 12
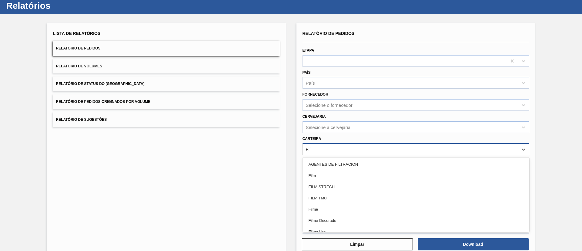
type input "Filme"
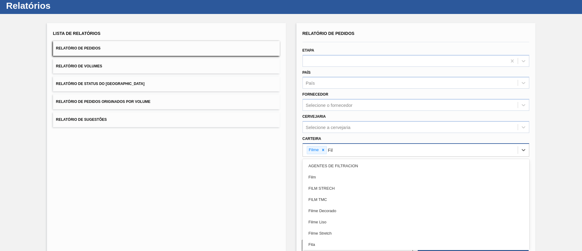
type input "Filme"
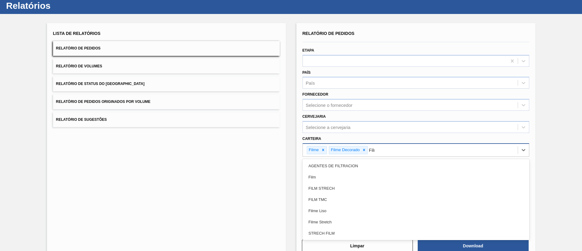
type input "Filme"
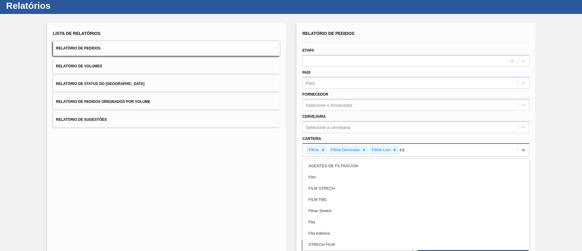
type input "Filme"
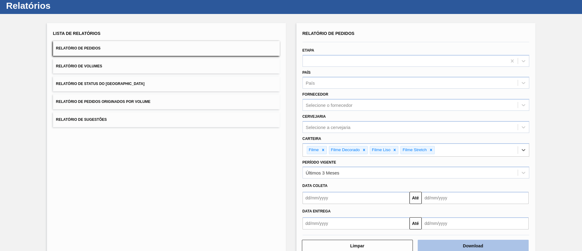
click at [505, 242] on button "Download" at bounding box center [472, 245] width 111 height 12
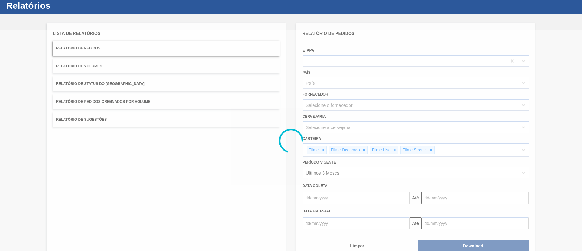
drag, startPoint x: 423, startPoint y: 100, endPoint x: 333, endPoint y: 103, distance: 90.3
click at [333, 103] on div at bounding box center [291, 140] width 582 height 220
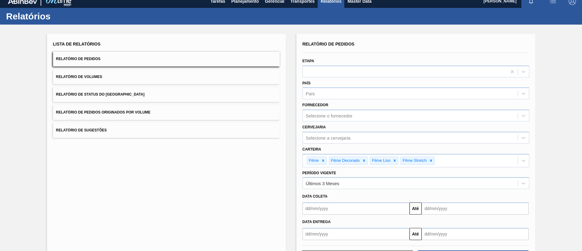
scroll to position [0, 0]
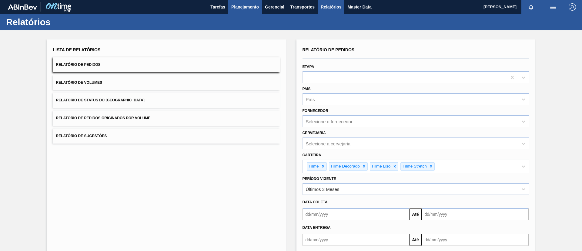
click at [238, 10] on span "Planejamento" at bounding box center [245, 6] width 28 height 7
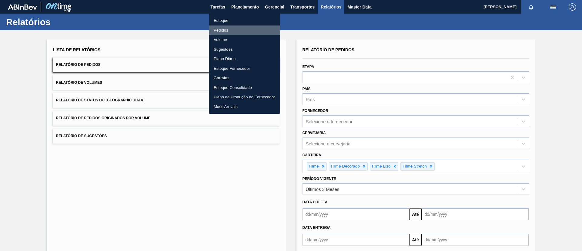
click at [238, 29] on li "Pedidos" at bounding box center [244, 30] width 71 height 10
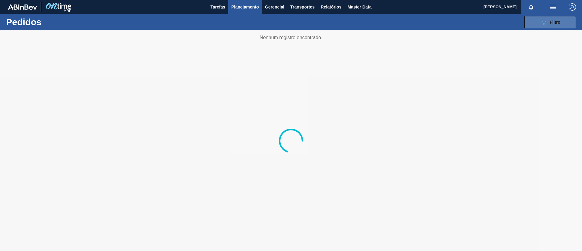
click at [539, 26] on button "089F7B8B-B2A5-4AFE-B5C0-19BA573D28AC Filtro" at bounding box center [549, 22] width 51 height 12
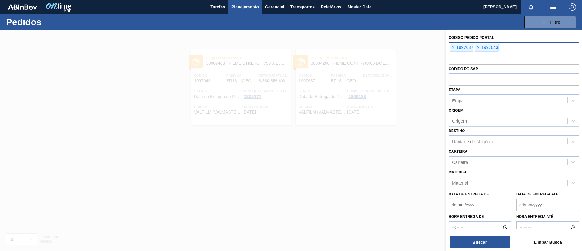
click at [457, 52] on div "× 1997687 × 1997043" at bounding box center [513, 53] width 130 height 22
click at [453, 50] on span "×" at bounding box center [453, 47] width 6 height 7
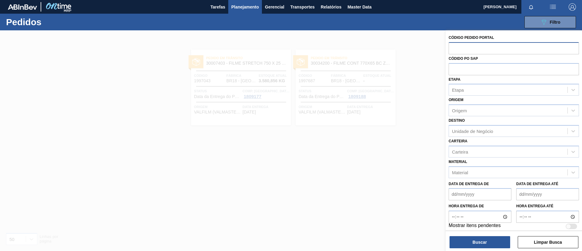
paste input "2017353"
type input "2017353"
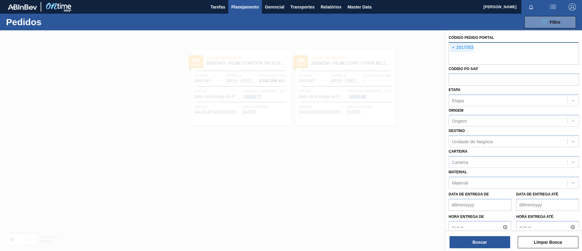
paste input "2022655"
type input "2022655"
click at [497, 246] on button "Buscar" at bounding box center [479, 242] width 61 height 12
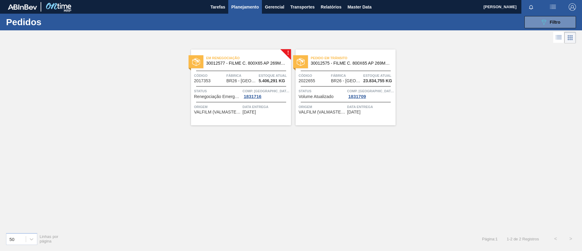
click at [269, 62] on span "30012577 - FILME C. 800X65 AP 269ML MP C15 429" at bounding box center [246, 63] width 80 height 5
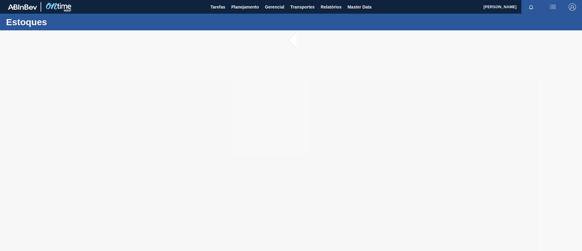
drag, startPoint x: 269, startPoint y: 62, endPoint x: 208, endPoint y: 78, distance: 63.1
click at [208, 78] on div at bounding box center [291, 140] width 582 height 220
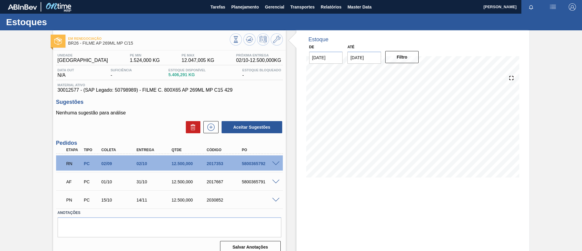
click at [274, 161] on div at bounding box center [277, 163] width 12 height 5
click at [274, 162] on span at bounding box center [275, 163] width 7 height 5
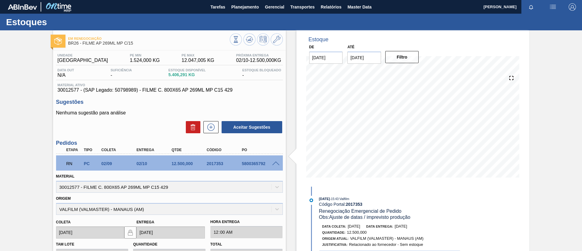
click at [273, 161] on span at bounding box center [275, 163] width 7 height 5
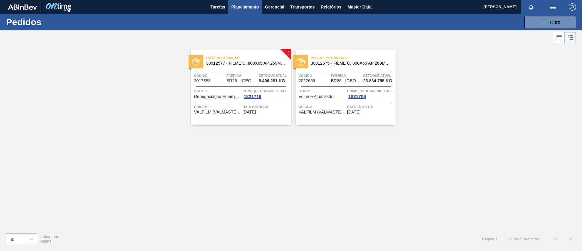
click at [304, 62] on img at bounding box center [301, 62] width 8 height 8
drag, startPoint x: 23, startPoint y: 2, endPoint x: 191, endPoint y: 113, distance: 201.3
click at [191, 113] on div "Origem VALFILM (VALMASTER) - MANAUS (AM) Data entrega [DATE]" at bounding box center [241, 109] width 100 height 11
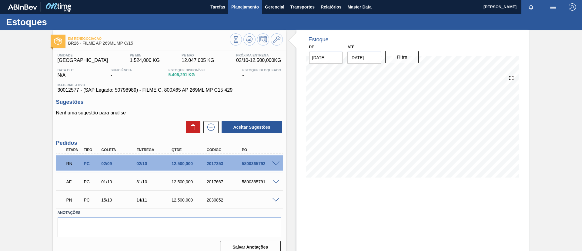
click at [248, 6] on span "Planejamento" at bounding box center [245, 6] width 28 height 7
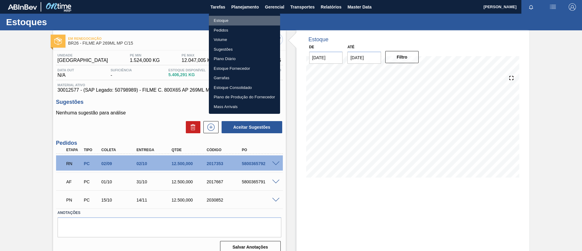
click at [255, 17] on li "Estoque" at bounding box center [244, 21] width 71 height 10
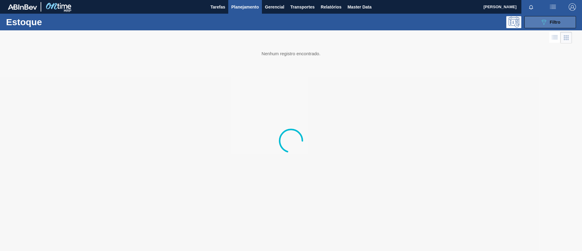
click at [539, 24] on button "089F7B8B-B2A5-4AFE-B5C0-19BA573D28AC Filtro" at bounding box center [549, 22] width 51 height 12
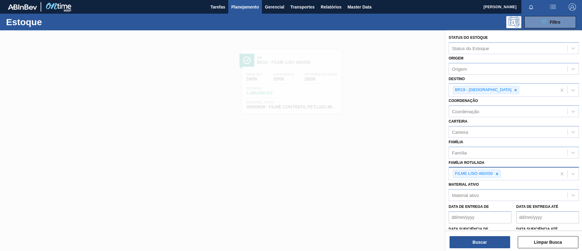
click at [501, 174] on div "FILME LISO 460X50" at bounding box center [503, 173] width 108 height 12
drag, startPoint x: 501, startPoint y: 174, endPoint x: 497, endPoint y: 171, distance: 4.8
click at [500, 173] on div "FILME LISO 460X50" at bounding box center [503, 173] width 108 height 12
click at [496, 170] on div at bounding box center [496, 174] width 7 height 8
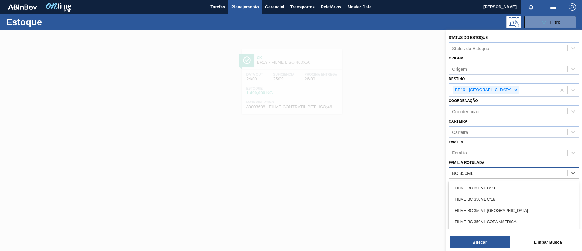
type Rotulada "BC 350ML MP"
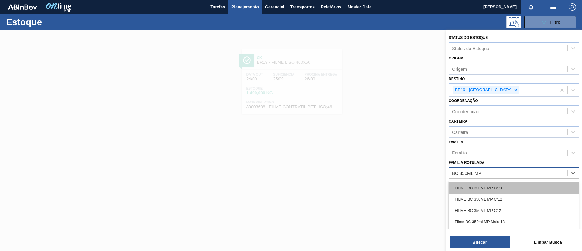
click at [515, 184] on div "FILME BC 350ML MP C/ 18" at bounding box center [513, 187] width 130 height 11
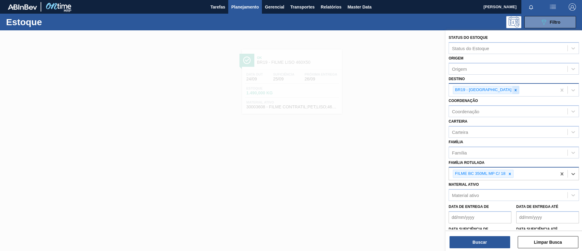
click at [512, 88] on div at bounding box center [515, 90] width 7 height 8
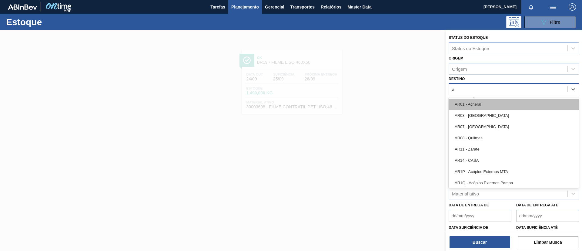
type input "ag"
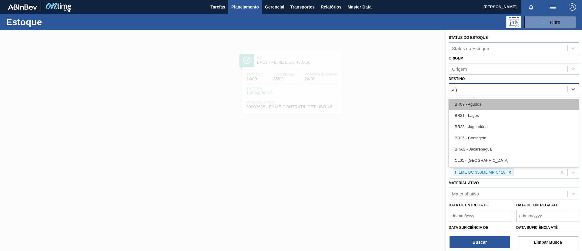
click at [485, 107] on div "BR09 - Agudos" at bounding box center [513, 103] width 130 height 11
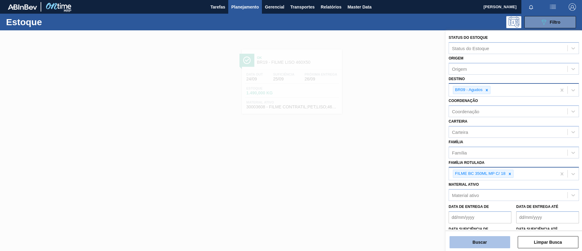
click at [493, 241] on button "Buscar" at bounding box center [479, 242] width 61 height 12
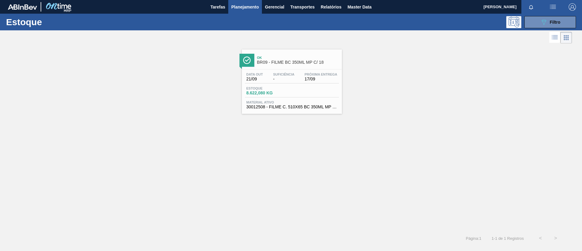
click at [306, 54] on div "Ok BR09 - FILME BC 350ML MP C/ 18" at bounding box center [298, 60] width 82 height 14
click at [538, 23] on button "089F7B8B-B2A5-4AFE-B5C0-19BA573D28AC Filtro" at bounding box center [549, 22] width 51 height 12
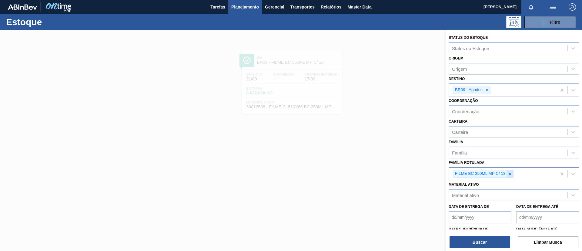
click at [511, 174] on icon at bounding box center [509, 173] width 4 height 4
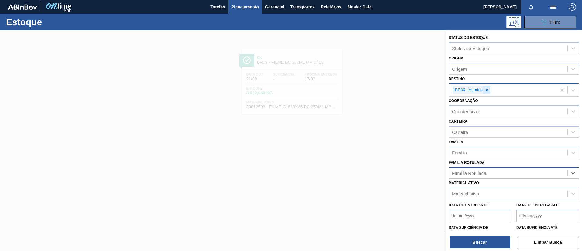
click at [486, 90] on icon at bounding box center [487, 90] width 2 height 2
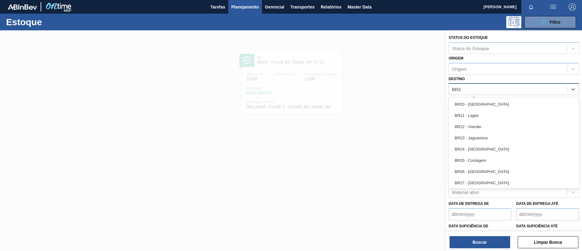
type input "BR20"
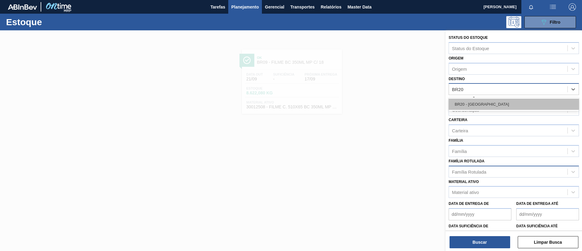
click at [490, 99] on div "BR20 - [GEOGRAPHIC_DATA]" at bounding box center [513, 103] width 130 height 11
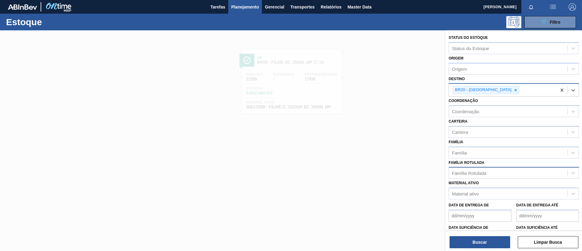
click at [507, 168] on div "Família Rotulada" at bounding box center [508, 172] width 118 height 9
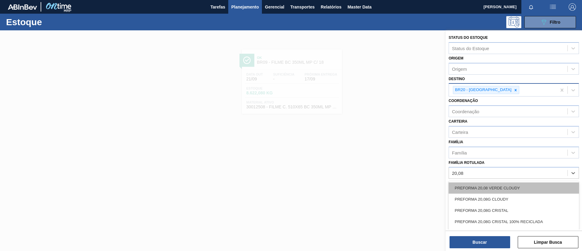
type Rotulada "20,08g"
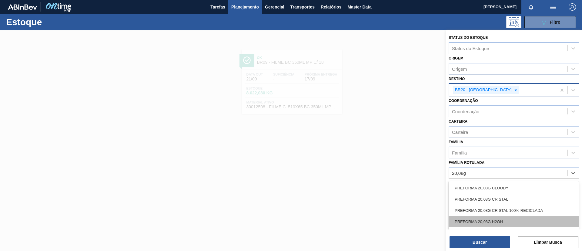
click at [505, 217] on div "PREFORMA 20,08G H2OH" at bounding box center [513, 221] width 130 height 11
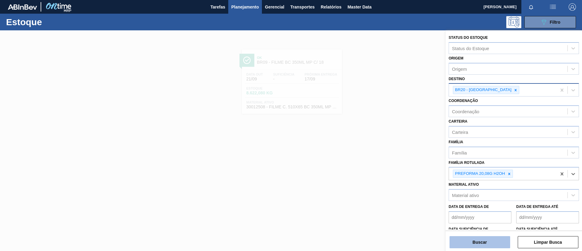
click at [490, 240] on button "Buscar" at bounding box center [479, 242] width 61 height 12
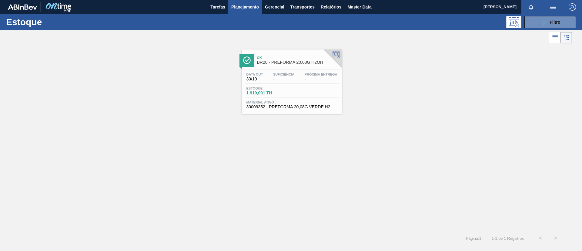
click at [318, 83] on div "Data [DATE] Suficiência - Próxima Entrega -" at bounding box center [292, 77] width 94 height 11
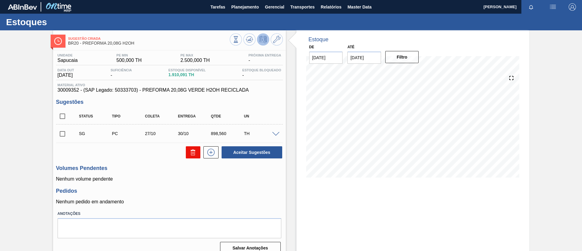
click at [184, 150] on div at bounding box center [192, 152] width 18 height 12
click at [273, 133] on span at bounding box center [275, 134] width 7 height 5
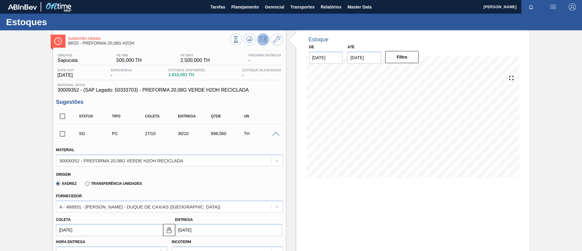
click at [273, 133] on span at bounding box center [275, 134] width 7 height 5
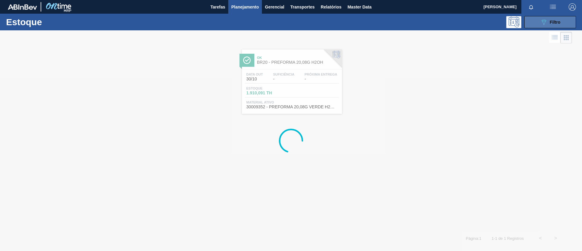
click at [538, 23] on button "089F7B8B-B2A5-4AFE-B5C0-19BA573D28AC Filtro" at bounding box center [549, 22] width 51 height 12
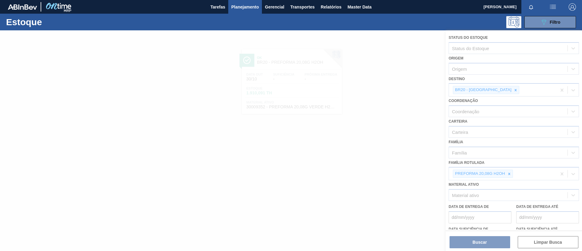
click at [490, 88] on div at bounding box center [291, 140] width 582 height 220
click at [490, 90] on div at bounding box center [291, 140] width 582 height 220
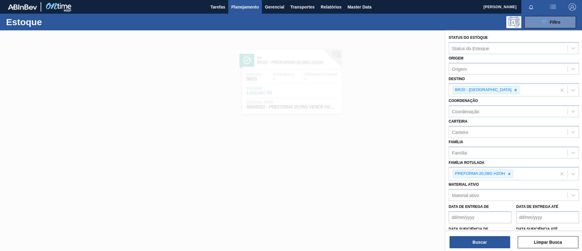
click at [514, 90] on icon at bounding box center [515, 90] width 2 height 2
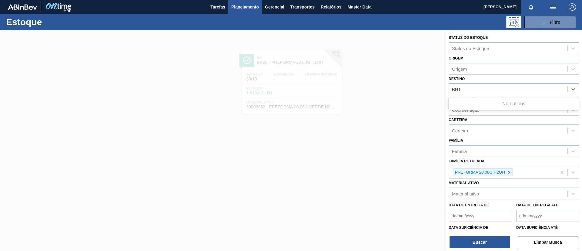
type input "BR13"
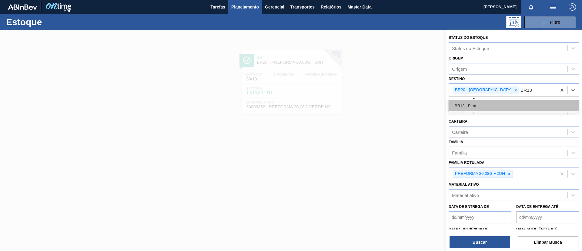
click at [480, 104] on div "BR13 - Piraí" at bounding box center [513, 105] width 130 height 11
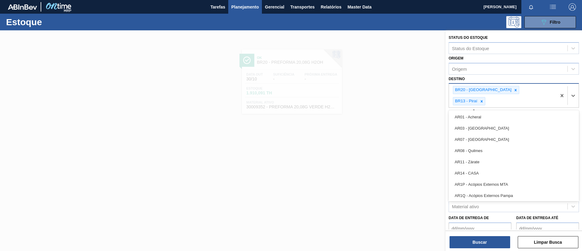
click at [487, 94] on div "BR20 - Sapucaia BR13 - [GEOGRAPHIC_DATA]" at bounding box center [503, 96] width 108 height 24
click at [513, 91] on icon at bounding box center [515, 90] width 4 height 4
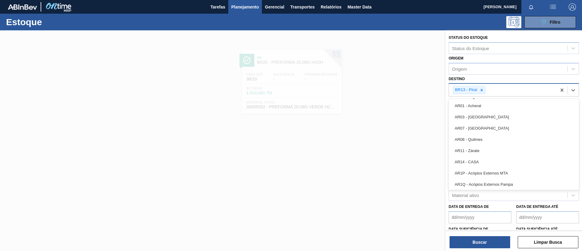
click at [488, 215] on de "Data de Entrega de" at bounding box center [479, 217] width 63 height 12
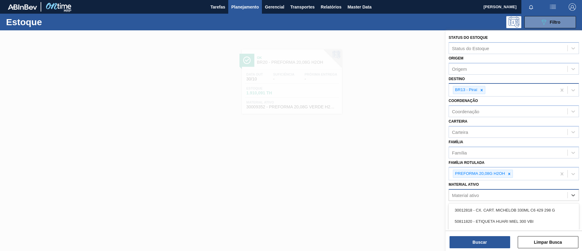
click at [543, 199] on div "Material ativo" at bounding box center [513, 195] width 130 height 12
click at [507, 172] on icon at bounding box center [509, 173] width 4 height 4
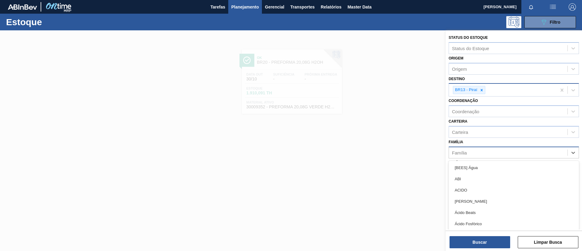
click at [503, 152] on div "Família" at bounding box center [508, 152] width 118 height 9
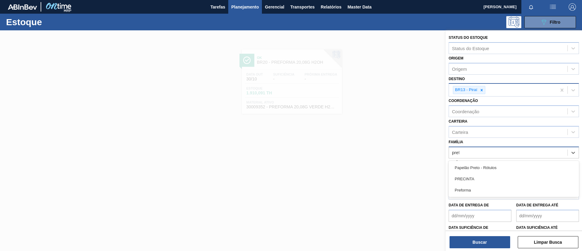
type input "prefo"
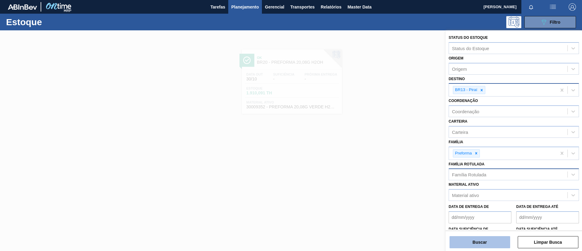
click at [484, 240] on button "Buscar" at bounding box center [479, 242] width 61 height 12
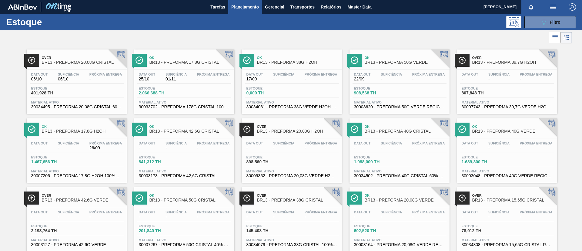
click at [487, 139] on div "Data out - Suficiência - Próxima Entrega - [GEOGRAPHIC_DATA] 1.689,300 TH Mater…" at bounding box center [507, 158] width 100 height 41
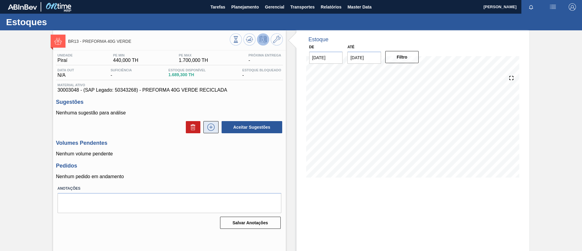
click at [214, 128] on icon at bounding box center [211, 126] width 10 height 7
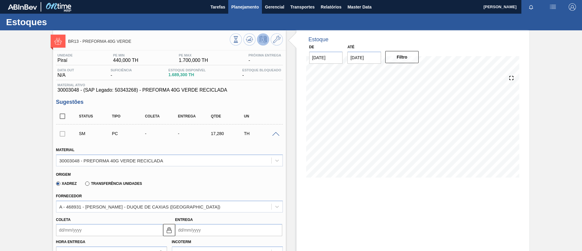
click at [248, 10] on button "Planejamento" at bounding box center [245, 7] width 34 height 14
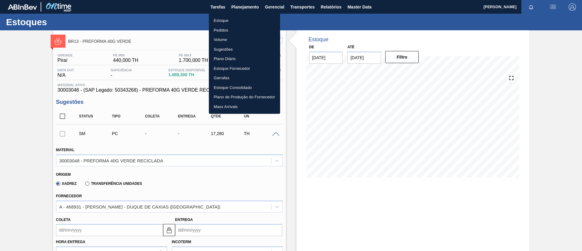
click at [242, 18] on li "Estoque" at bounding box center [244, 21] width 71 height 10
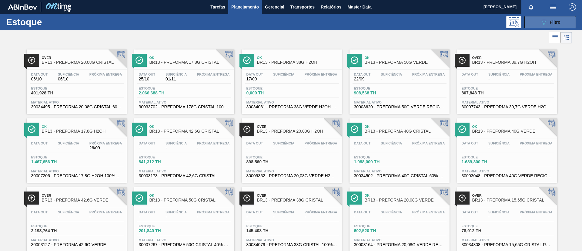
click at [533, 25] on button "089F7B8B-B2A5-4AFE-B5C0-19BA573D28AC Filtro" at bounding box center [549, 22] width 51 height 12
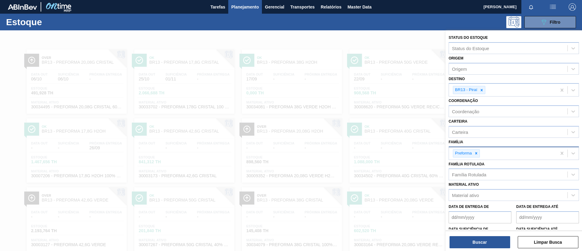
click at [479, 156] on div "Preforma" at bounding box center [503, 153] width 108 height 12
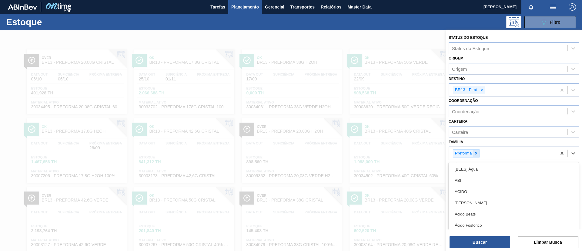
click at [478, 155] on div at bounding box center [476, 153] width 7 height 8
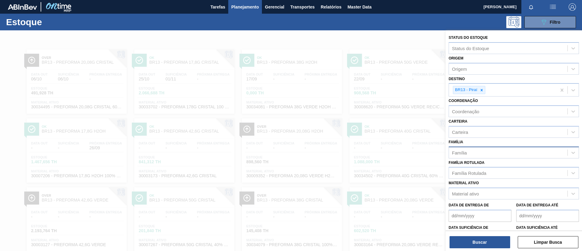
click at [488, 143] on div "Família Família" at bounding box center [513, 148] width 130 height 21
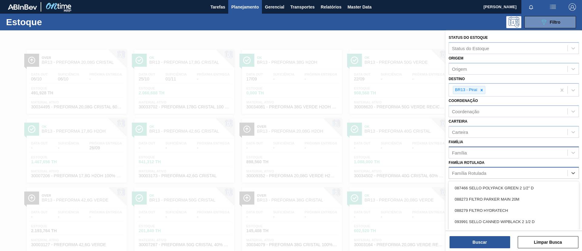
scroll to position [16, 0]
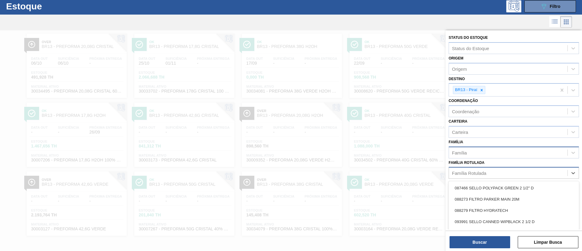
click at [487, 172] on div "Família Rotulada" at bounding box center [508, 172] width 118 height 9
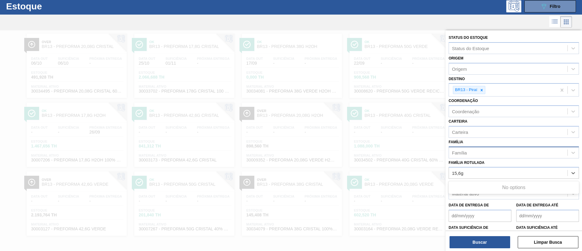
type Rotulada "15,6"
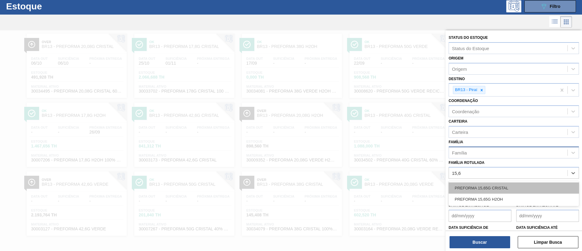
click at [500, 191] on div "PREFORMA 15,65G CRISTAL" at bounding box center [513, 187] width 130 height 11
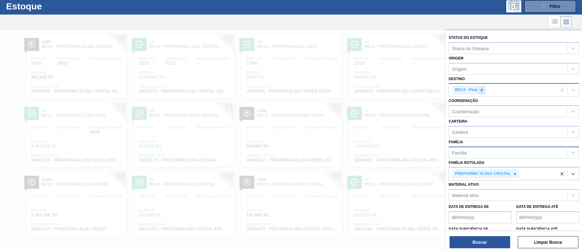
click at [483, 91] on icon at bounding box center [481, 90] width 4 height 4
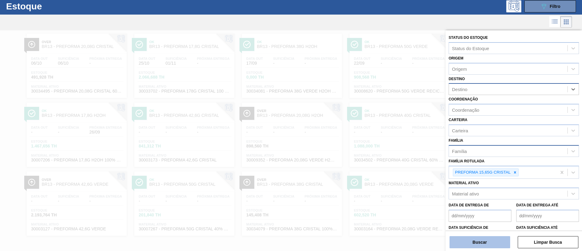
click at [487, 243] on button "Buscar" at bounding box center [479, 242] width 61 height 12
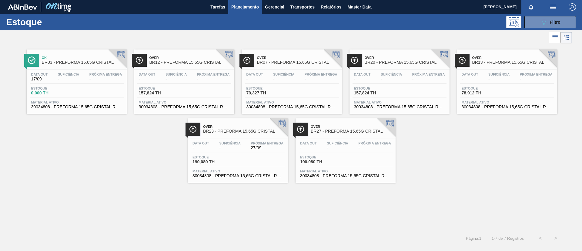
click at [208, 65] on div "Over BR12 - PREFORMA 15,65G CRISTAL" at bounding box center [190, 60] width 82 height 14
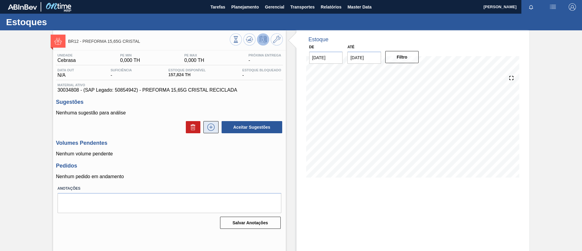
click at [211, 132] on button at bounding box center [210, 127] width 15 height 12
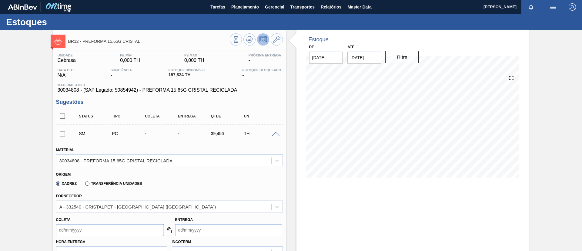
click at [150, 206] on div "A - 332540 - CRISTALPET - [GEOGRAPHIC_DATA] ([GEOGRAPHIC_DATA])" at bounding box center [137, 206] width 157 height 5
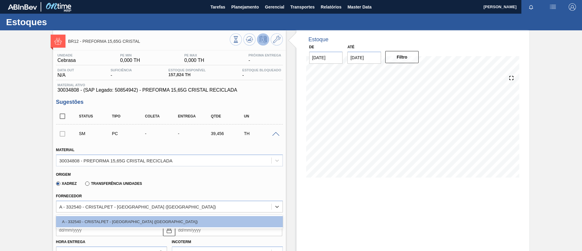
click at [209, 194] on div "Fornecedor option A - 332540 - CRISTALPET - [GEOGRAPHIC_DATA] ([GEOGRAPHIC_DATA…" at bounding box center [169, 201] width 227 height 21
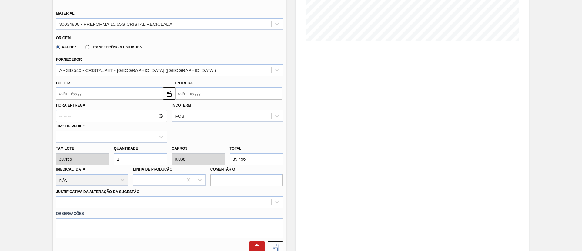
scroll to position [91, 0]
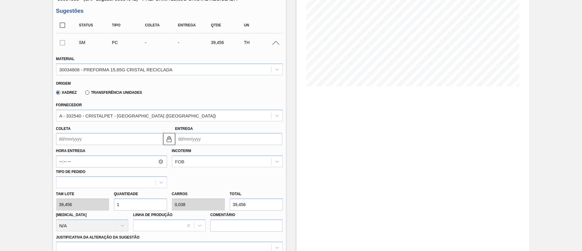
click at [272, 44] on span at bounding box center [275, 43] width 7 height 5
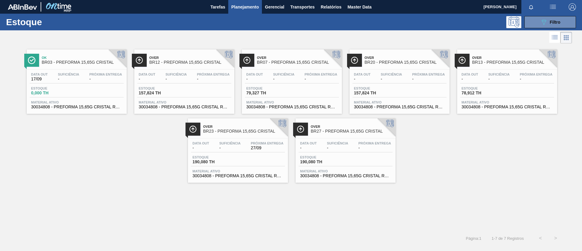
click at [96, 65] on div "Ok BR03 - PREFORMA 15,65G CRISTAL" at bounding box center [83, 60] width 82 height 14
click at [495, 68] on div "Over BR13 - PREFORMA 15,65G CRISTAL Data out - Suficiência - Próxima Entrega - …" at bounding box center [507, 81] width 100 height 64
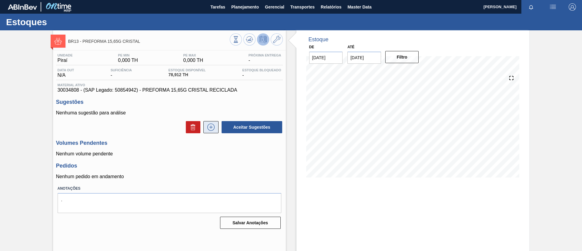
click at [216, 121] on button at bounding box center [210, 127] width 15 height 12
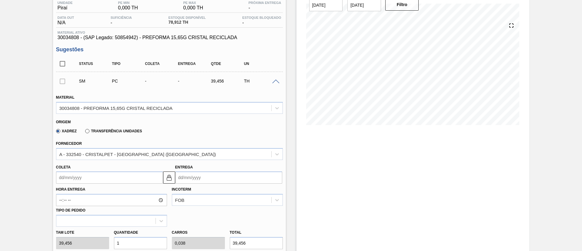
scroll to position [136, 0]
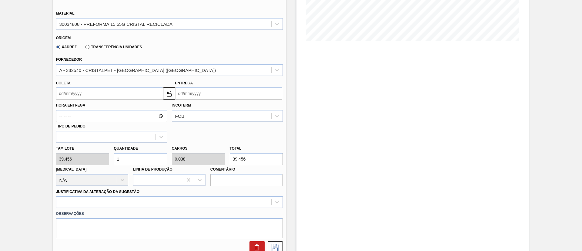
click at [88, 155] on div "Tam lote 39,456 Quantidade 1 Carros 0,038 Total 39,456 [MEDICAL_DATA] N/A Linha…" at bounding box center [169, 163] width 231 height 43
type input "2"
type input "0,077"
type input "78,912"
type input "26"
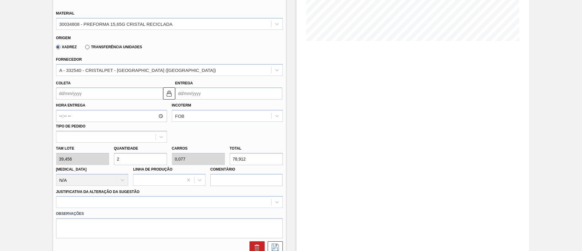
type input "1"
type input "1.025,856"
type input "26"
drag, startPoint x: 250, startPoint y: 156, endPoint x: 242, endPoint y: 156, distance: 7.3
click at [241, 155] on input "1.025,856" at bounding box center [256, 159] width 53 height 12
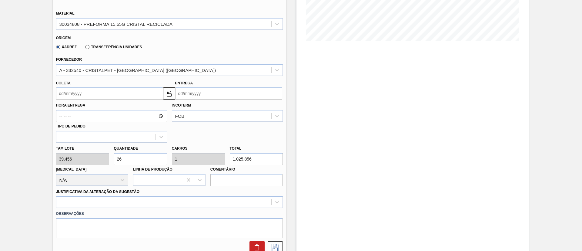
click at [187, 154] on div "Tam lote 39,456 Quantidade 26 Carros 1 Total 1.025,856 [MEDICAL_DATA] N/A Linha…" at bounding box center [169, 163] width 231 height 43
click at [381, 155] on div "Estoque De [DATE] Até [DATE] Filtro" at bounding box center [412, 132] width 233 height 477
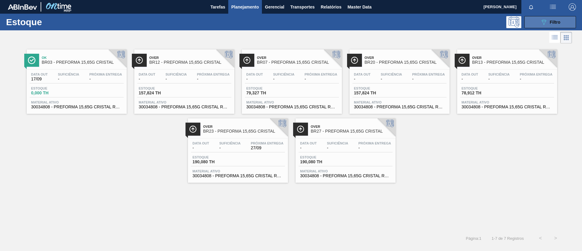
click at [547, 21] on icon "089F7B8B-B2A5-4AFE-B5C0-19BA573D28AC" at bounding box center [543, 21] width 7 height 7
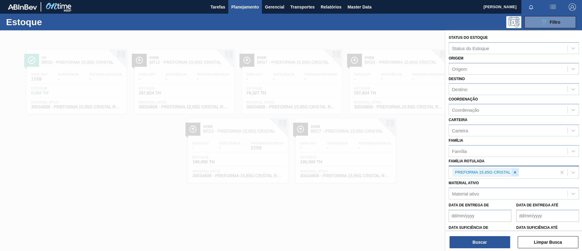
click at [517, 172] on div at bounding box center [514, 172] width 7 height 8
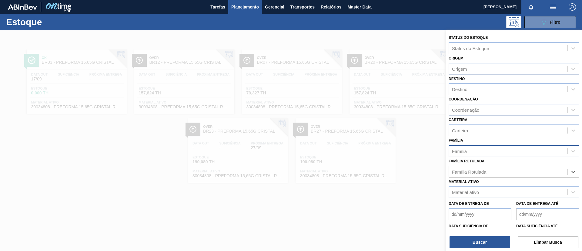
click at [498, 151] on div "Família" at bounding box center [508, 150] width 118 height 9
type input "preform"
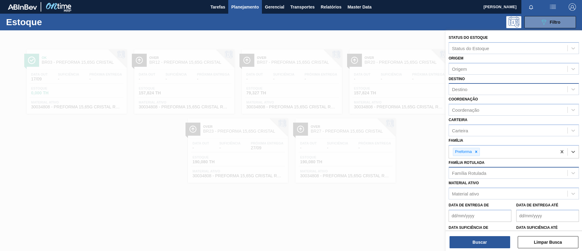
click at [470, 92] on div "Destino" at bounding box center [508, 89] width 118 height 9
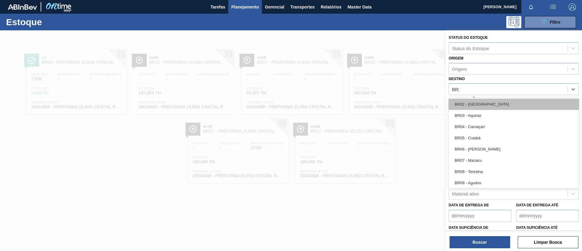
type input "BR23"
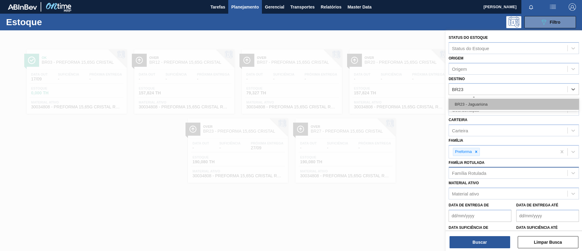
click at [480, 102] on div "BR23 - Jaguariúna" at bounding box center [513, 103] width 130 height 11
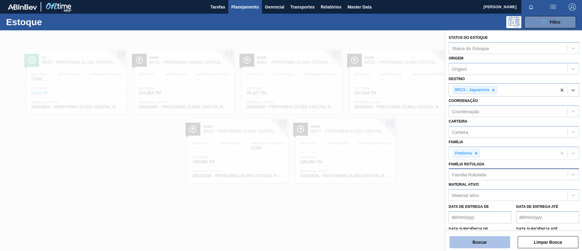
click at [482, 241] on button "Buscar" at bounding box center [479, 242] width 61 height 12
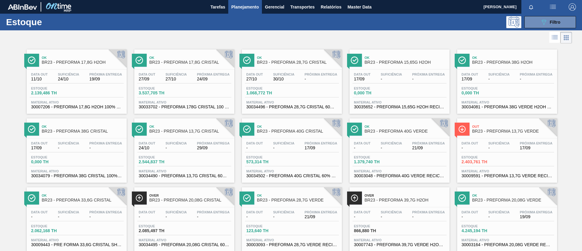
drag, startPoint x: 540, startPoint y: 24, endPoint x: 536, endPoint y: 41, distance: 16.6
click at [540, 28] on div "Estoque 089F7B8B-B2A5-4AFE-B5C0-19BA573D28AC Filtro" at bounding box center [291, 22] width 582 height 17
click at [536, 21] on button "089F7B8B-B2A5-4AFE-B5C0-19BA573D28AC Filtro" at bounding box center [549, 22] width 51 height 12
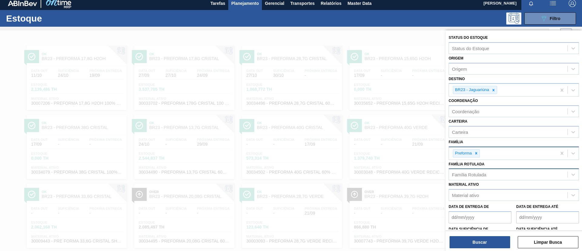
click at [479, 152] on div "Preforma" at bounding box center [466, 153] width 27 height 8
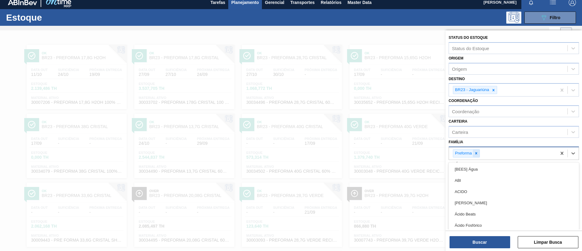
scroll to position [5, 0]
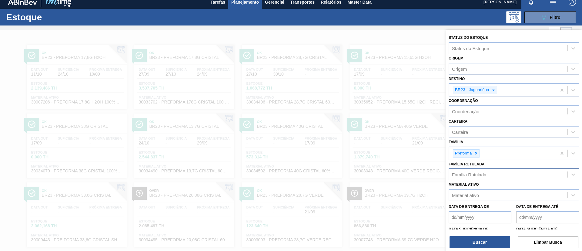
click at [432, 139] on div at bounding box center [291, 155] width 582 height 251
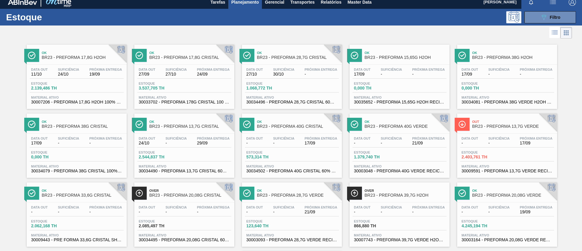
click at [432, 139] on div at bounding box center [291, 155] width 582 height 251
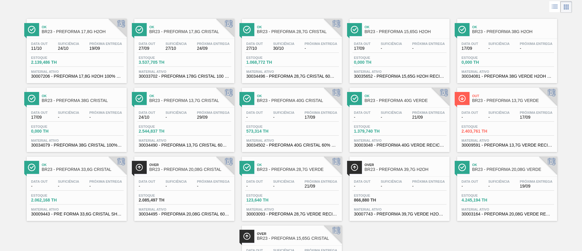
scroll to position [50, 0]
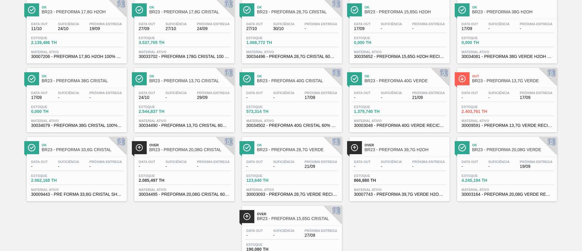
click at [185, 148] on span "BR23 - PREFORMA 20,08G CRISTAL" at bounding box center [190, 149] width 82 height 5
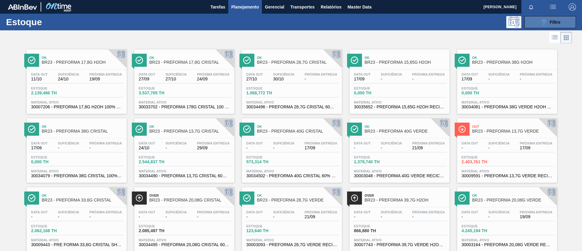
drag, startPoint x: 551, startPoint y: 19, endPoint x: 547, endPoint y: 24, distance: 6.0
click at [552, 19] on div "089F7B8B-B2A5-4AFE-B5C0-19BA573D28AC Filtro" at bounding box center [550, 21] width 20 height 7
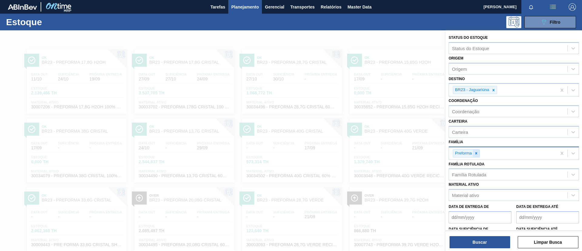
click at [476, 151] on icon at bounding box center [476, 153] width 4 height 4
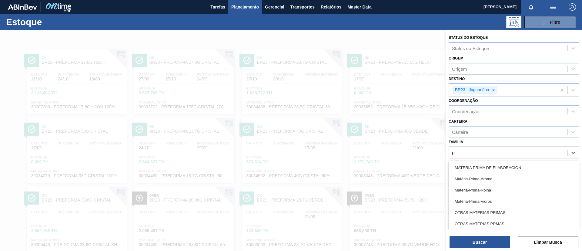
type input "pre"
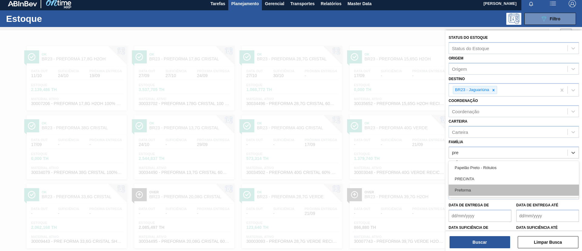
click at [506, 191] on div "Preforma" at bounding box center [513, 189] width 130 height 11
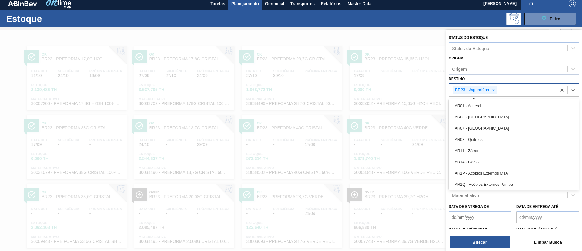
click at [495, 94] on div "BR23 - Jaguariúna" at bounding box center [475, 90] width 44 height 8
type input "br12"
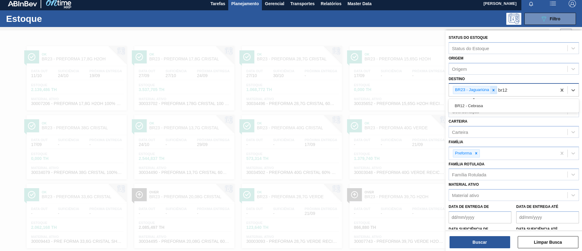
drag, startPoint x: 496, startPoint y: 103, endPoint x: 496, endPoint y: 91, distance: 12.4
click at [495, 102] on div "BR12 - Cebrasa" at bounding box center [513, 105] width 130 height 11
click at [496, 89] on div at bounding box center [493, 90] width 7 height 8
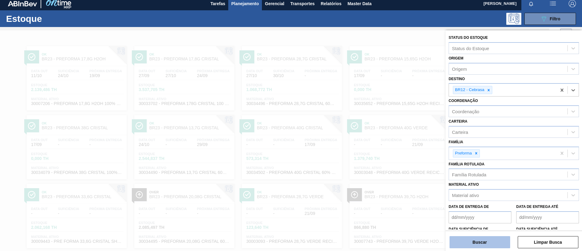
click at [484, 237] on button "Buscar" at bounding box center [479, 242] width 61 height 12
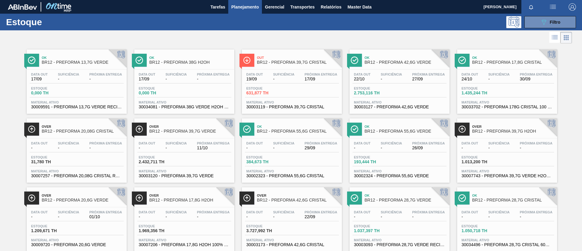
scroll to position [45, 0]
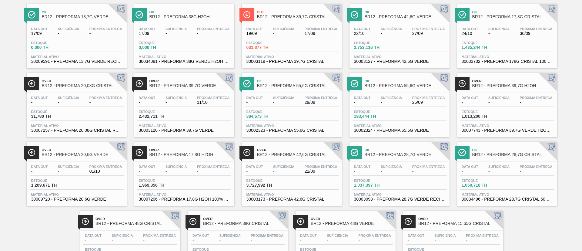
click at [109, 168] on span "Próxima Entrega" at bounding box center [105, 166] width 33 height 4
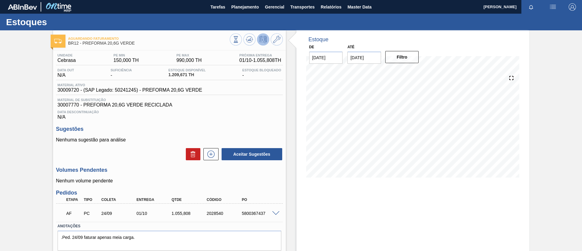
click at [277, 213] on span at bounding box center [275, 213] width 7 height 5
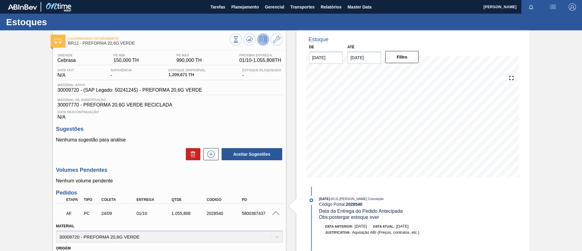
scroll to position [45, 0]
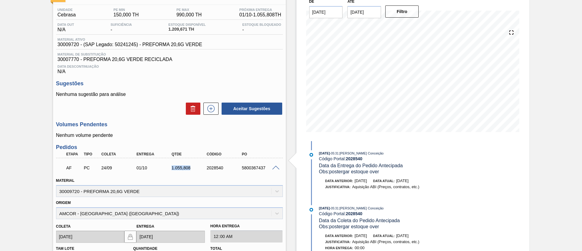
drag, startPoint x: 184, startPoint y: 167, endPoint x: 192, endPoint y: 165, distance: 8.7
click at [192, 165] on div "1.055,808" at bounding box center [185, 167] width 35 height 5
copy div "1.055,808"
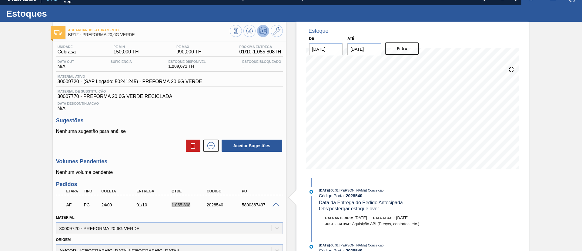
scroll to position [0, 0]
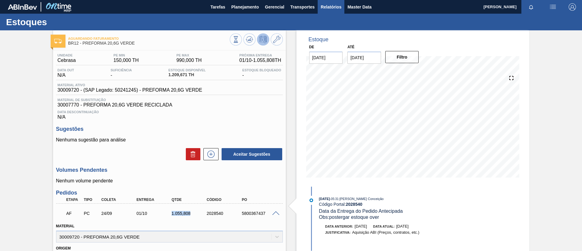
click at [338, 4] on span "Relatórios" at bounding box center [330, 6] width 21 height 7
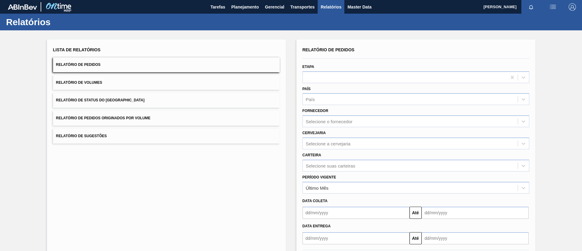
click at [118, 98] on span "Relatório de Status do [GEOGRAPHIC_DATA]" at bounding box center [100, 100] width 88 height 4
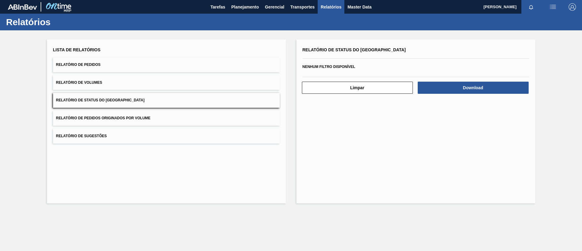
click at [117, 83] on button "Relatório de Volumes" at bounding box center [166, 82] width 227 height 15
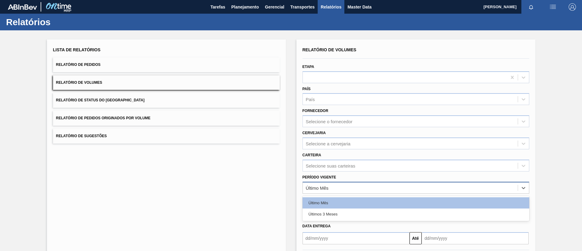
drag, startPoint x: 354, startPoint y: 181, endPoint x: 350, endPoint y: 191, distance: 10.6
click at [354, 181] on div "Último Mês" at bounding box center [415, 187] width 227 height 12
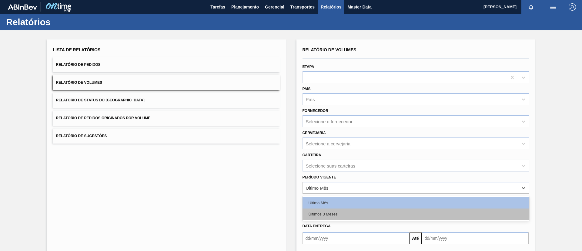
click at [343, 209] on div "Últimos 3 Meses" at bounding box center [415, 213] width 227 height 11
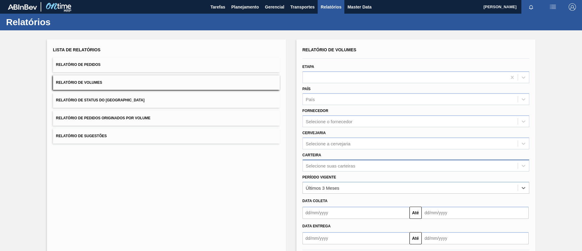
click at [340, 167] on div "Selecione suas carteiras" at bounding box center [415, 165] width 227 height 12
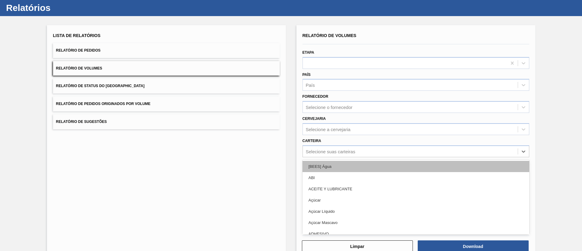
scroll to position [16, 0]
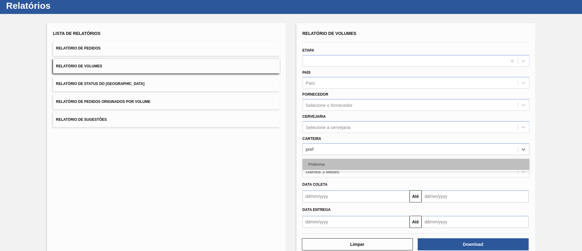
type input "prefo"
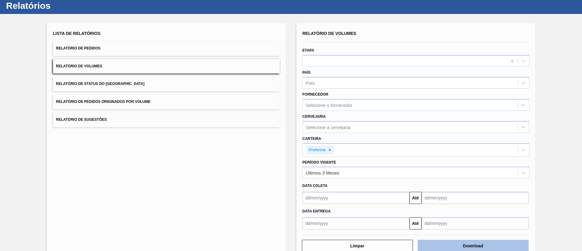
click at [455, 246] on button "Download" at bounding box center [472, 245] width 111 height 12
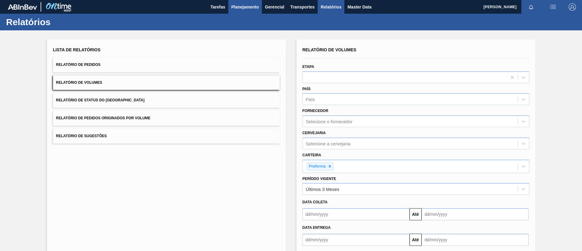
click at [240, 5] on span "Planejamento" at bounding box center [245, 6] width 28 height 7
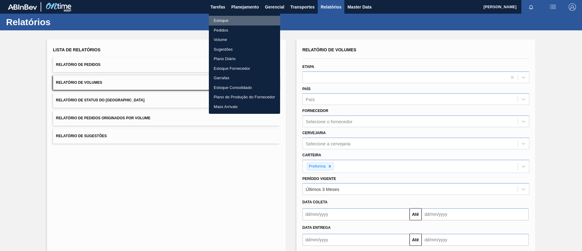
click at [240, 20] on li "Estoque" at bounding box center [244, 21] width 71 height 10
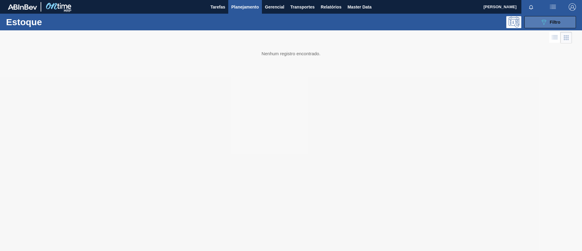
click at [546, 23] on icon "089F7B8B-B2A5-4AFE-B5C0-19BA573D28AC" at bounding box center [543, 21] width 7 height 7
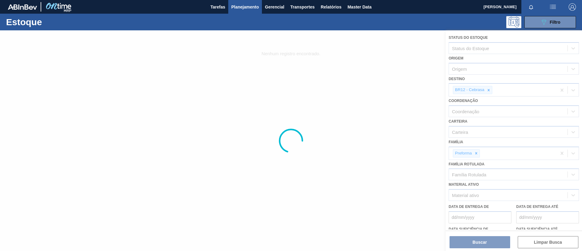
click at [476, 152] on div at bounding box center [291, 140] width 582 height 220
click at [475, 152] on div at bounding box center [291, 140] width 582 height 220
click at [477, 154] on div at bounding box center [291, 140] width 582 height 220
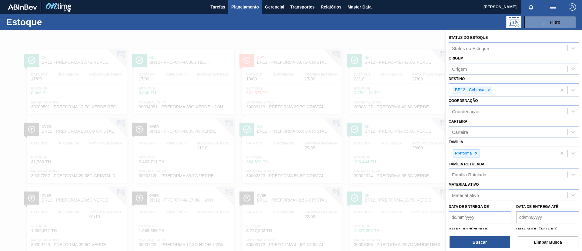
click at [477, 154] on icon at bounding box center [476, 153] width 4 height 4
click at [485, 172] on div "Família Rotulada" at bounding box center [469, 174] width 34 height 5
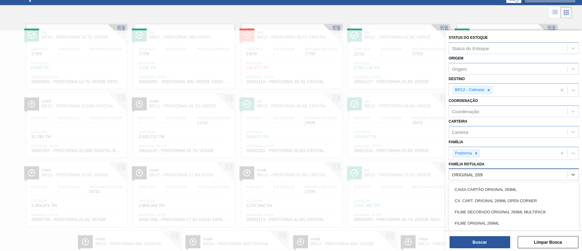
type Rotulada "ORIGINAL 269ML"
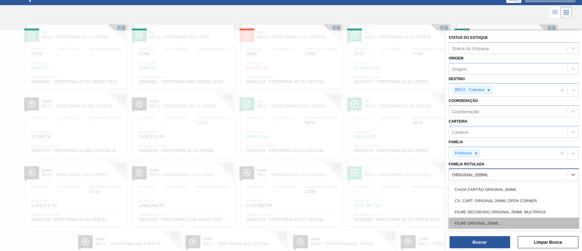
click at [503, 219] on div "FILME ORIGINAL 269ML" at bounding box center [513, 222] width 130 height 11
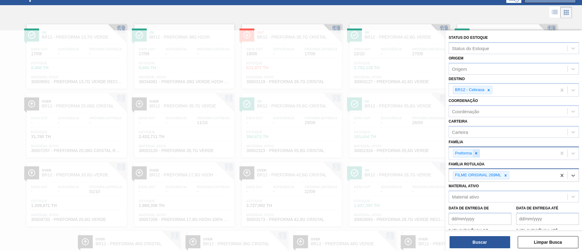
click at [476, 152] on icon at bounding box center [476, 153] width 2 height 2
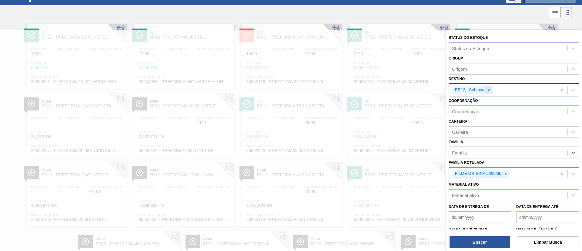
click at [488, 92] on icon at bounding box center [488, 90] width 4 height 4
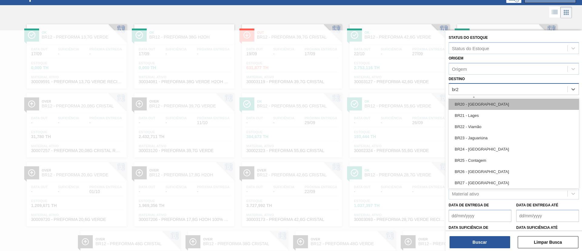
type input "br28"
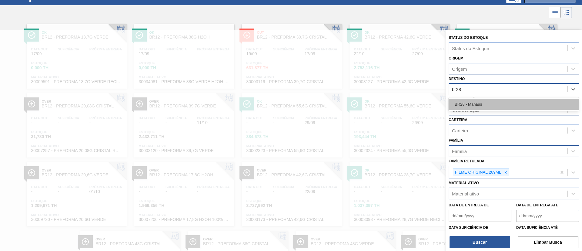
click at [490, 103] on div "BR28 - Manaus" at bounding box center [513, 103] width 130 height 11
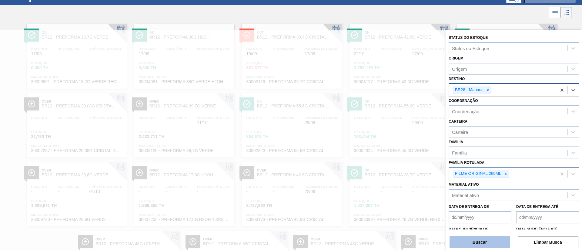
click at [478, 238] on button "Buscar" at bounding box center [479, 242] width 61 height 12
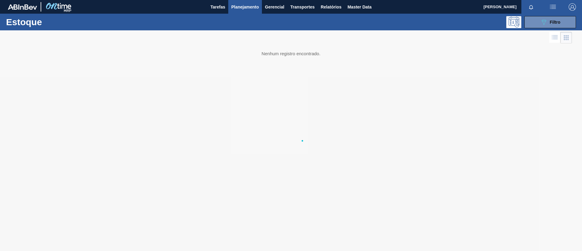
scroll to position [0, 0]
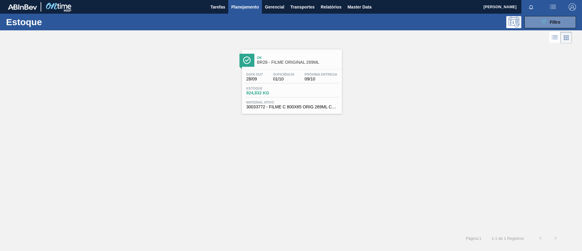
click at [267, 72] on div "Data [DATE] Suficiência 01/10 Próxima Entrega 09/10" at bounding box center [292, 77] width 94 height 11
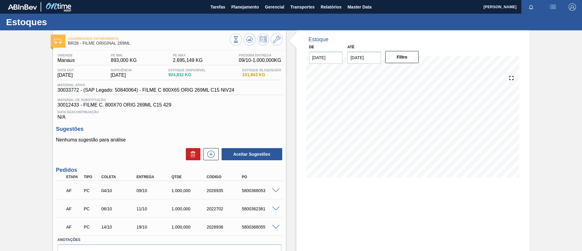
click at [276, 188] on div at bounding box center [277, 190] width 12 height 5
click at [275, 189] on span at bounding box center [275, 190] width 7 height 5
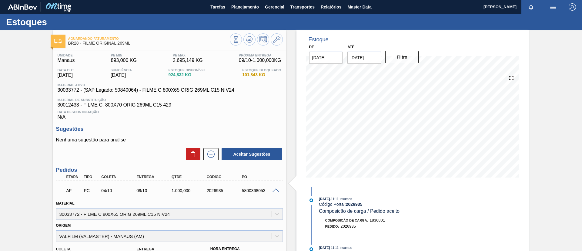
click at [271, 191] on div at bounding box center [277, 190] width 12 height 5
click at [272, 191] on span at bounding box center [275, 190] width 7 height 5
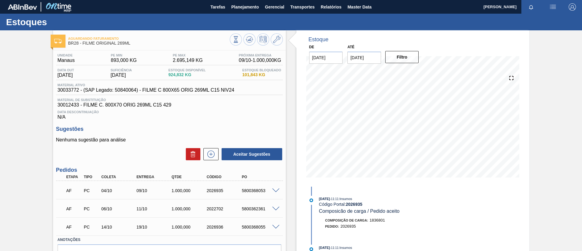
click at [274, 191] on span at bounding box center [275, 190] width 7 height 5
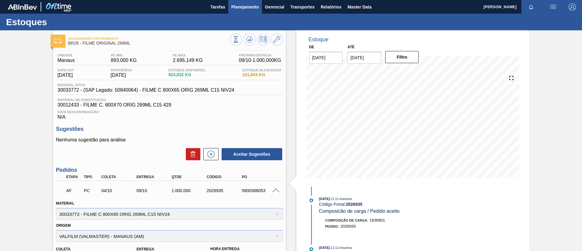
click at [244, 5] on span "Planejamento" at bounding box center [245, 6] width 28 height 7
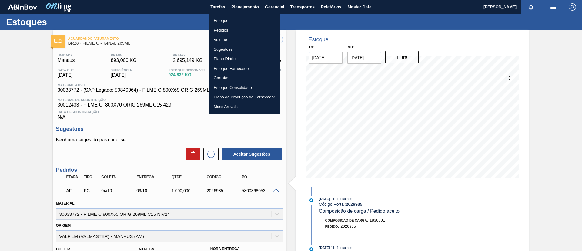
click at [233, 28] on li "Pedidos" at bounding box center [244, 30] width 71 height 10
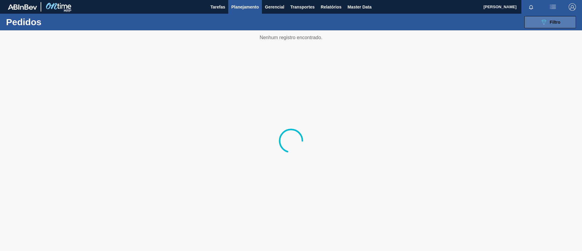
click at [539, 22] on button "089F7B8B-B2A5-4AFE-B5C0-19BA573D28AC Filtro" at bounding box center [549, 22] width 51 height 12
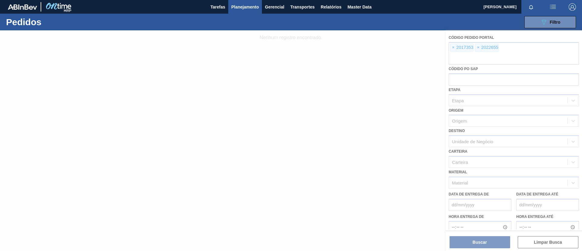
click at [452, 48] on div at bounding box center [291, 140] width 582 height 220
click at [454, 48] on div at bounding box center [291, 140] width 582 height 220
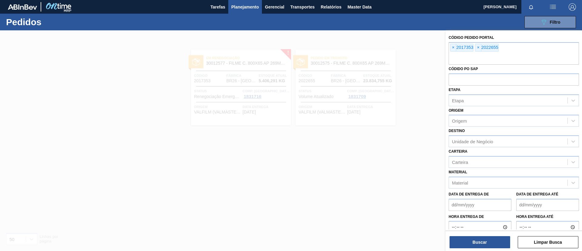
click at [454, 48] on span "×" at bounding box center [453, 47] width 6 height 7
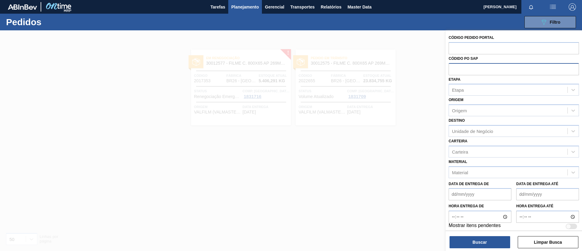
paste input "2005532"
type input "2005532"
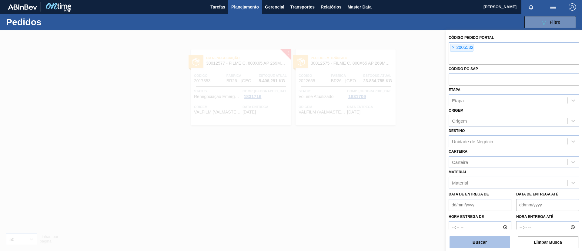
click at [486, 240] on button "Buscar" at bounding box center [479, 242] width 61 height 12
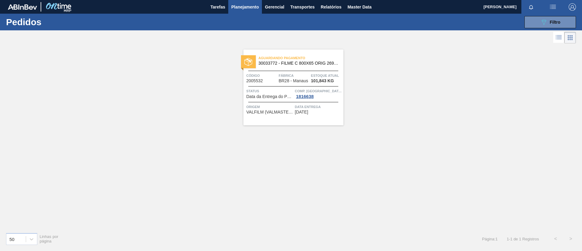
click at [323, 63] on span "30033772 - FILME C 800X65 ORIG 269ML C15 NIV24" at bounding box center [298, 63] width 80 height 5
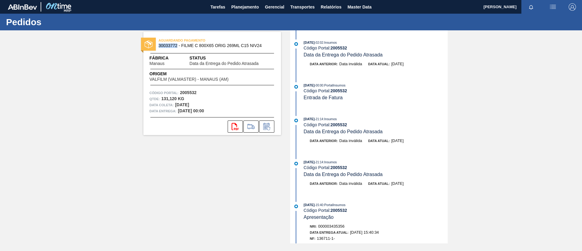
drag, startPoint x: 157, startPoint y: 45, endPoint x: 177, endPoint y: 48, distance: 20.9
click at [177, 48] on div "AGUARDANDO PAGAMENTO 30033772 - FILME C 800X65 ORIG 269ML C15 NIV24" at bounding box center [212, 43] width 138 height 14
copy span "30033772"
click at [423, 148] on div "[DATE] 21:14 : Insumos Código Portal: 2005532 Data da Entrega do Pedido Atrasad…" at bounding box center [369, 133] width 156 height 34
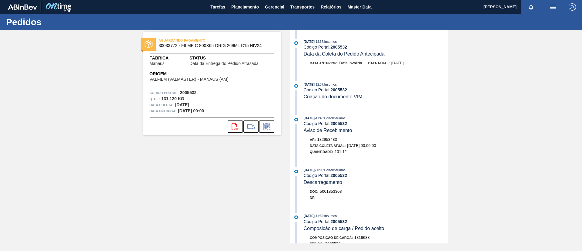
scroll to position [636, 0]
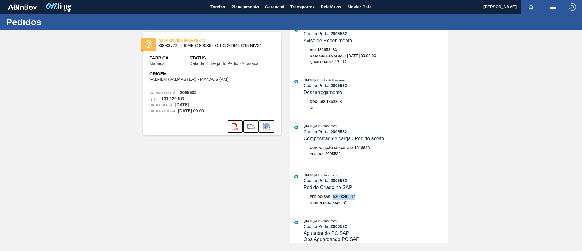
drag, startPoint x: 339, startPoint y: 198, endPoint x: 334, endPoint y: 198, distance: 4.8
click at [334, 198] on div "Pedido SAP: 5800346562" at bounding box center [376, 196] width 144 height 6
copy span "5800346562"
click at [257, 9] on span "Planejamento" at bounding box center [245, 6] width 28 height 7
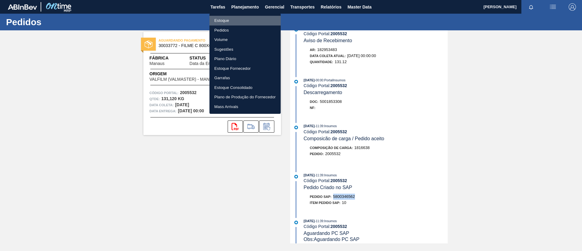
click at [252, 18] on li "Estoque" at bounding box center [244, 21] width 71 height 10
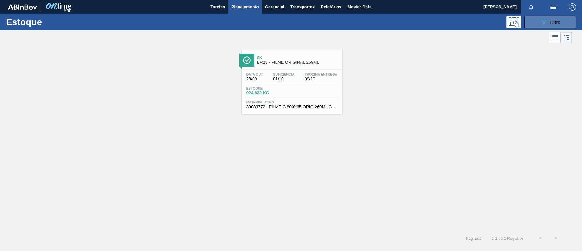
click at [537, 20] on button "089F7B8B-B2A5-4AFE-B5C0-19BA573D28AC Filtro" at bounding box center [549, 22] width 51 height 12
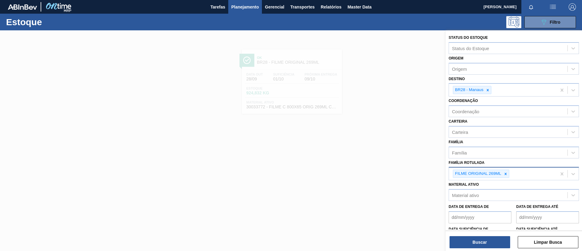
drag, startPoint x: 504, startPoint y: 175, endPoint x: 508, endPoint y: 173, distance: 4.8
click at [506, 176] on div at bounding box center [505, 174] width 7 height 8
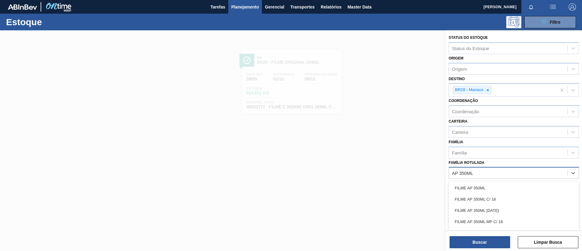
type Rotulada "AP 350ML PS"
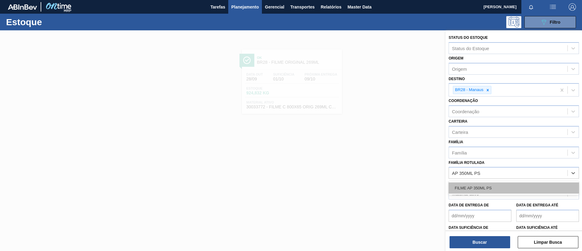
click at [477, 187] on div "FILME AP 350ML PS" at bounding box center [513, 187] width 130 height 11
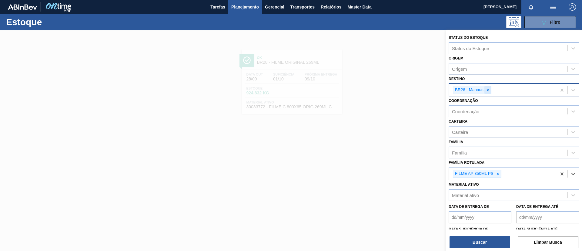
click at [485, 89] on icon at bounding box center [487, 90] width 4 height 4
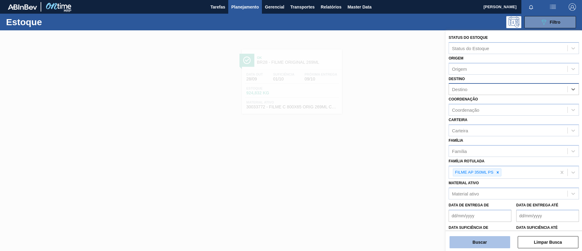
click at [470, 246] on button "Buscar" at bounding box center [479, 242] width 61 height 12
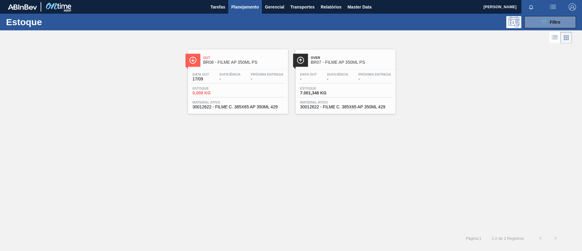
click at [343, 58] on span "Over" at bounding box center [351, 58] width 82 height 4
click at [548, 28] on div "Estoque 089F7B8B-B2A5-4AFE-B5C0-19BA573D28AC Filtro" at bounding box center [291, 22] width 582 height 17
click at [542, 21] on icon "089F7B8B-B2A5-4AFE-B5C0-19BA573D28AC" at bounding box center [543, 21] width 7 height 7
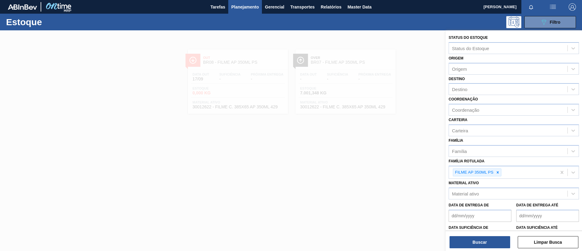
click at [230, 8] on button "Planejamento" at bounding box center [245, 7] width 34 height 14
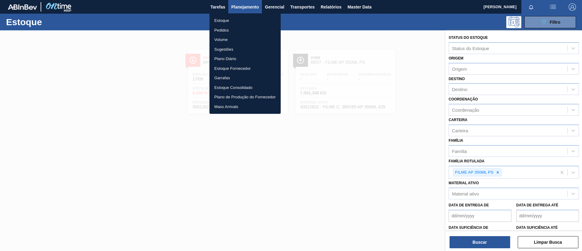
click at [242, 29] on li "Pedidos" at bounding box center [244, 30] width 71 height 10
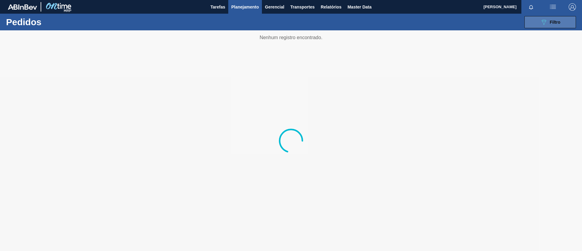
click at [560, 21] on span "Filtro" at bounding box center [555, 22] width 11 height 5
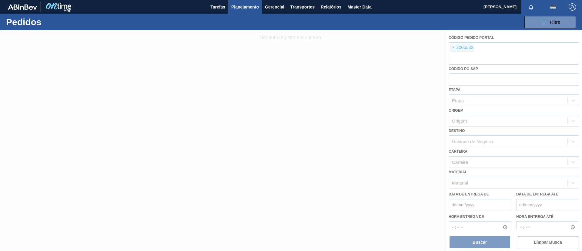
click at [453, 45] on div at bounding box center [291, 140] width 582 height 220
click at [453, 46] on div at bounding box center [291, 140] width 582 height 220
click at [453, 49] on div at bounding box center [291, 140] width 582 height 220
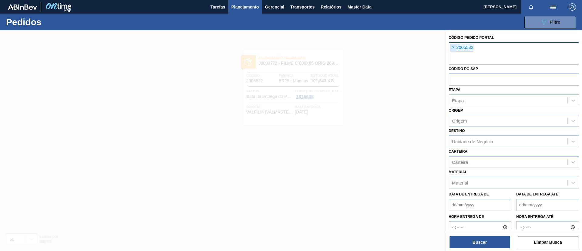
click at [450, 48] on span "×" at bounding box center [453, 47] width 6 height 7
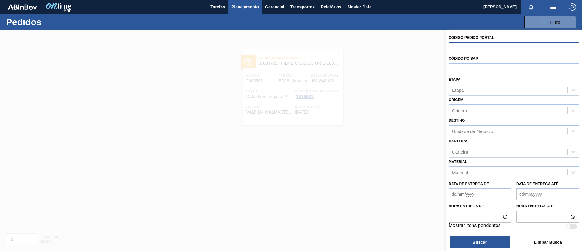
paste input "text"
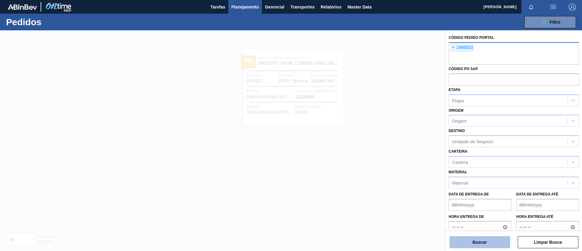
click at [484, 244] on button "Buscar" at bounding box center [479, 242] width 61 height 12
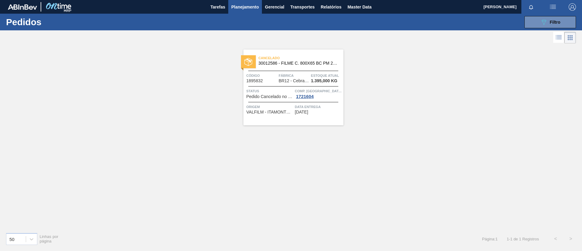
click at [310, 72] on div "Código 1895832 Fábrica BR12 - Cebrasa Estoque atual 1.395,000 KG" at bounding box center [293, 77] width 100 height 11
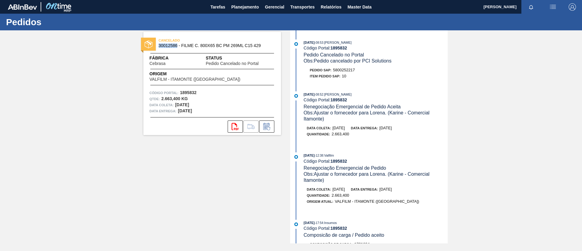
drag, startPoint x: 159, startPoint y: 45, endPoint x: 178, endPoint y: 46, distance: 19.1
click at [178, 46] on span "30012586 - FILME C. 800X65 BC PM 269ML C15 429" at bounding box center [213, 45] width 110 height 5
copy span "30012586"
click at [251, 9] on span "Planejamento" at bounding box center [245, 6] width 28 height 7
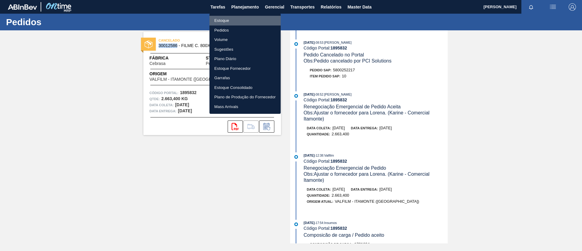
click at [252, 19] on li "Estoque" at bounding box center [244, 21] width 71 height 10
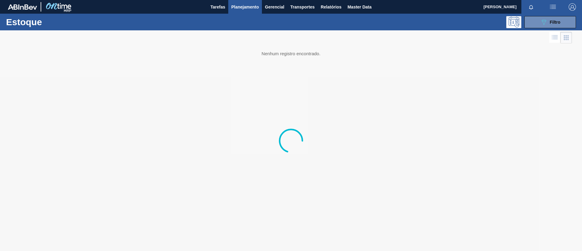
drag, startPoint x: 531, startPoint y: 22, endPoint x: 525, endPoint y: 29, distance: 9.4
click at [531, 22] on button "089F7B8B-B2A5-4AFE-B5C0-19BA573D28AC Filtro" at bounding box center [549, 22] width 51 height 12
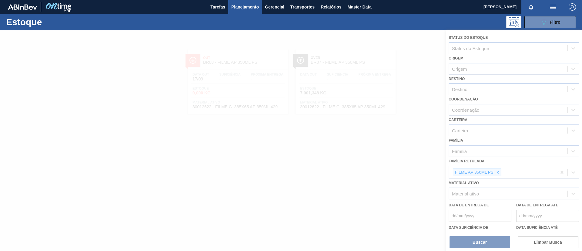
click at [499, 171] on div at bounding box center [291, 140] width 582 height 220
drag, startPoint x: 496, startPoint y: 171, endPoint x: 497, endPoint y: 176, distance: 4.3
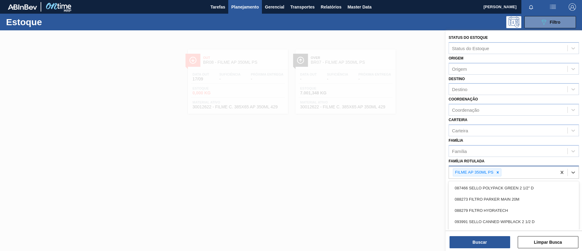
click at [497, 176] on div "FILME AP 350ML PS" at bounding box center [477, 172] width 48 height 8
click at [498, 173] on icon at bounding box center [497, 172] width 4 height 4
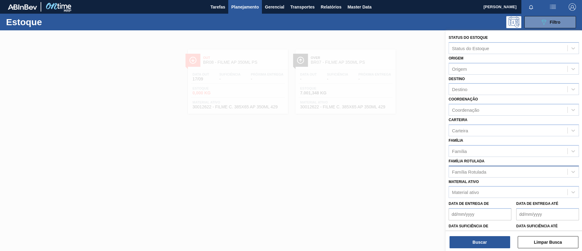
click at [493, 164] on div "Família Rotulada Família Rotulada" at bounding box center [513, 167] width 130 height 21
click at [481, 196] on div "Material ativo" at bounding box center [508, 192] width 118 height 9
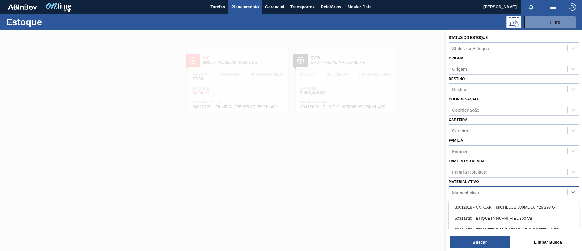
paste ativo "30012586"
type ativo "30012586"
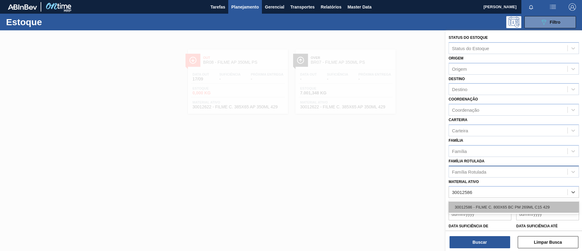
click at [484, 206] on div "30012586 - FILME C. 800X65 BC PM 269ML C15 429" at bounding box center [513, 206] width 130 height 11
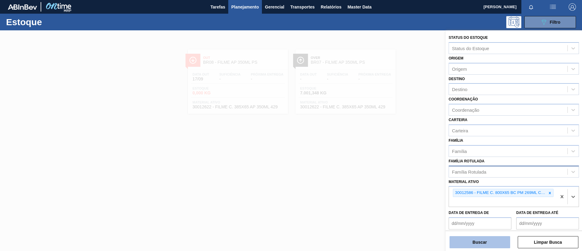
click at [473, 239] on button "Buscar" at bounding box center [479, 242] width 61 height 12
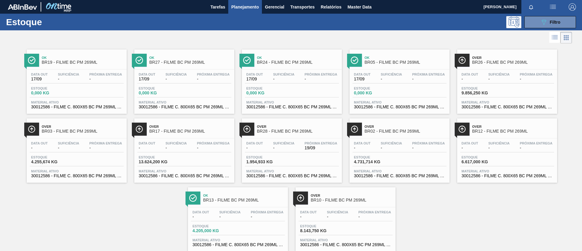
click at [427, 154] on div "Data out - Suficiência - Próxima Entrega - Estoque 4.731,714 KG Material ativo …" at bounding box center [399, 158] width 100 height 41
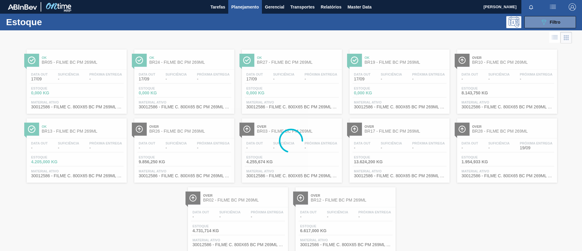
click at [347, 198] on div at bounding box center [291, 140] width 582 height 220
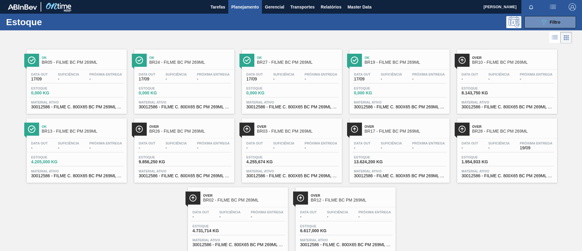
click at [347, 198] on span "BR12 - FILME BC PM 269ML" at bounding box center [351, 200] width 82 height 5
